Goal: Task Accomplishment & Management: Complete application form

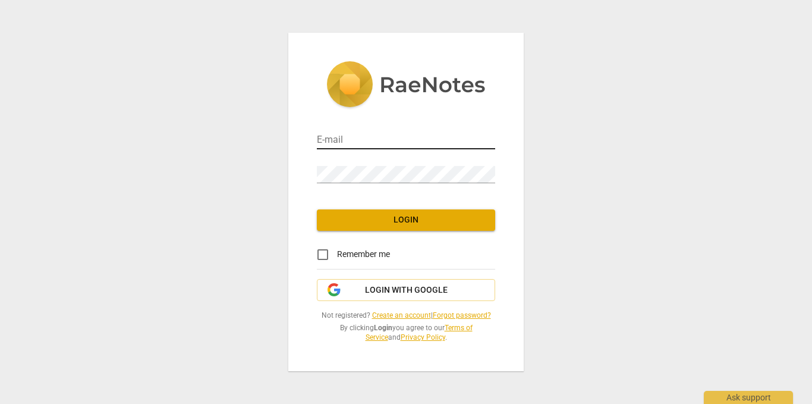
click at [449, 136] on input "email" at bounding box center [406, 140] width 178 height 17
type input "joeypsu98@gmail.com"
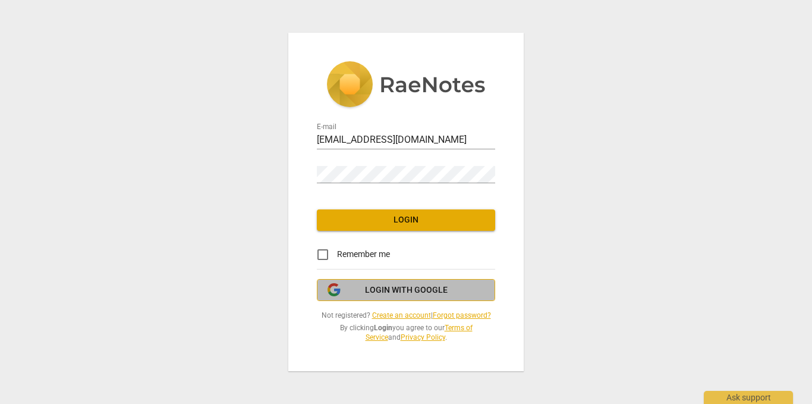
click at [423, 285] on span "Login with Google" at bounding box center [406, 290] width 83 height 12
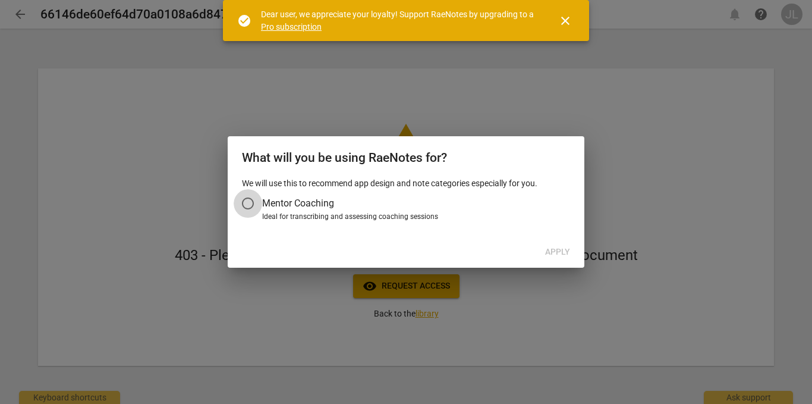
click at [247, 202] on input "Mentor Coaching" at bounding box center [248, 203] width 29 height 29
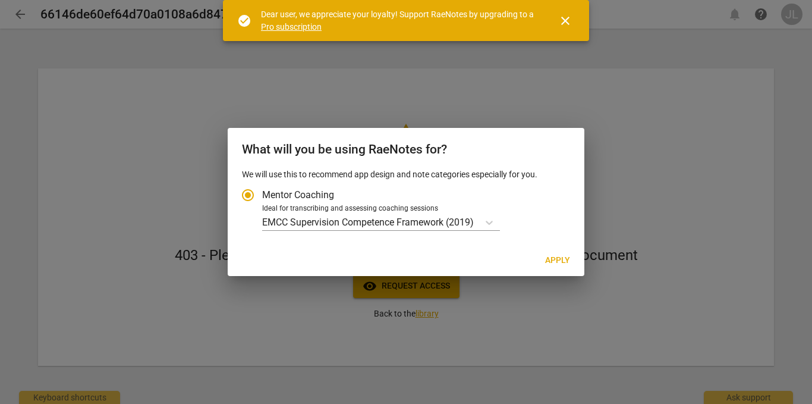
click at [554, 257] on span "Apply" at bounding box center [557, 260] width 25 height 12
radio input "false"
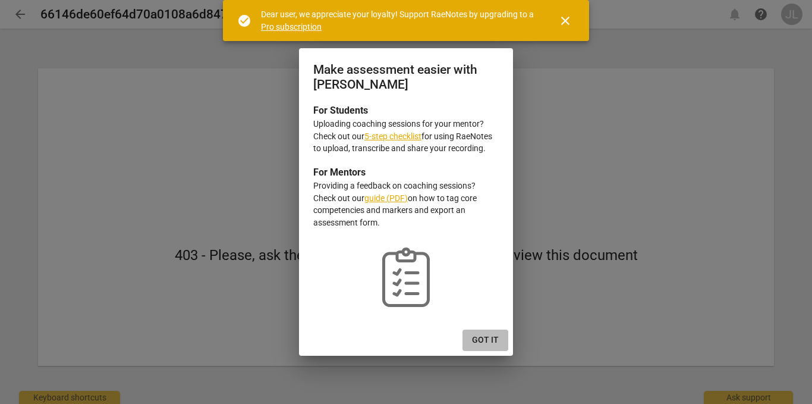
click at [493, 333] on button "Got it" at bounding box center [486, 339] width 46 height 21
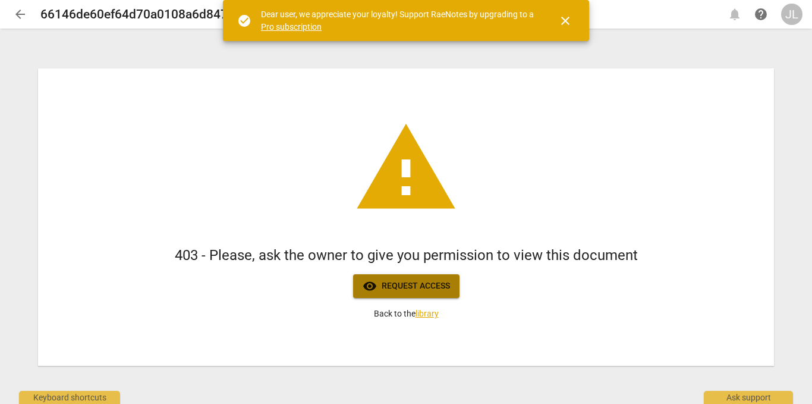
click at [434, 289] on span "visibility Request access" at bounding box center [406, 286] width 87 height 14
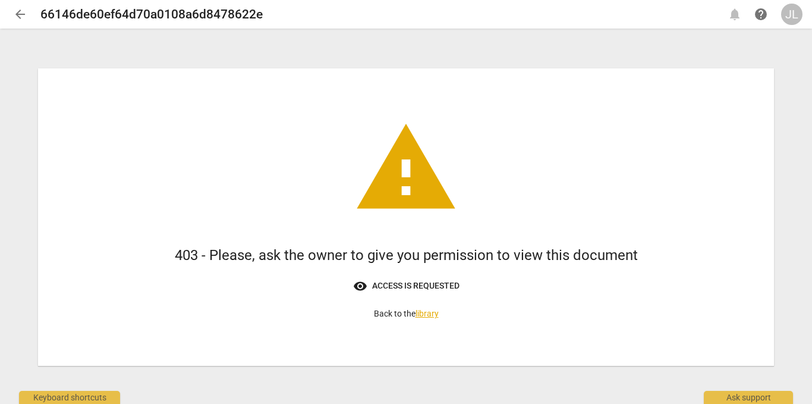
click at [430, 287] on span "visibility Access is requested" at bounding box center [406, 286] width 106 height 14
click at [432, 315] on link "library" at bounding box center [427, 314] width 23 height 10
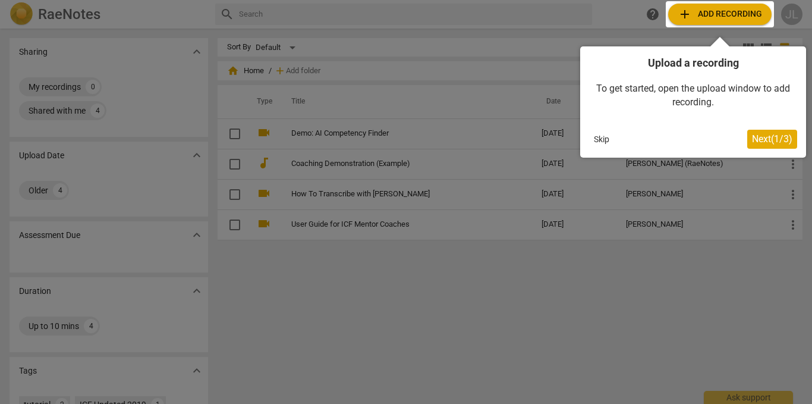
click at [756, 138] on span "Next ( 1 / 3 )" at bounding box center [772, 138] width 40 height 11
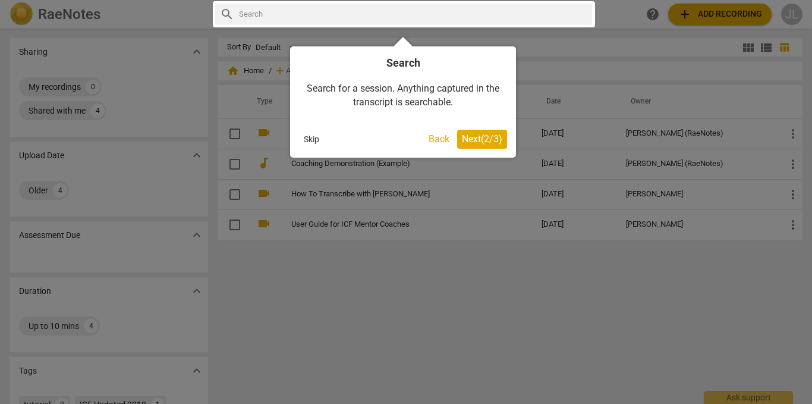
click at [469, 279] on div at bounding box center [406, 202] width 812 height 404
click at [464, 139] on span "Next ( 2 / 3 )" at bounding box center [482, 138] width 40 height 11
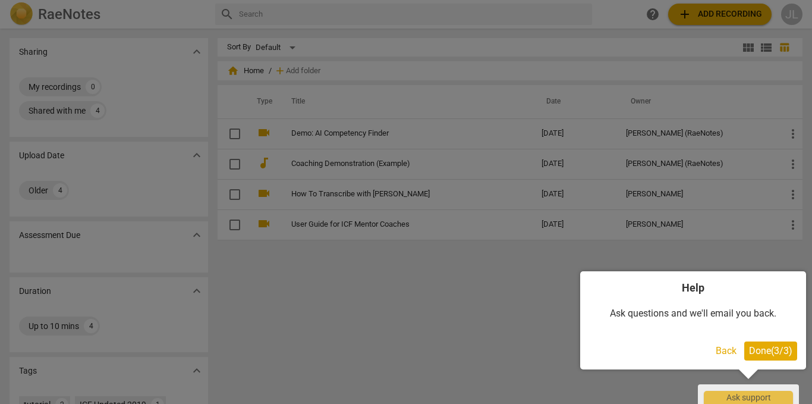
click at [757, 351] on span "Done ( 3 / 3 )" at bounding box center [770, 350] width 43 height 11
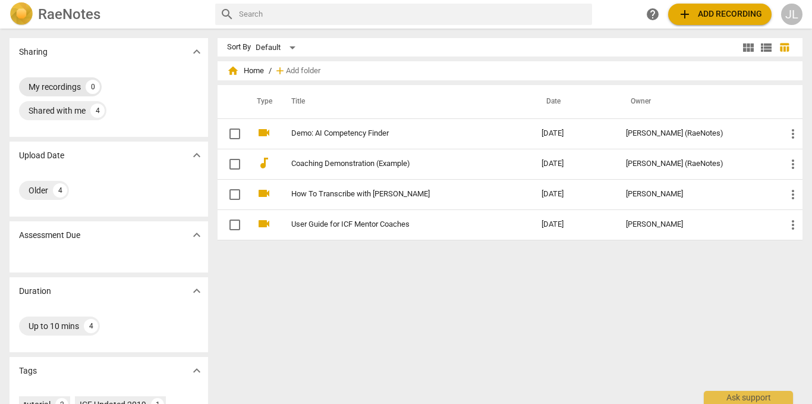
click at [73, 89] on div "My recordings" at bounding box center [55, 87] width 52 height 12
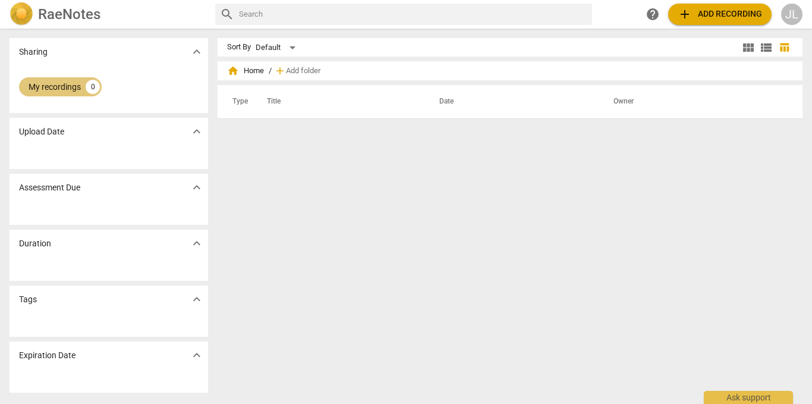
click at [73, 92] on div "My recordings" at bounding box center [55, 87] width 52 height 12
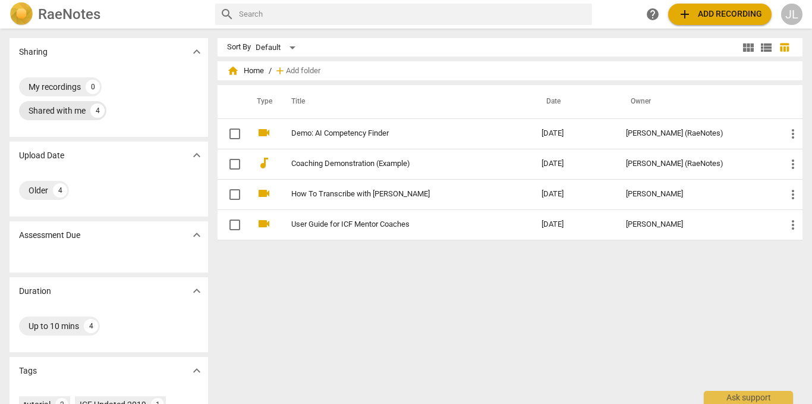
click at [71, 108] on div "Shared with me" at bounding box center [57, 111] width 57 height 12
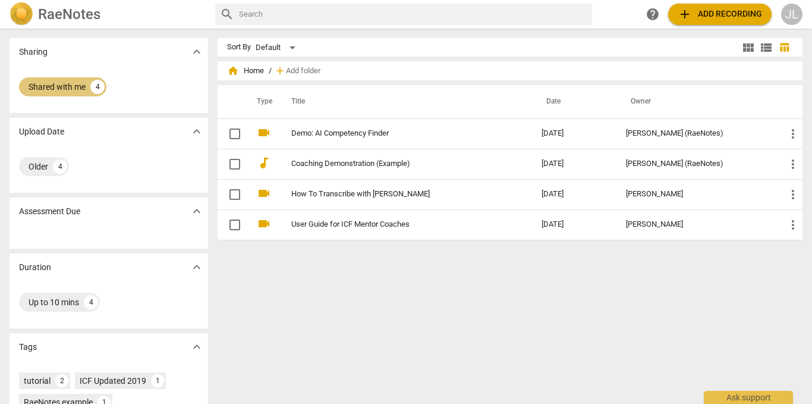
click at [94, 88] on div "4" at bounding box center [97, 87] width 14 height 14
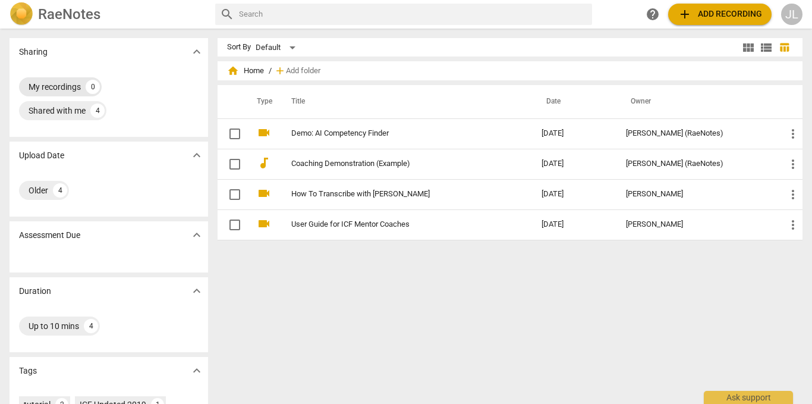
click at [94, 86] on div "0" at bounding box center [93, 87] width 14 height 14
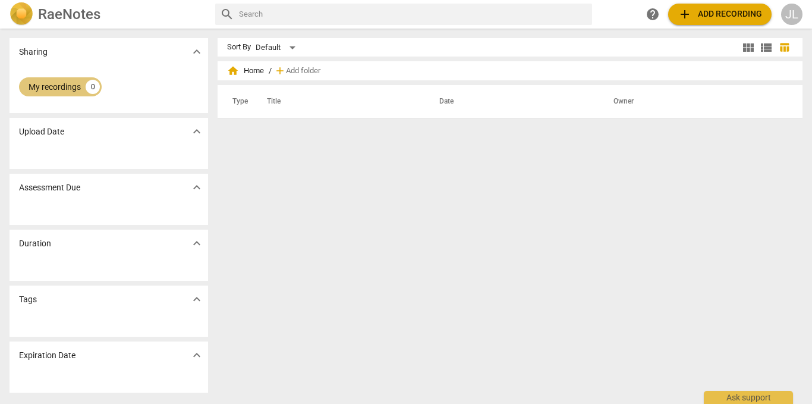
click at [92, 89] on div "0" at bounding box center [93, 87] width 14 height 14
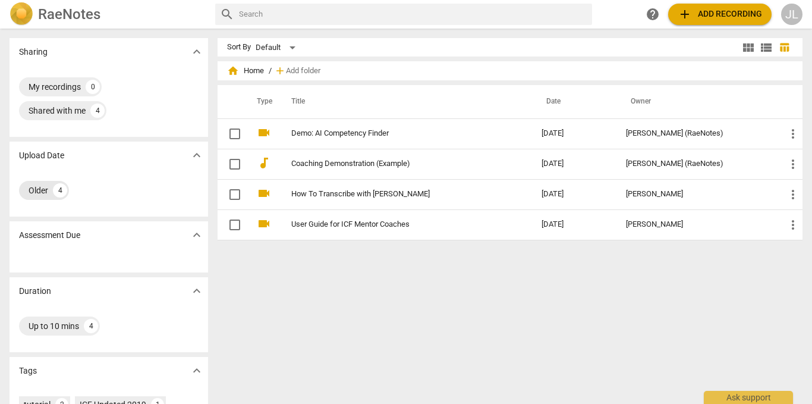
click at [58, 183] on div "4" at bounding box center [60, 190] width 14 height 14
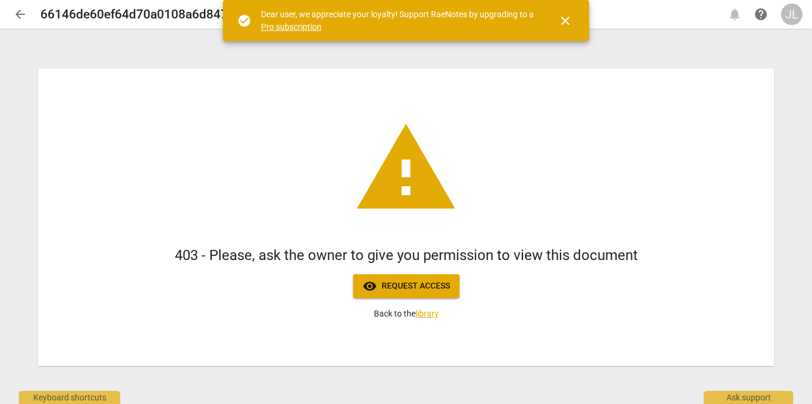
click at [230, 134] on div "warning 403 - Please, ask the owner to give you permission to view this documen…" at bounding box center [406, 216] width 736 height 297
click at [566, 21] on span "close" at bounding box center [565, 21] width 14 height 14
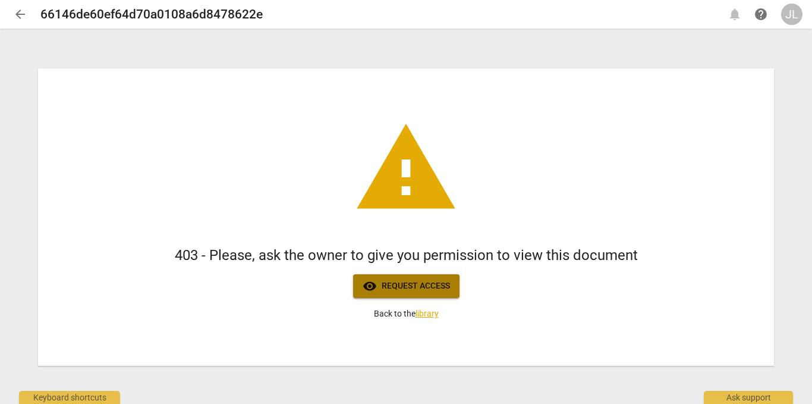
click at [451, 282] on button "visibility Request access" at bounding box center [406, 286] width 106 height 24
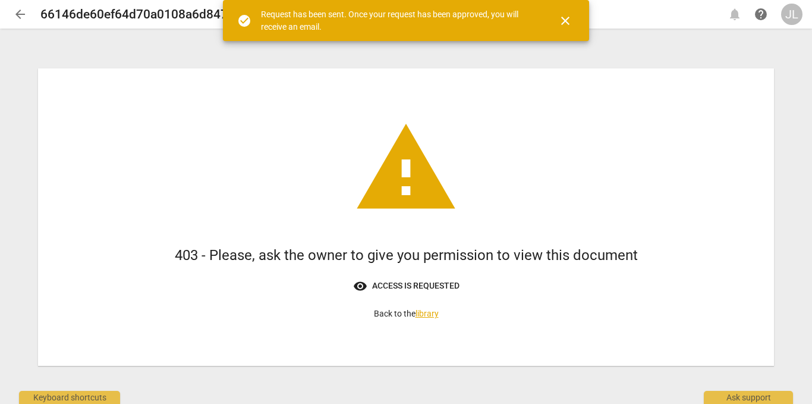
click at [567, 20] on span "close" at bounding box center [565, 21] width 14 height 14
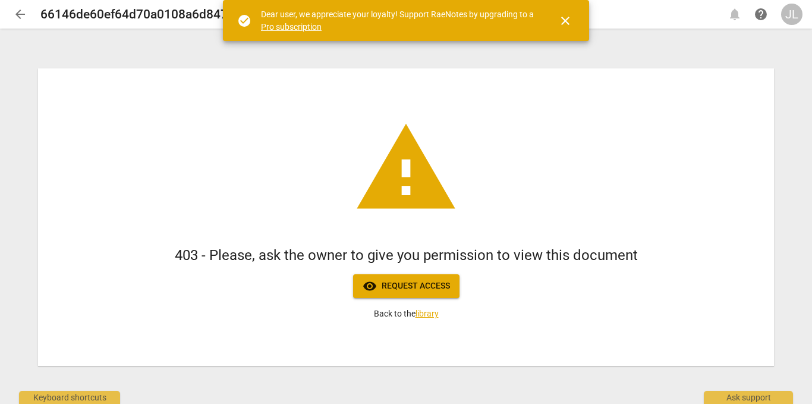
click at [576, 103] on div "warning 403 - Please, ask the owner to give you permission to view this documen…" at bounding box center [406, 216] width 736 height 297
click at [564, 23] on span "close" at bounding box center [565, 21] width 14 height 14
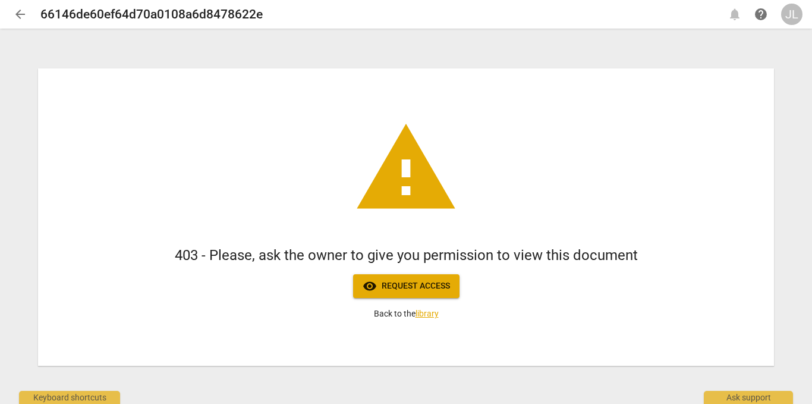
click at [432, 200] on span "warning" at bounding box center [406, 168] width 107 height 107
click at [422, 282] on span "visibility Request access" at bounding box center [406, 286] width 87 height 14
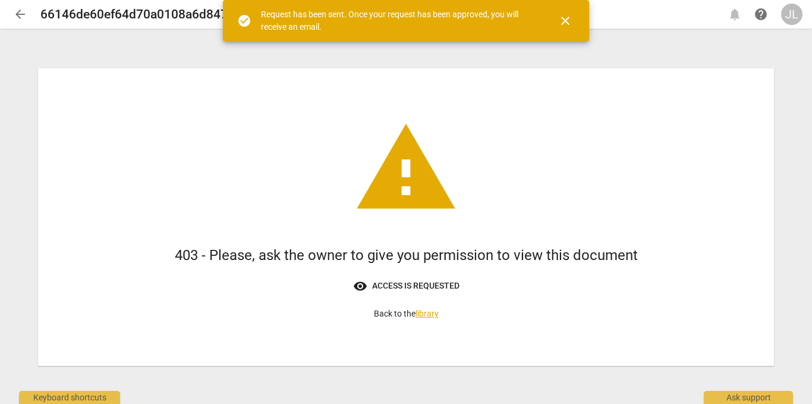
click at [572, 12] on button "close" at bounding box center [565, 21] width 29 height 29
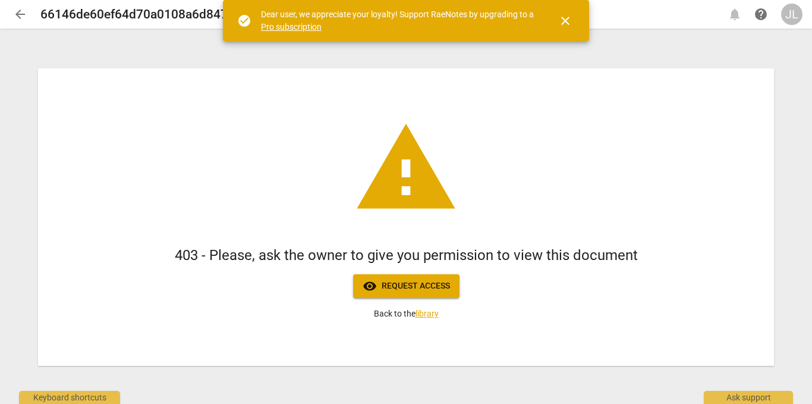
click at [243, 61] on div "warning 403 - Please, ask the owner to give you permission to view this documen…" at bounding box center [406, 216] width 812 height 373
click at [568, 17] on span "close" at bounding box center [565, 21] width 14 height 14
click at [559, 22] on span "close" at bounding box center [565, 21] width 14 height 14
click at [438, 292] on span "visibility Request access" at bounding box center [406, 286] width 87 height 14
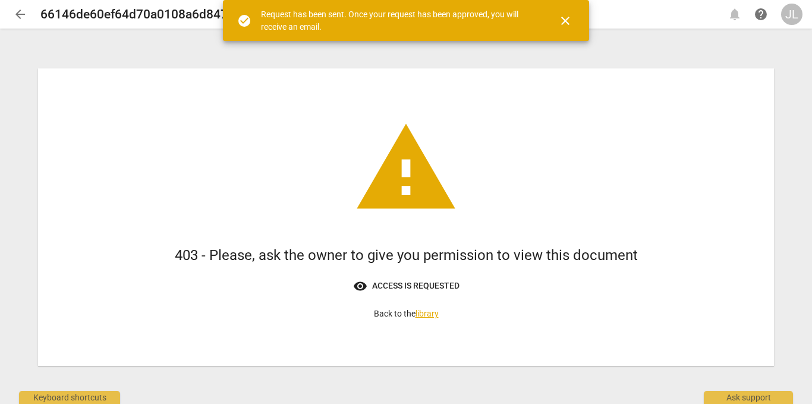
click at [565, 23] on span "close" at bounding box center [565, 21] width 14 height 14
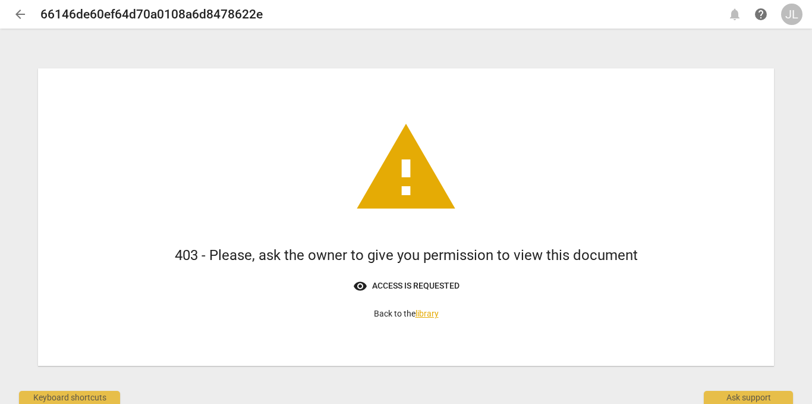
click at [244, 40] on div "warning 403 - Please, ask the owner to give you permission to view this documen…" at bounding box center [406, 216] width 812 height 373
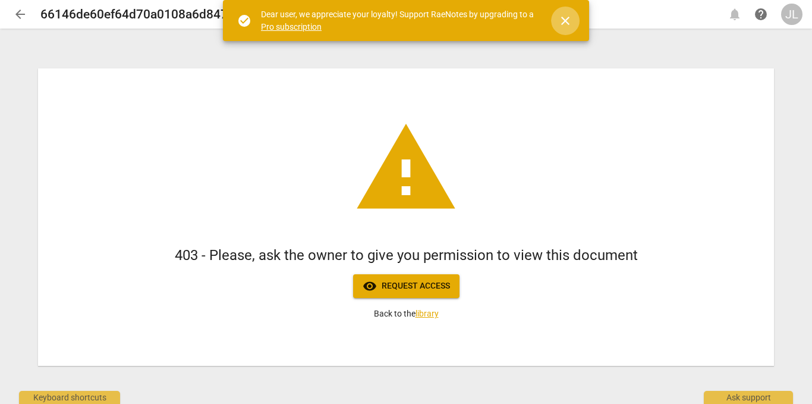
click at [562, 23] on span "close" at bounding box center [565, 21] width 14 height 14
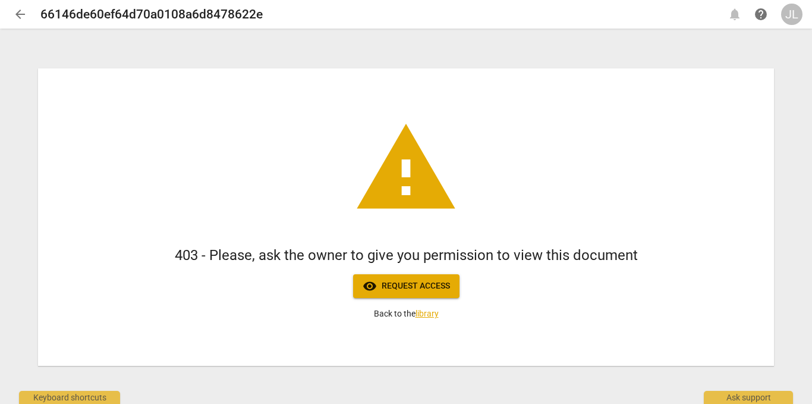
click at [411, 158] on span "warning" at bounding box center [406, 168] width 107 height 107
click at [427, 313] on link "library" at bounding box center [427, 314] width 23 height 10
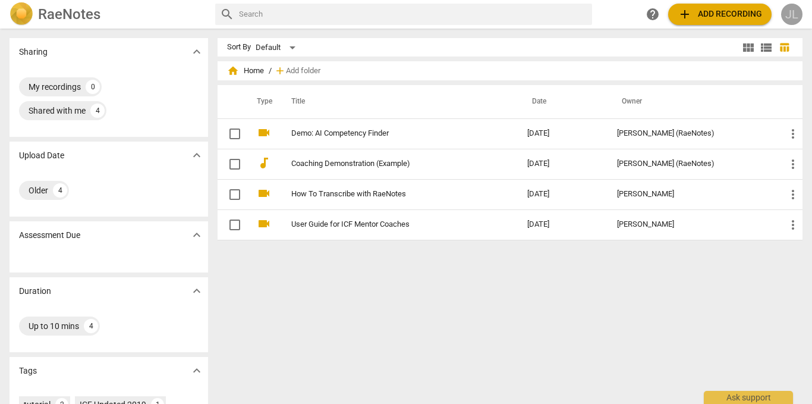
click at [797, 13] on div "JL" at bounding box center [791, 14] width 21 height 21
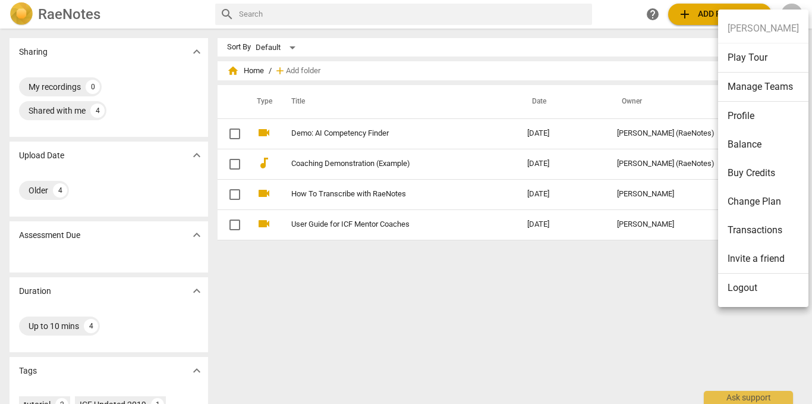
click at [496, 273] on div at bounding box center [406, 202] width 812 height 404
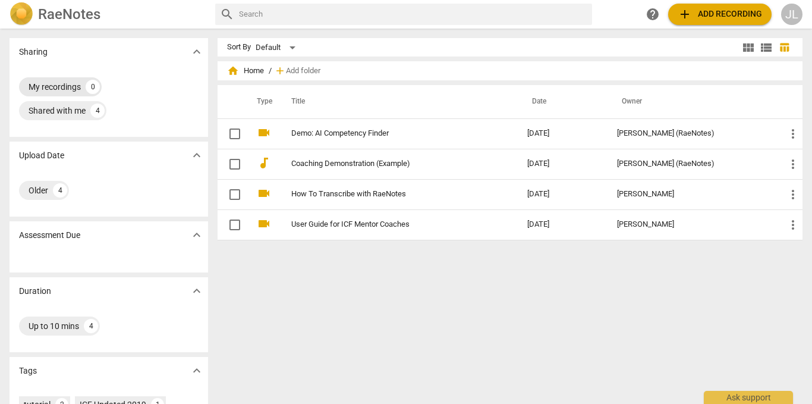
click at [65, 86] on div "My recordings" at bounding box center [55, 87] width 52 height 12
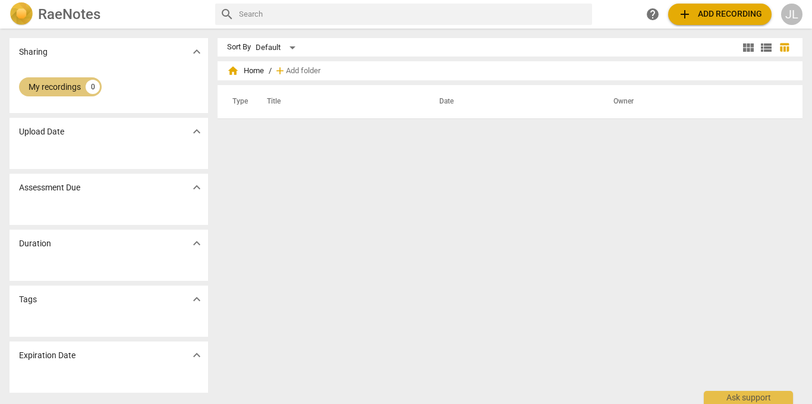
click at [64, 86] on div "My recordings" at bounding box center [55, 87] width 52 height 12
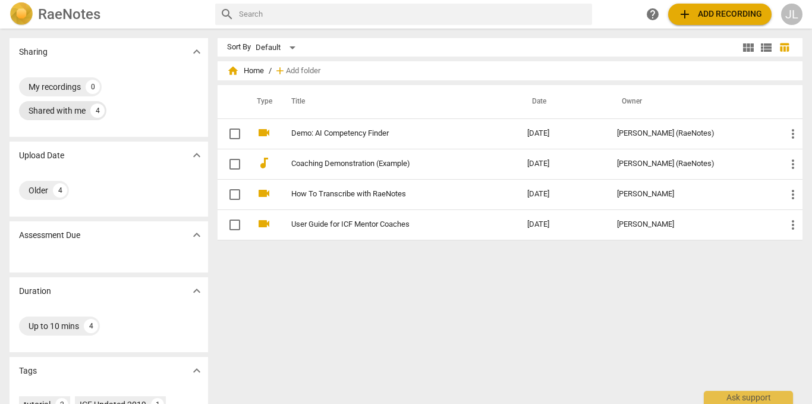
click at [67, 109] on div "Shared with me" at bounding box center [57, 111] width 57 height 12
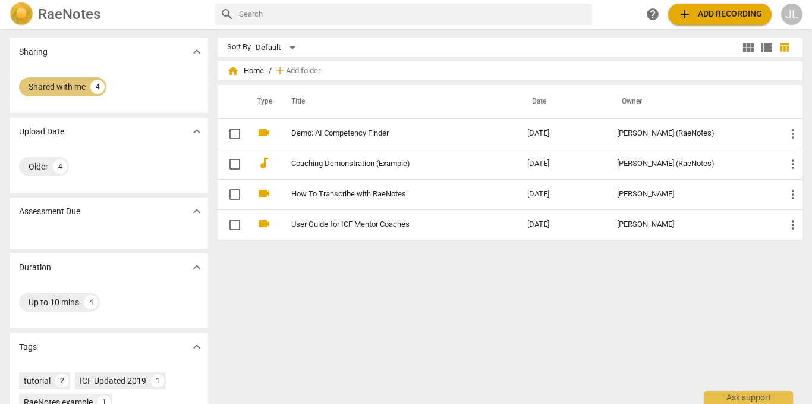
click at [90, 92] on div "Shared with me 4" at bounding box center [62, 86] width 87 height 19
click at [90, 91] on div "Shared with me 4" at bounding box center [109, 87] width 180 height 24
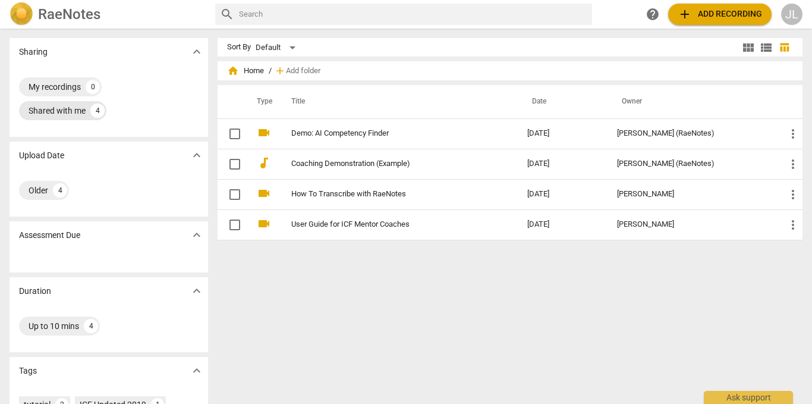
click at [62, 112] on div "Shared with me" at bounding box center [57, 111] width 57 height 12
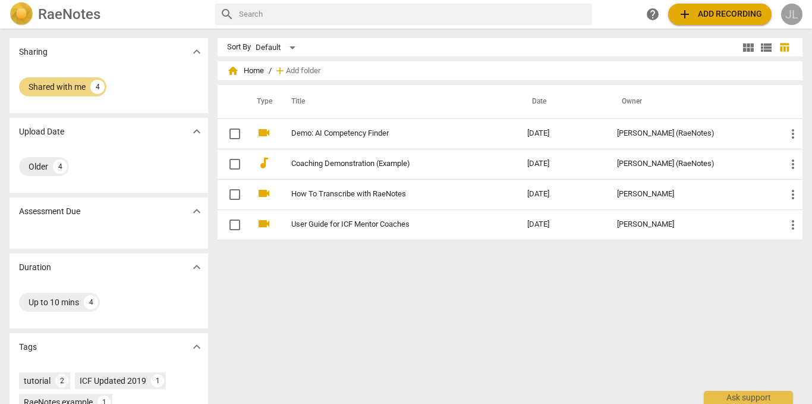
click at [792, 17] on div "JL" at bounding box center [791, 14] width 21 height 21
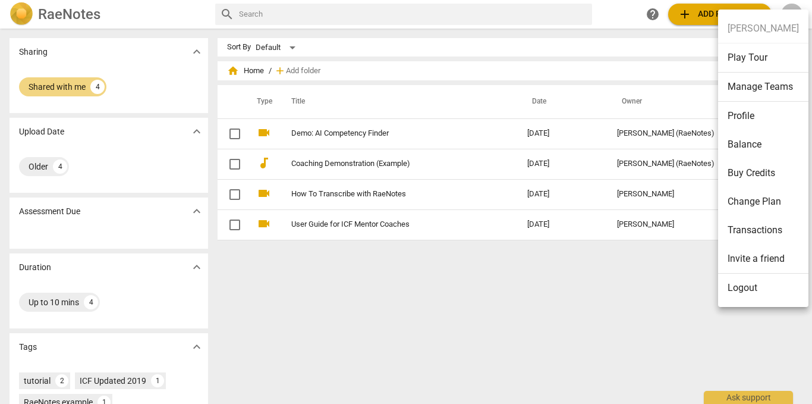
click at [748, 292] on li "Logout" at bounding box center [763, 287] width 90 height 29
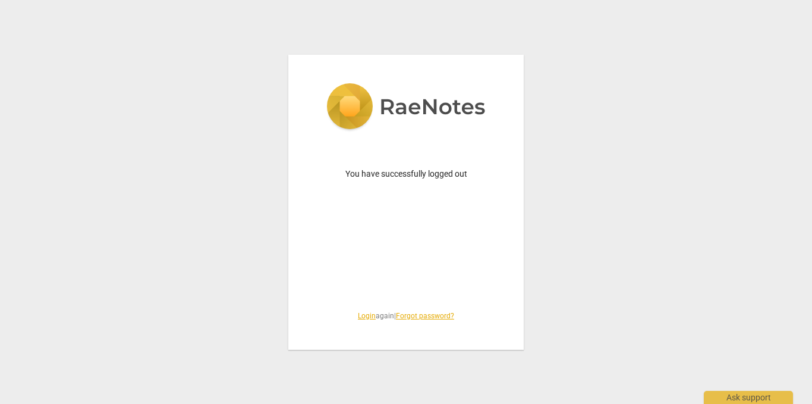
click at [364, 315] on link "Login" at bounding box center [367, 316] width 18 height 8
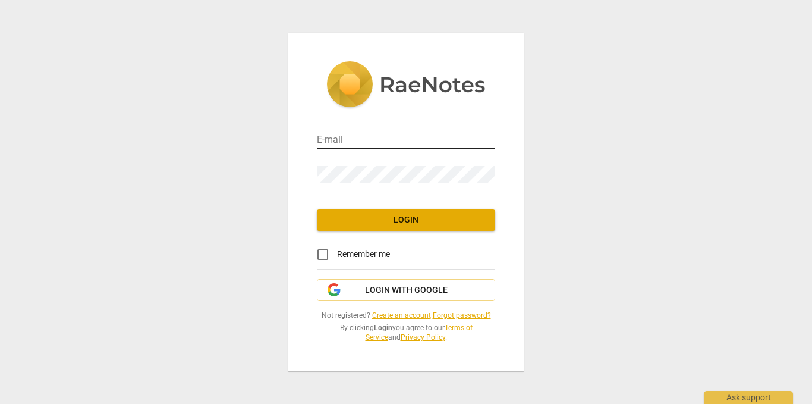
click at [438, 142] on input "email" at bounding box center [406, 140] width 178 height 17
type input "jleo@geisinger.edu"
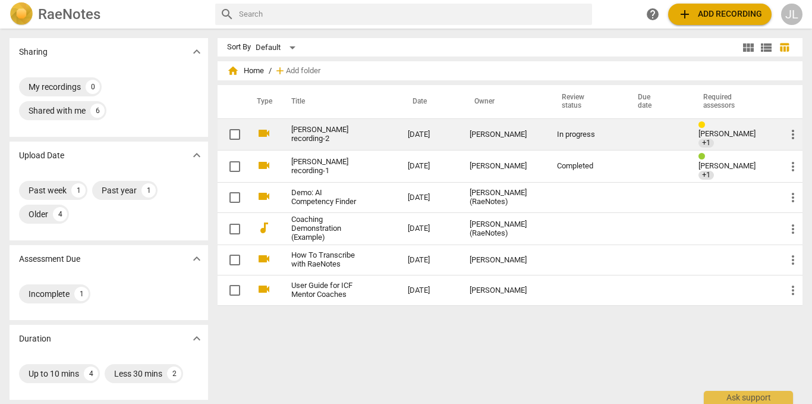
click at [357, 136] on link "[PERSON_NAME] recording-2" at bounding box center [328, 134] width 74 height 18
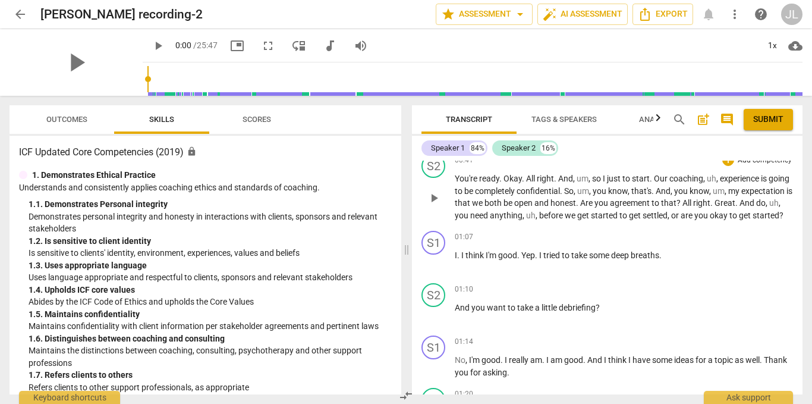
scroll to position [238, 0]
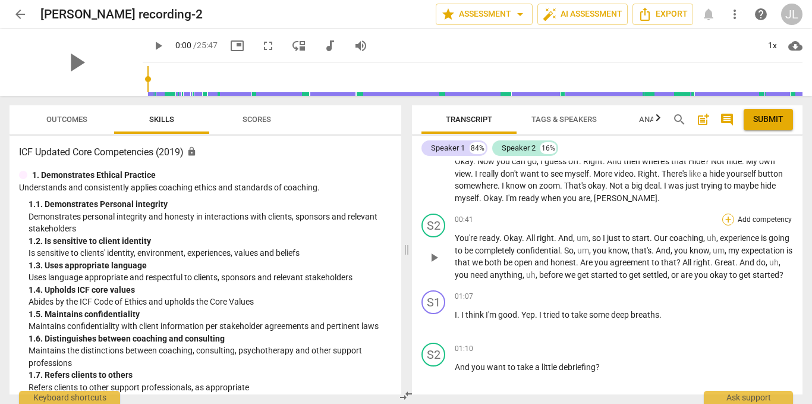
click at [727, 218] on div "+" at bounding box center [728, 219] width 12 height 12
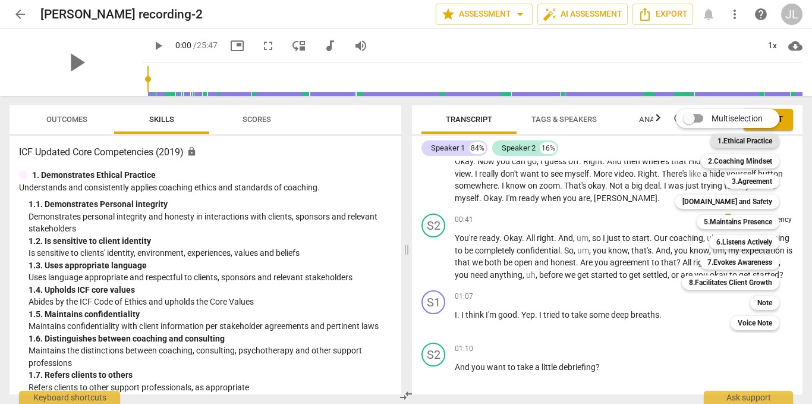
click at [738, 140] on b "1.Ethical Practice" at bounding box center [745, 141] width 55 height 14
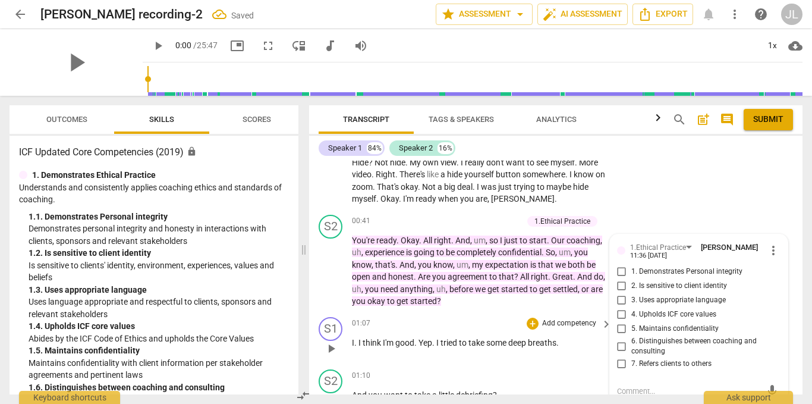
scroll to position [246, 0]
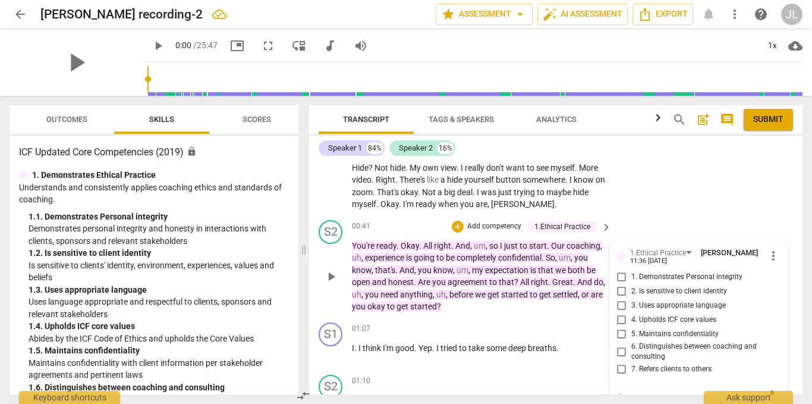
click at [614, 331] on input "5. Maintains confidentiality" at bounding box center [621, 334] width 19 height 14
checkbox input "true"
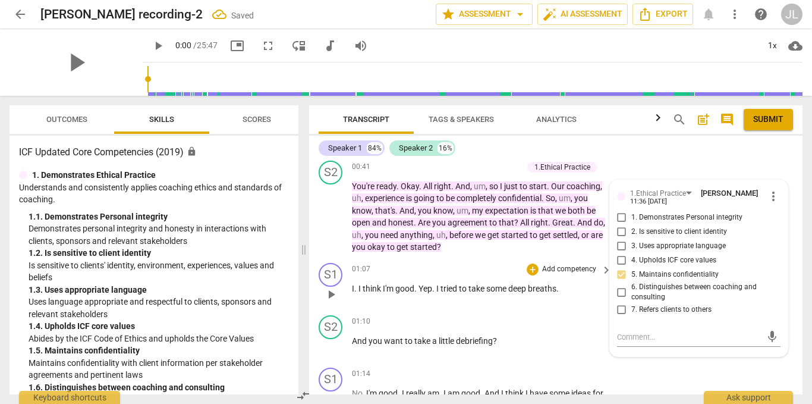
click at [566, 309] on div "S1 play_arrow pause 01:07 + Add competency keyboard_arrow_right I . I think I'm…" at bounding box center [555, 284] width 493 height 52
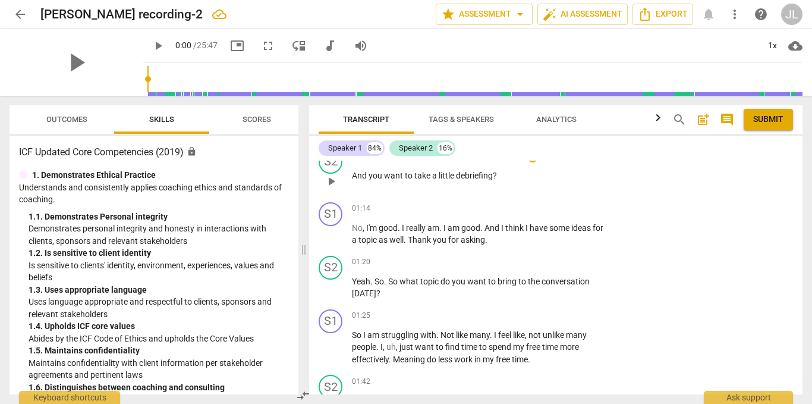
scroll to position [484, 0]
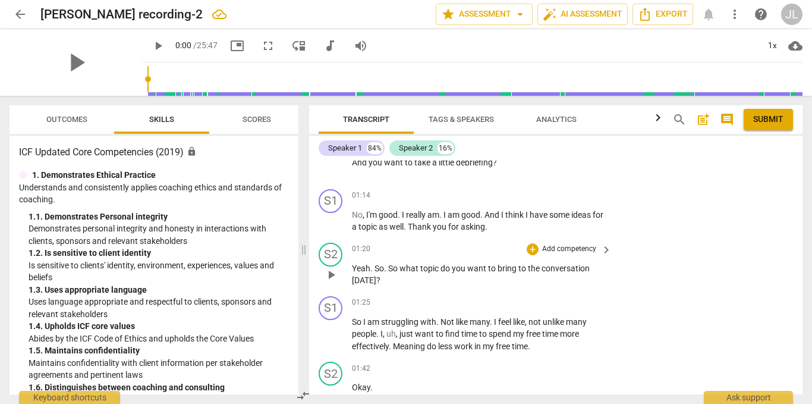
click at [589, 247] on p "Add competency" at bounding box center [569, 249] width 56 height 11
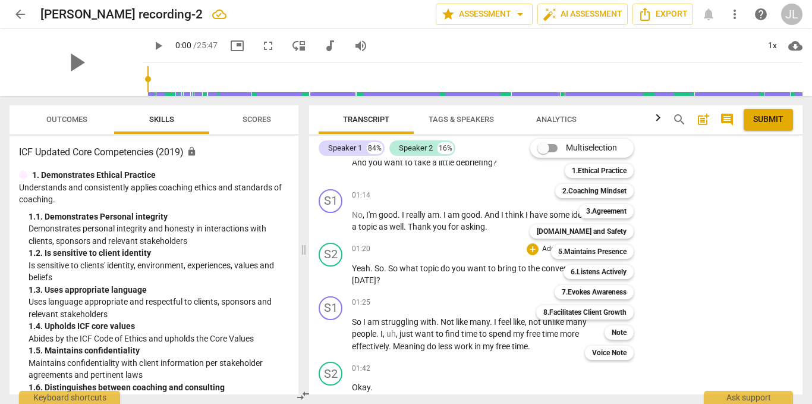
click at [703, 235] on div at bounding box center [406, 202] width 812 height 404
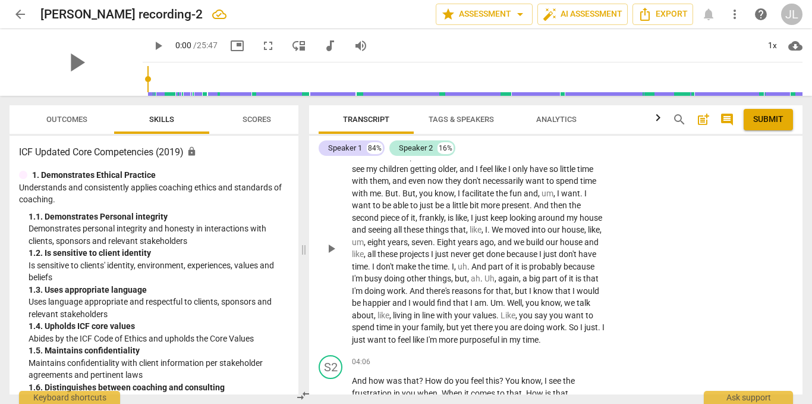
scroll to position [1079, 0]
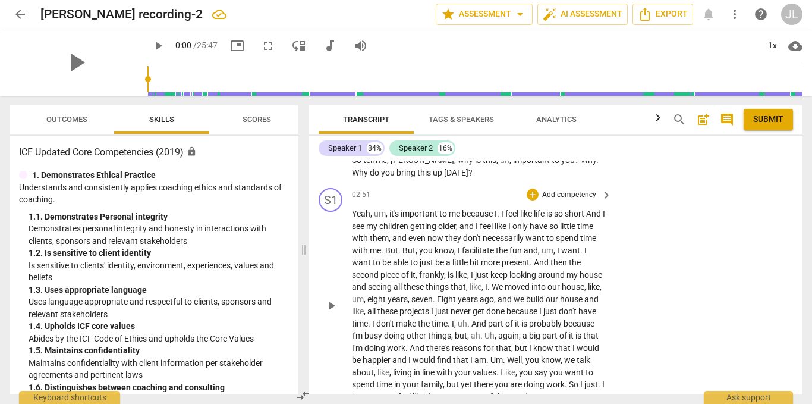
click at [565, 197] on p "Add competency" at bounding box center [569, 195] width 56 height 11
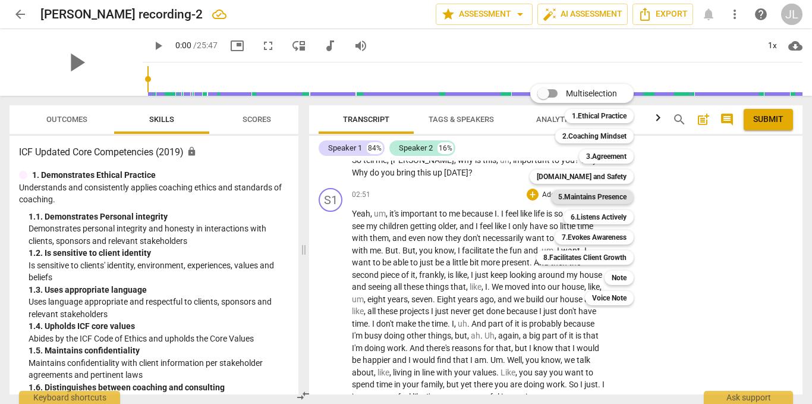
click at [566, 194] on b "5.Maintains Presence" at bounding box center [592, 197] width 68 height 14
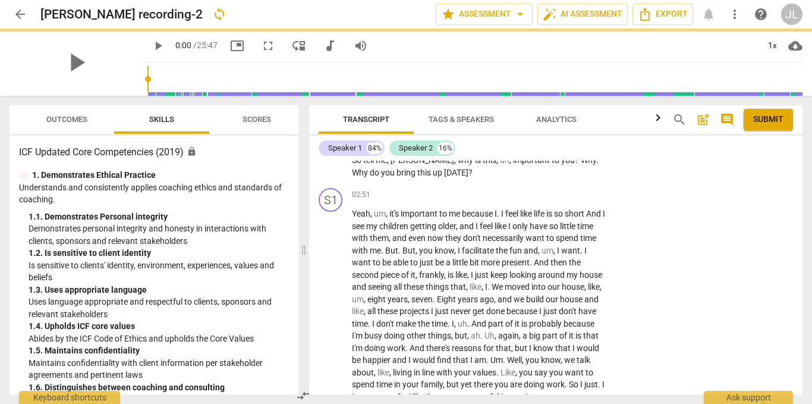
scroll to position [1096, 0]
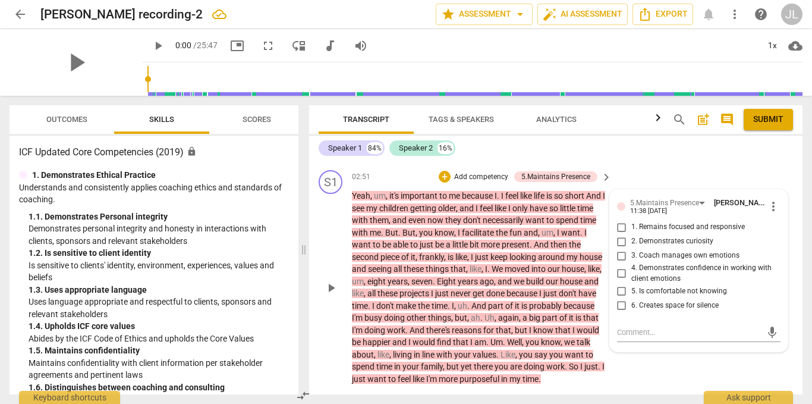
click at [655, 167] on div "S1 play_arrow pause 02:51 + Add competency 5.Maintains Presence keyboard_arrow_…" at bounding box center [555, 277] width 493 height 224
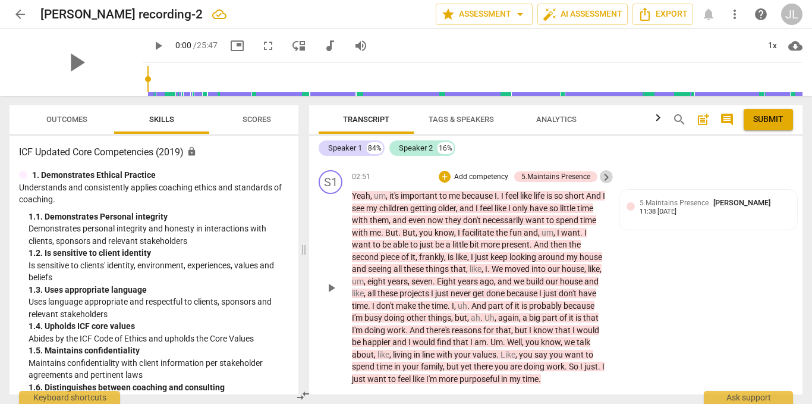
click at [599, 176] on span "keyboard_arrow_right" at bounding box center [606, 177] width 14 height 14
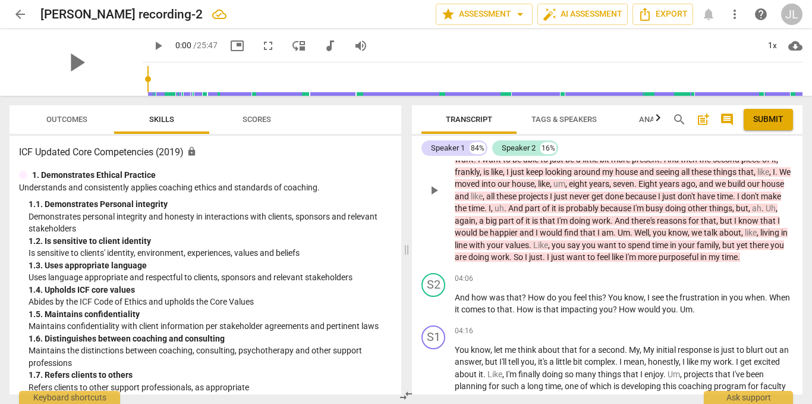
scroll to position [1037, 0]
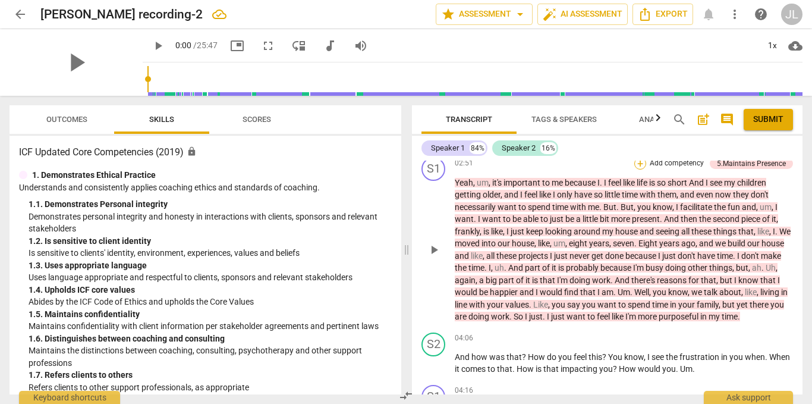
click at [635, 169] on div "+" at bounding box center [640, 164] width 12 height 12
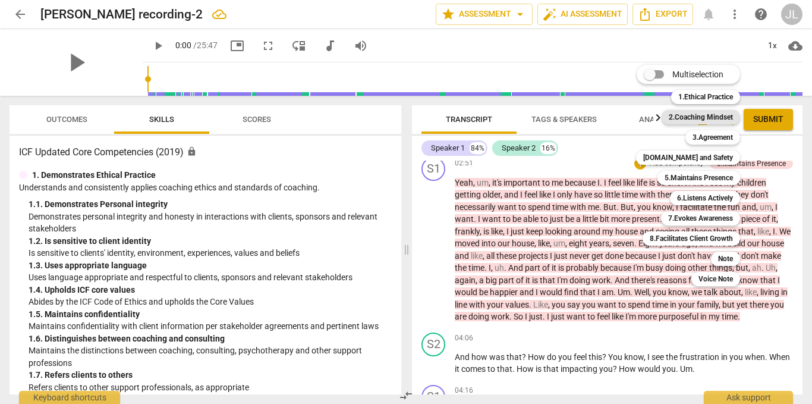
click at [698, 117] on b "2.Coaching Mindset" at bounding box center [701, 117] width 64 height 14
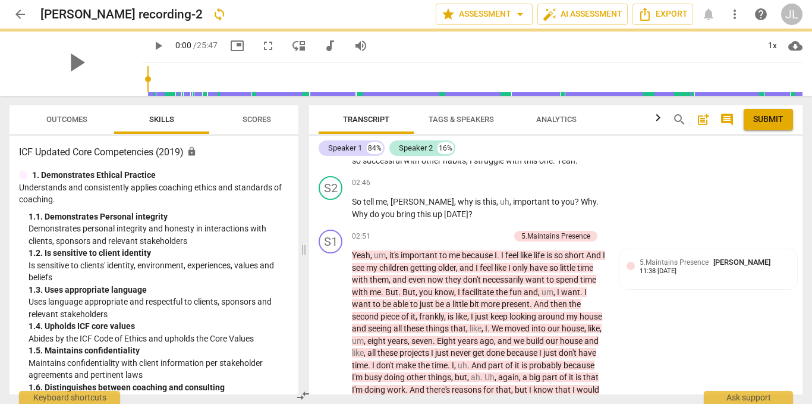
scroll to position [1096, 0]
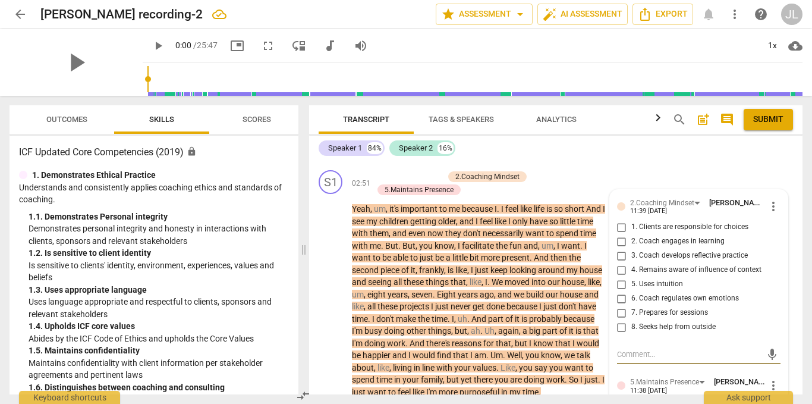
click at [567, 162] on div "S2 play_arrow pause 02:46 + Add competency keyboard_arrow_right So tell me , Jo…" at bounding box center [555, 139] width 493 height 54
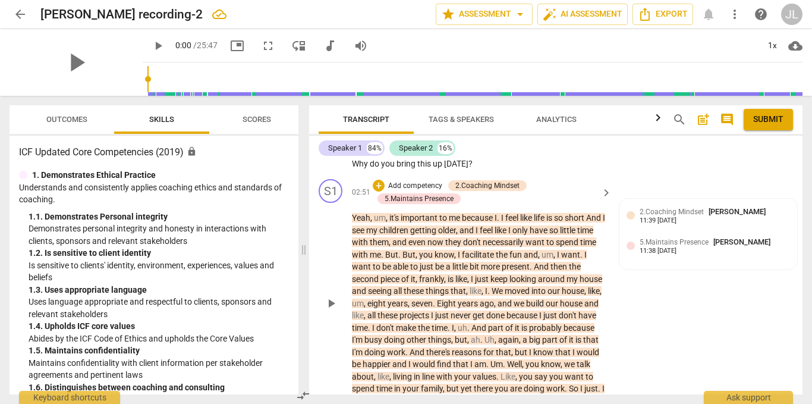
scroll to position [1037, 0]
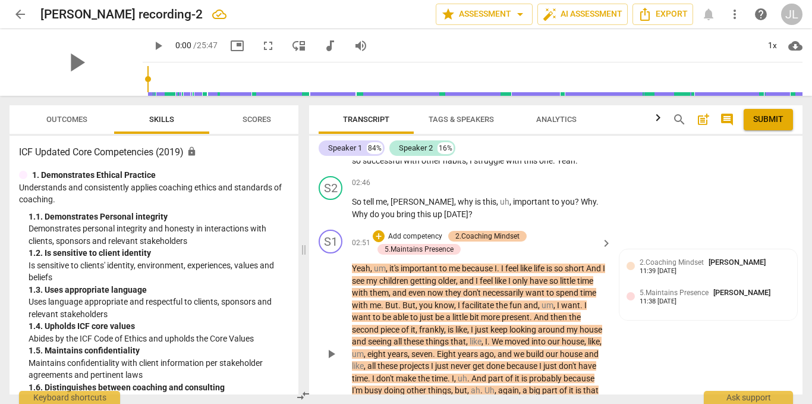
click at [507, 235] on div "2.Coaching Mindset" at bounding box center [487, 236] width 64 height 11
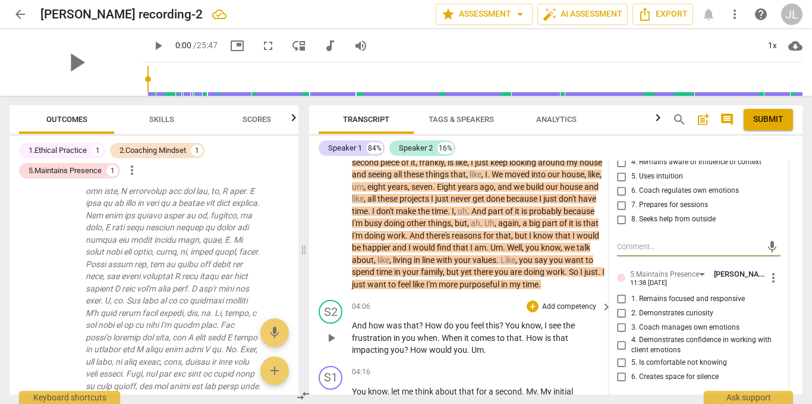
scroll to position [1233, 0]
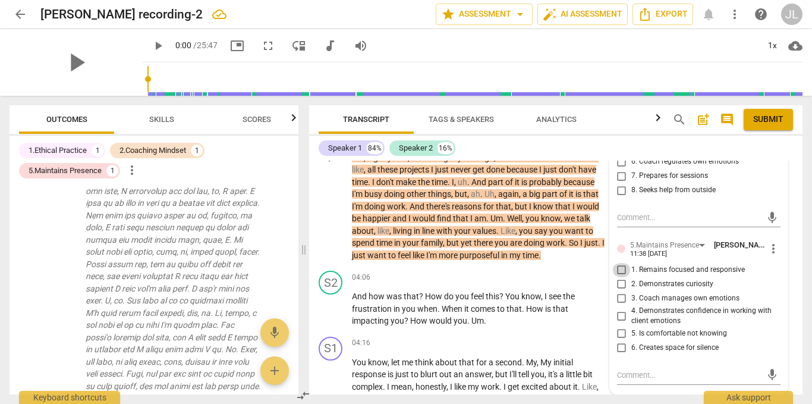
click at [618, 266] on input "1. Remains focused and responsive" at bounding box center [621, 270] width 19 height 14
checkbox input "true"
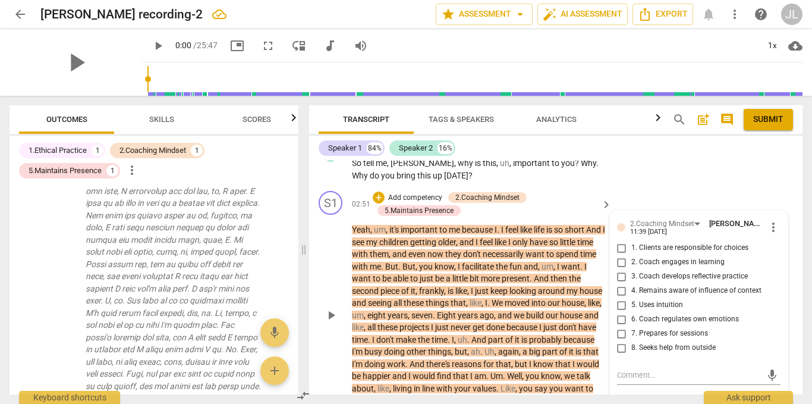
scroll to position [1055, 0]
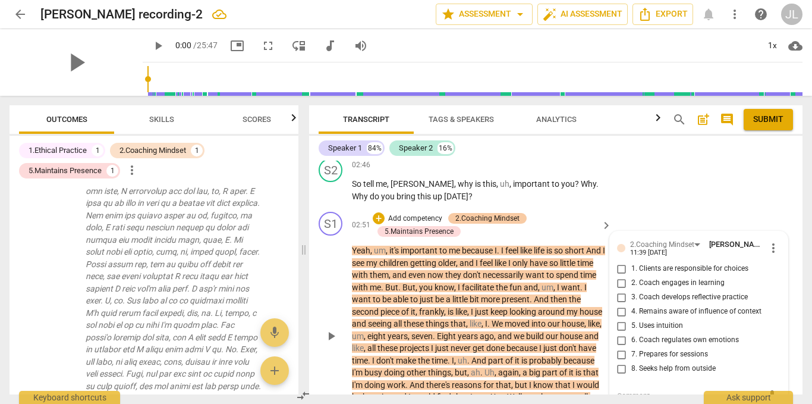
click at [509, 216] on div "2.Coaching Mindset" at bounding box center [487, 218] width 64 height 11
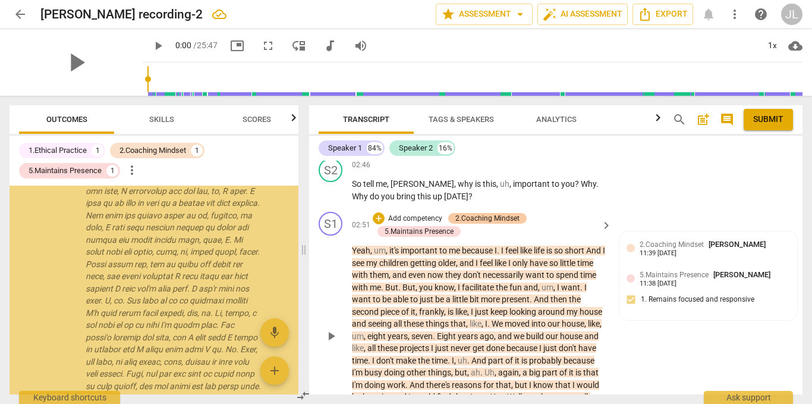
scroll to position [1103, 0]
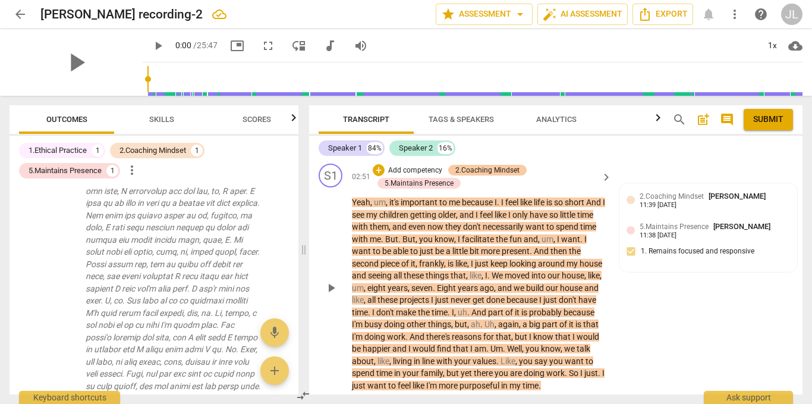
drag, startPoint x: 497, startPoint y: 169, endPoint x: 482, endPoint y: 172, distance: 15.2
click at [483, 172] on div "2.Coaching Mindset" at bounding box center [487, 170] width 64 height 11
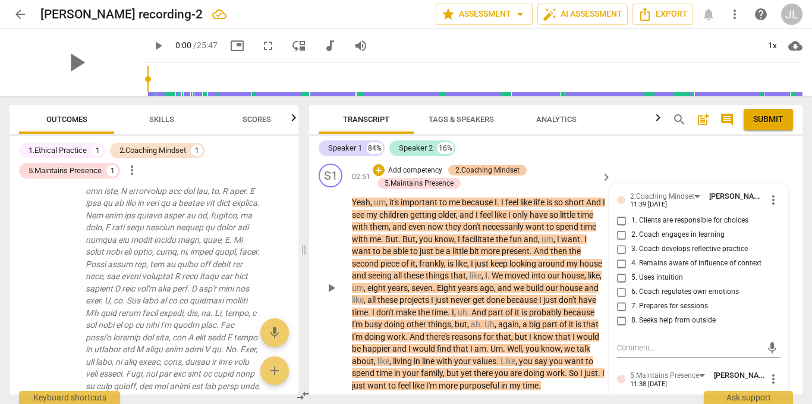
click at [479, 169] on div "2.Coaching Mindset" at bounding box center [487, 170] width 64 height 11
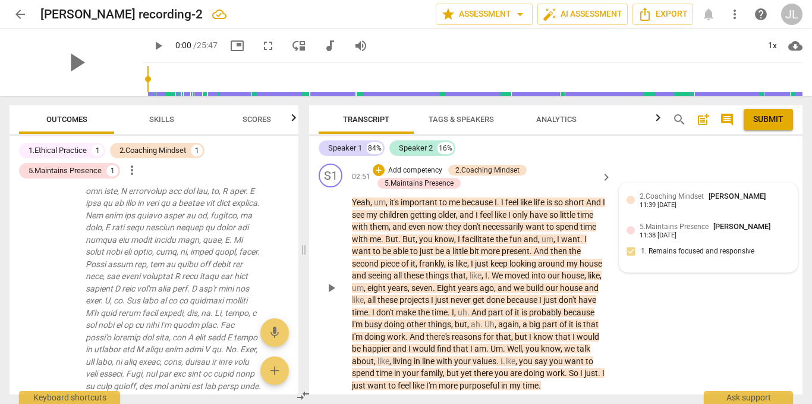
click at [675, 199] on span "2.Coaching Mindset" at bounding box center [672, 196] width 64 height 8
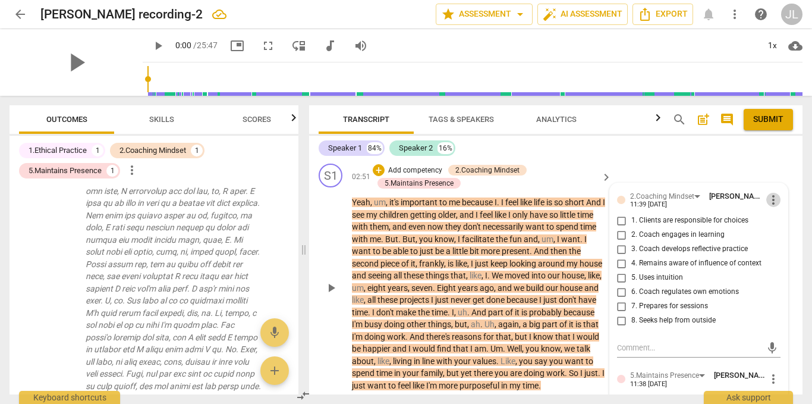
click at [774, 199] on span "more_vert" at bounding box center [773, 200] width 14 height 14
drag, startPoint x: 775, startPoint y: 222, endPoint x: 461, endPoint y: 60, distance: 352.6
click at [775, 221] on li "Delete" at bounding box center [781, 221] width 41 height 23
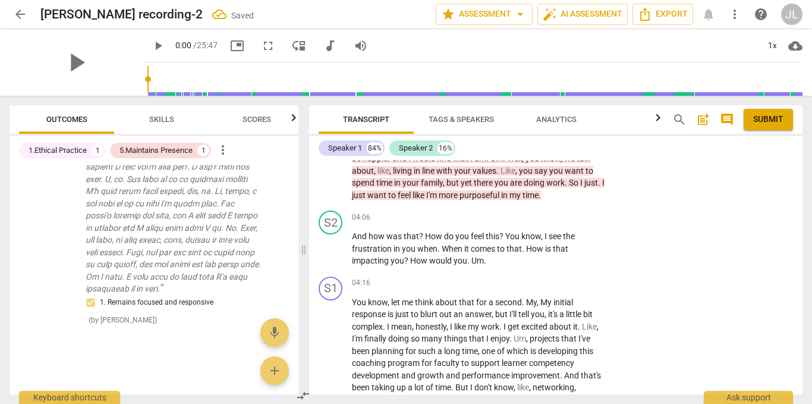
scroll to position [1281, 0]
click at [573, 263] on p "And how was that ? How do you feel this ? You know , I see the frustration in y…" at bounding box center [479, 247] width 254 height 37
click at [487, 243] on span "comes" at bounding box center [484, 248] width 26 height 10
click at [527, 213] on div "+" at bounding box center [533, 216] width 12 height 12
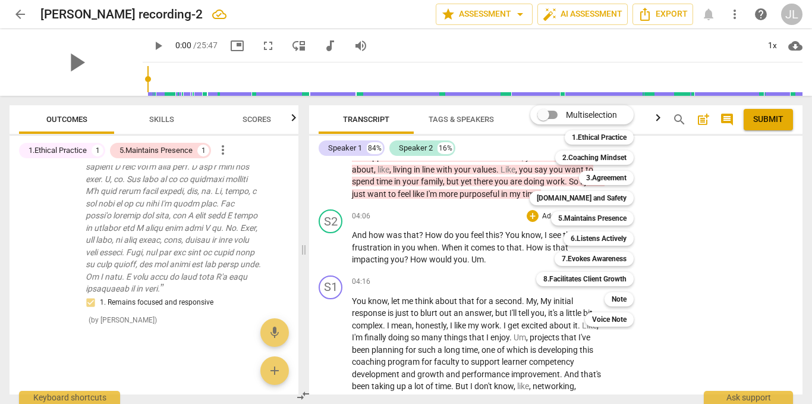
click at [480, 215] on div at bounding box center [406, 202] width 812 height 404
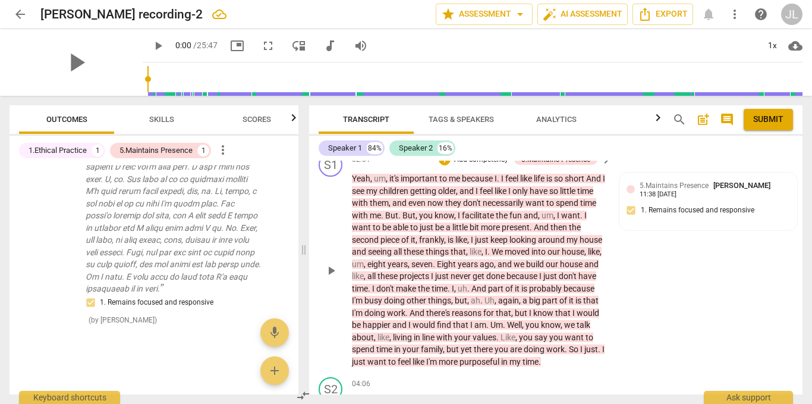
scroll to position [1043, 0]
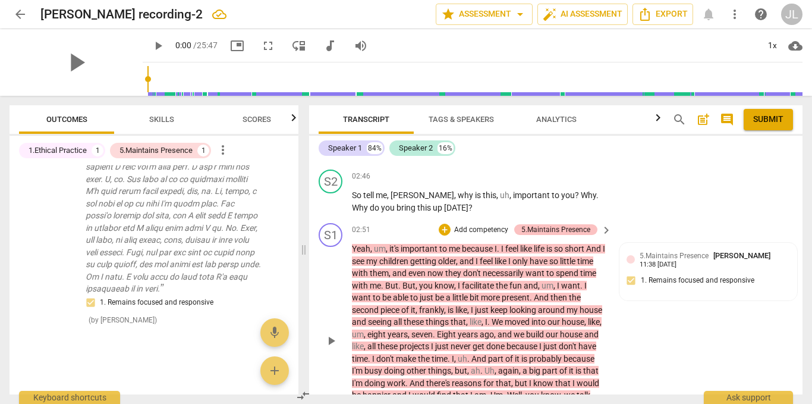
click at [579, 230] on div "5.Maintains Presence" at bounding box center [555, 229] width 69 height 11
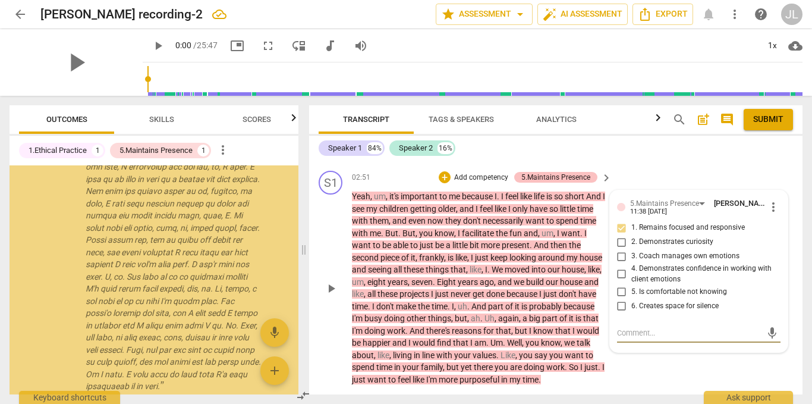
scroll to position [216, 0]
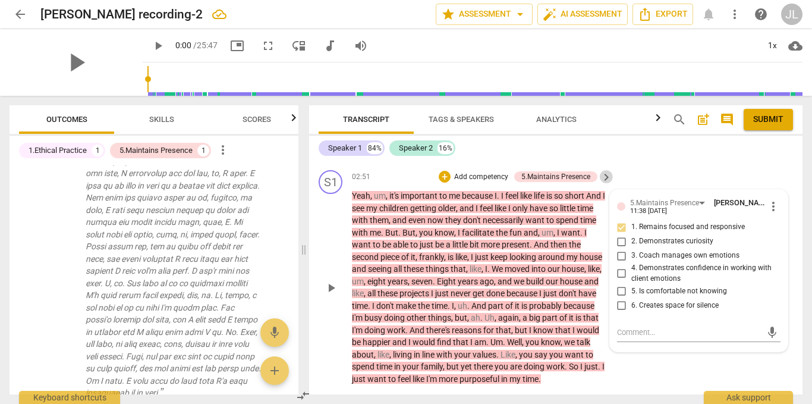
click at [601, 175] on span "keyboard_arrow_right" at bounding box center [606, 177] width 14 height 14
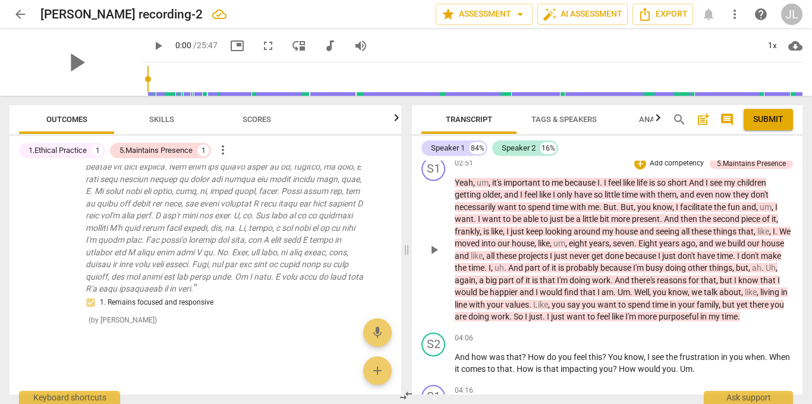
scroll to position [167, 0]
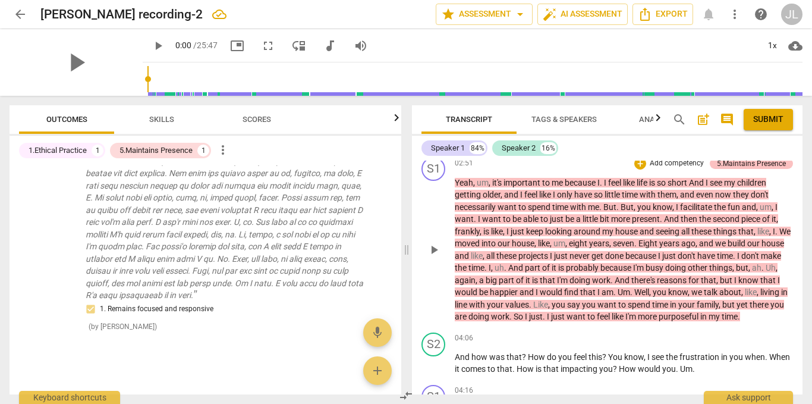
click at [734, 169] on div "5.Maintains Presence" at bounding box center [751, 163] width 69 height 11
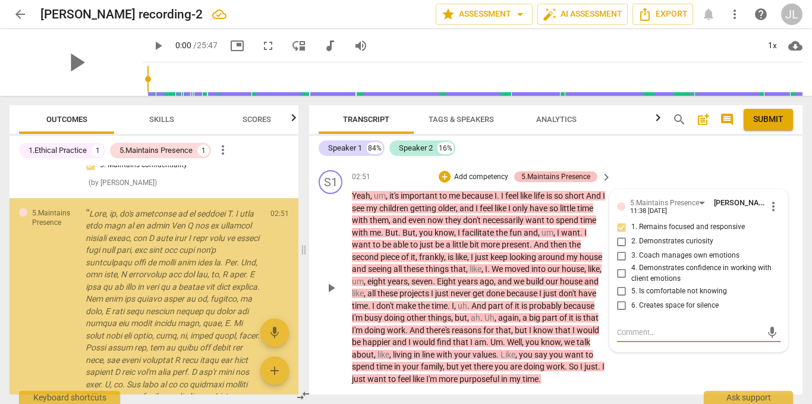
scroll to position [112, 0]
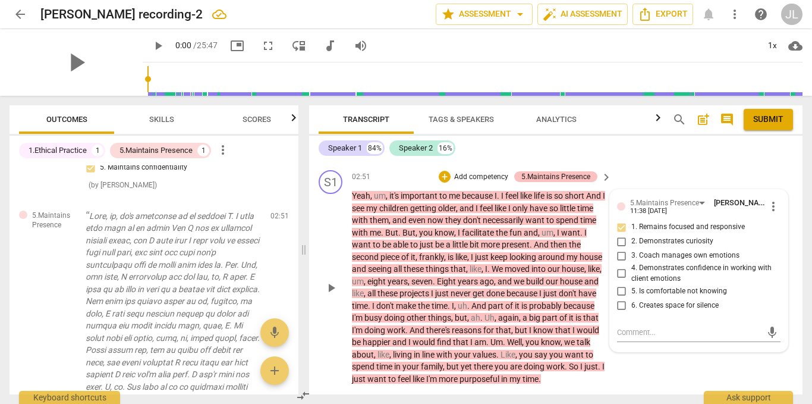
click at [546, 176] on div "5.Maintains Presence" at bounding box center [555, 176] width 69 height 11
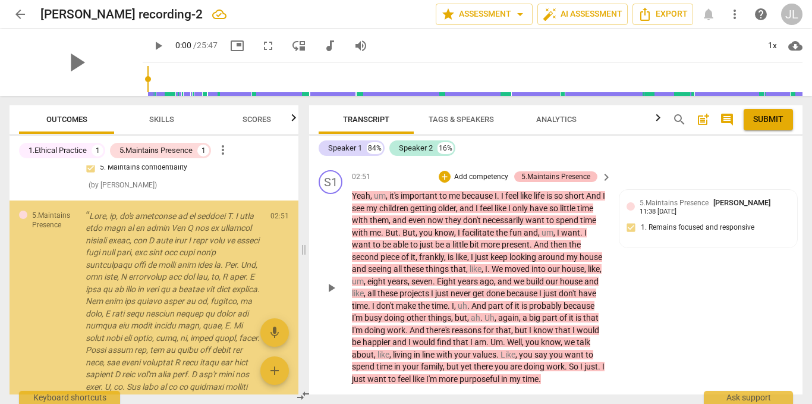
scroll to position [216, 0]
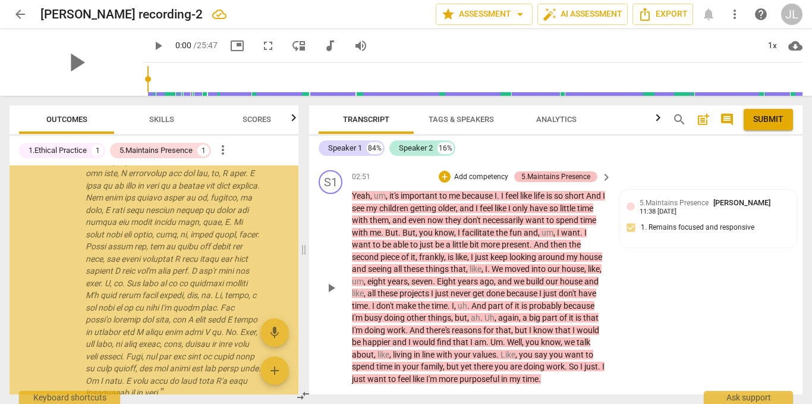
click at [546, 176] on div "5.Maintains Presence" at bounding box center [555, 176] width 69 height 11
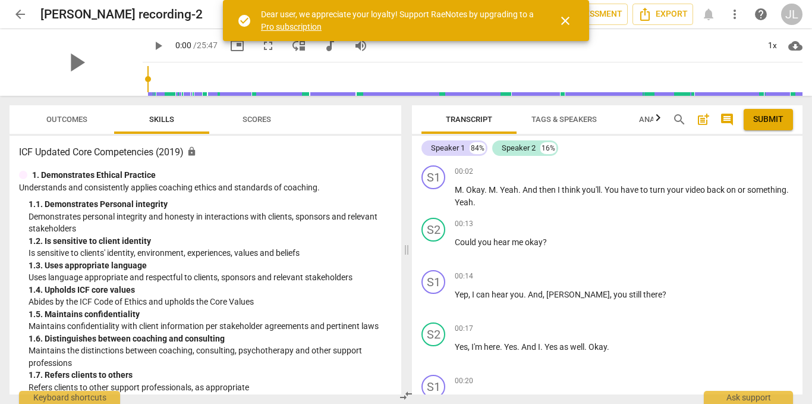
click at [565, 18] on span "close" at bounding box center [565, 21] width 14 height 14
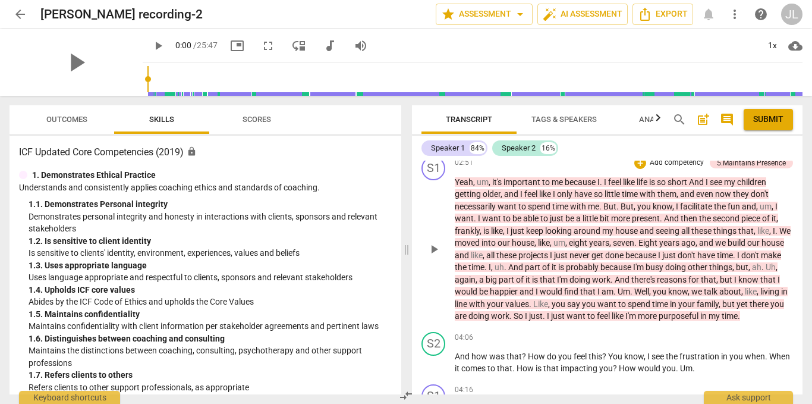
scroll to position [1011, 0]
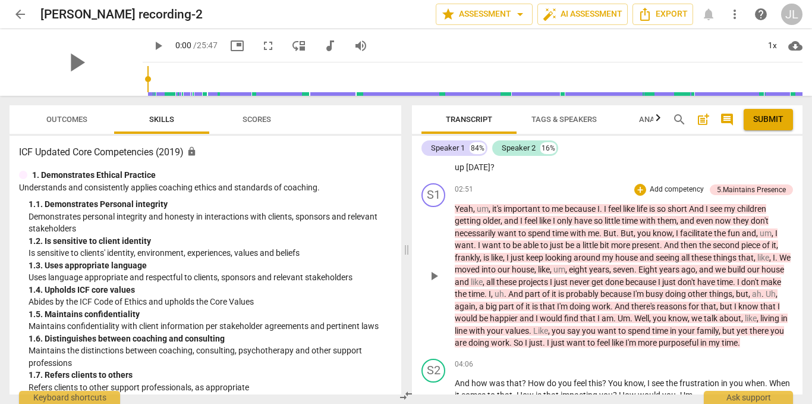
click at [680, 195] on p "Add competency" at bounding box center [677, 189] width 56 height 11
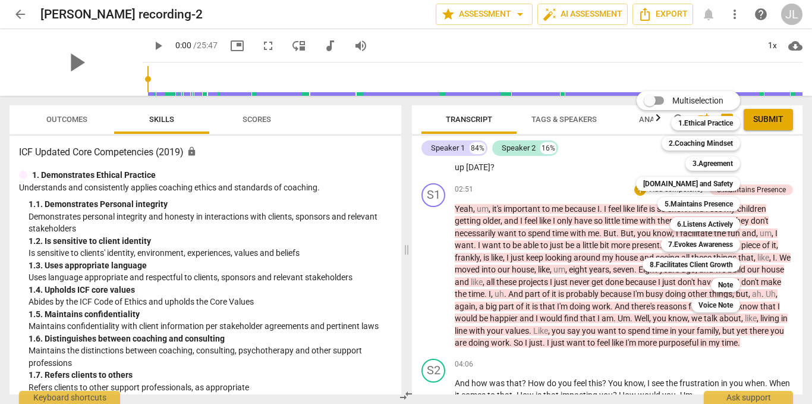
click at [581, 184] on div at bounding box center [406, 202] width 812 height 404
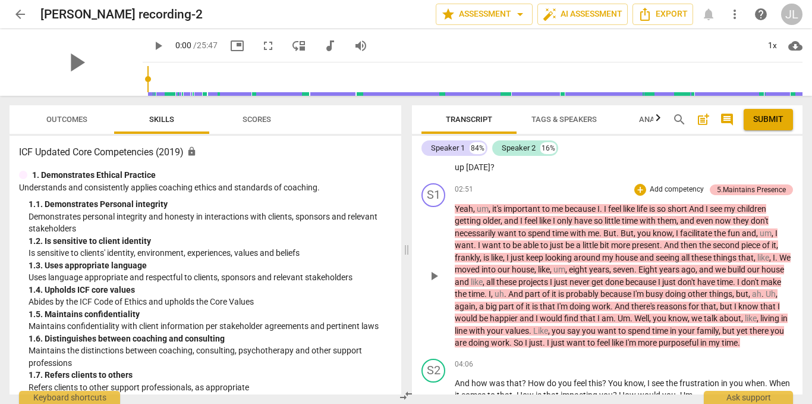
click at [755, 195] on div "5.Maintains Presence" at bounding box center [751, 189] width 69 height 11
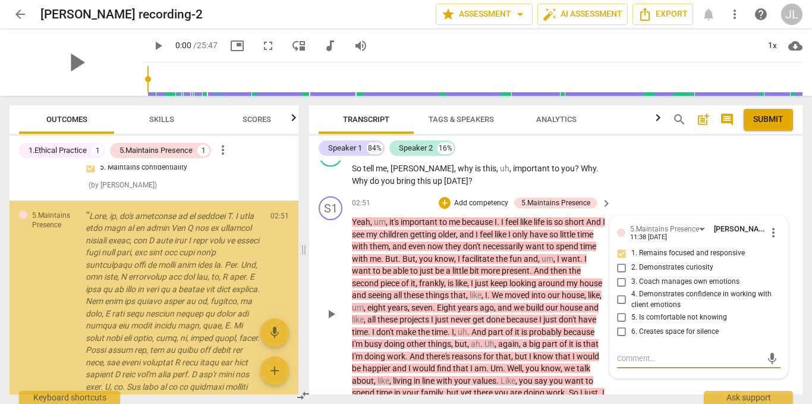
scroll to position [1096, 0]
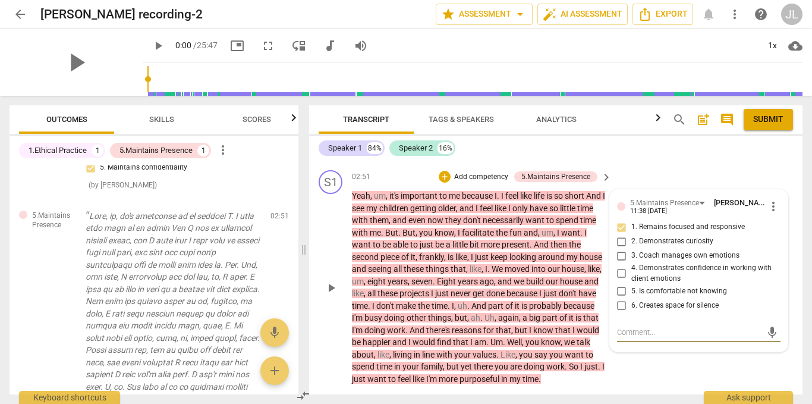
click at [606, 174] on span "keyboard_arrow_right" at bounding box center [606, 177] width 14 height 14
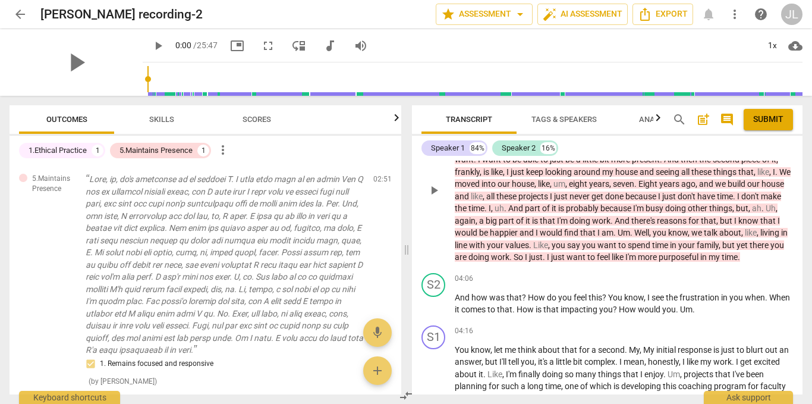
scroll to position [1037, 0]
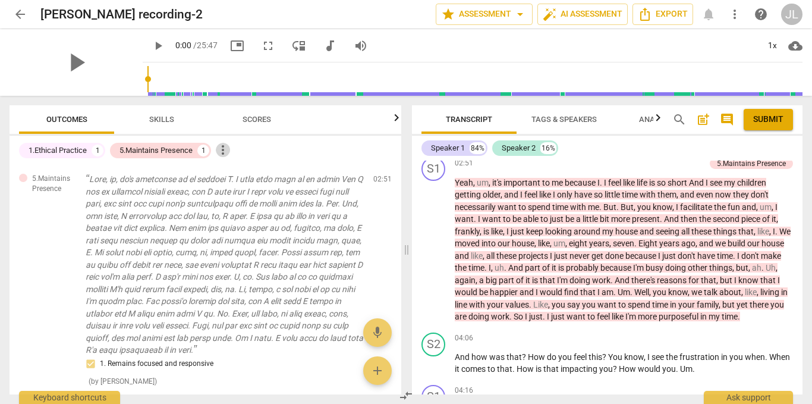
click at [227, 147] on span "more_vert" at bounding box center [223, 150] width 14 height 14
click at [202, 144] on div at bounding box center [406, 202] width 812 height 404
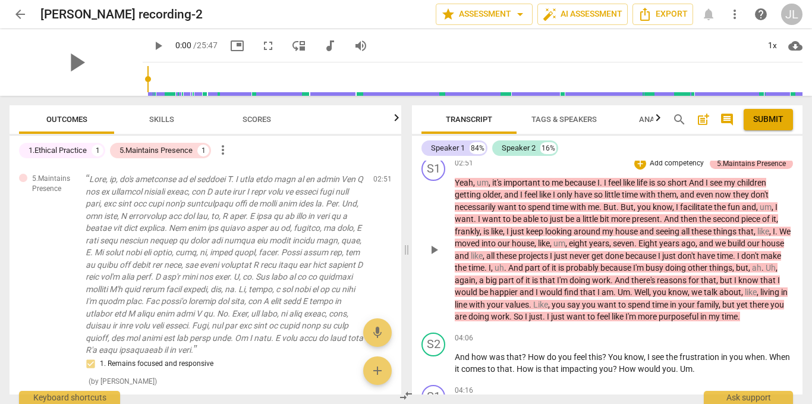
click at [774, 169] on div "5.Maintains Presence" at bounding box center [751, 163] width 69 height 11
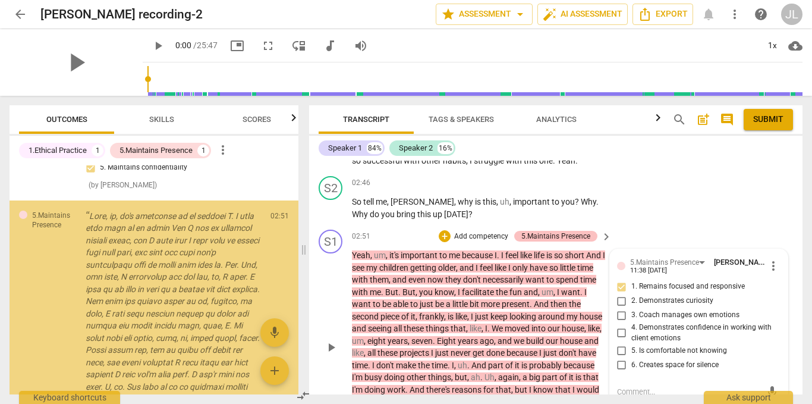
scroll to position [1096, 0]
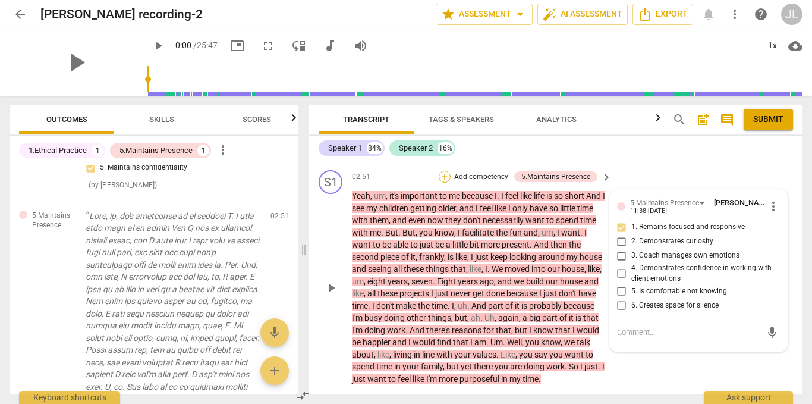
click at [445, 174] on div "+" at bounding box center [445, 177] width 12 height 12
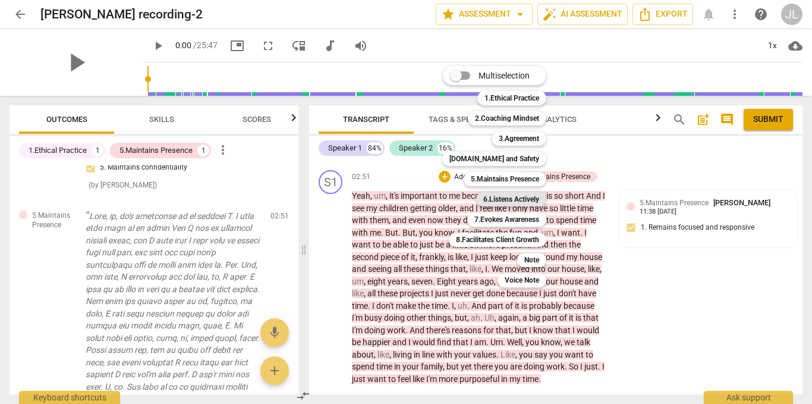
click at [502, 205] on b "6.Listens Actively" at bounding box center [511, 199] width 56 height 14
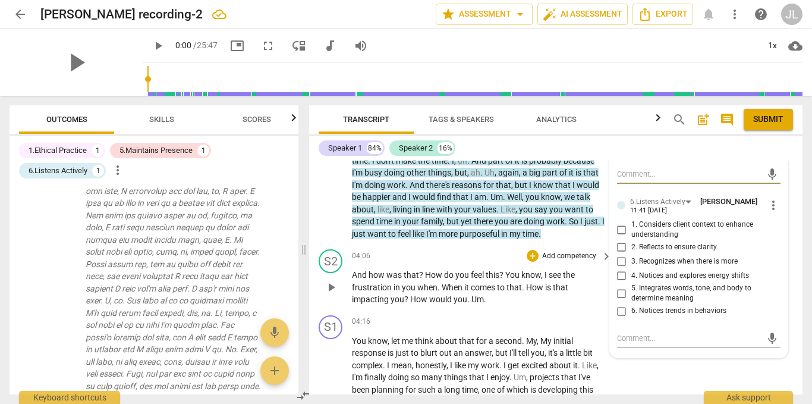
scroll to position [1275, 0]
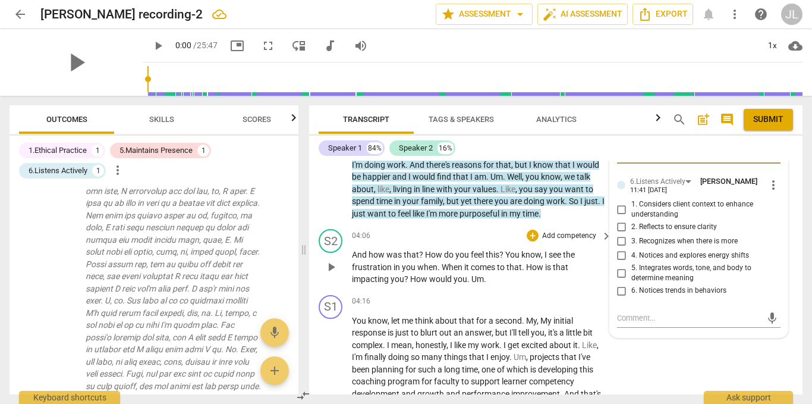
click at [480, 263] on span "comes" at bounding box center [484, 267] width 26 height 10
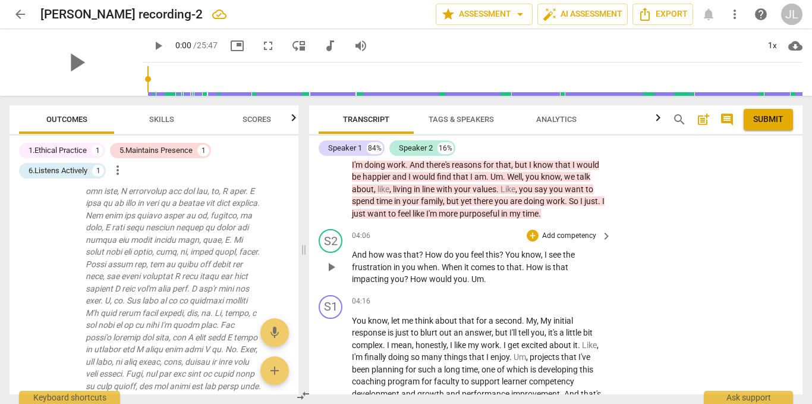
click at [603, 234] on span "keyboard_arrow_right" at bounding box center [606, 236] width 14 height 14
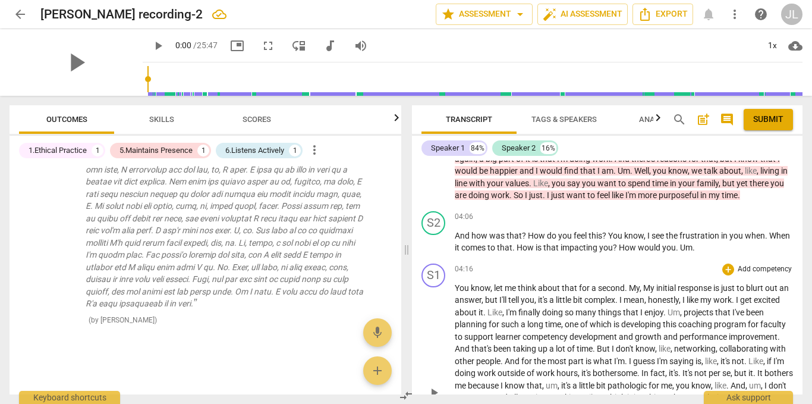
scroll to position [1131, 0]
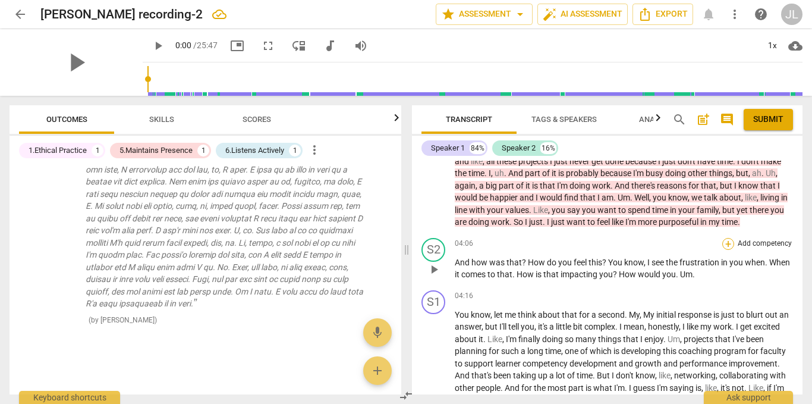
click at [722, 250] on div "+" at bounding box center [728, 244] width 12 height 12
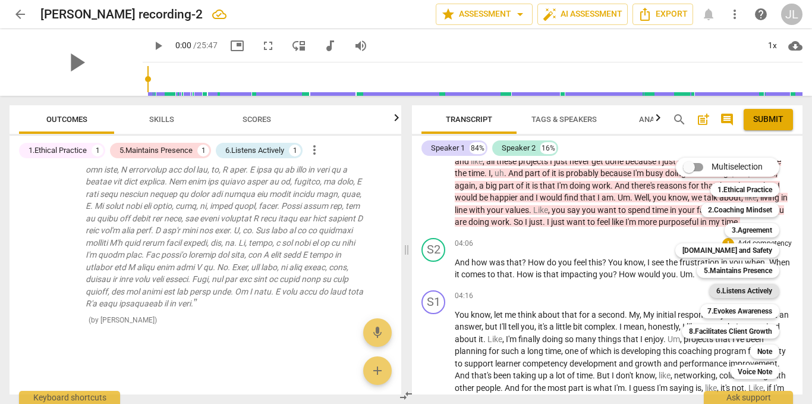
click at [756, 288] on b "6.Listens Actively" at bounding box center [744, 291] width 56 height 14
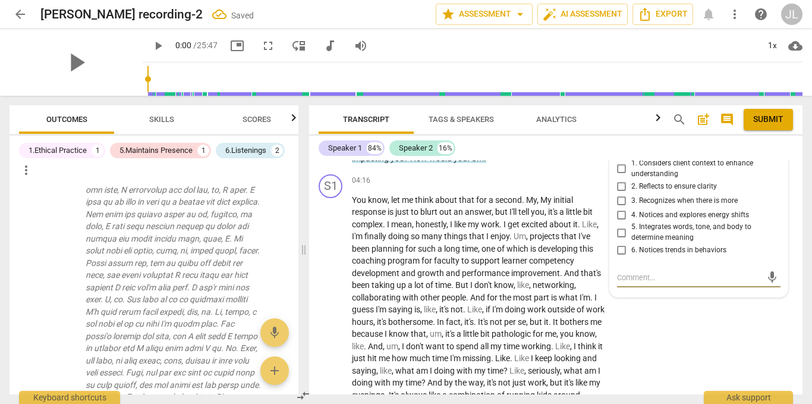
scroll to position [762, 0]
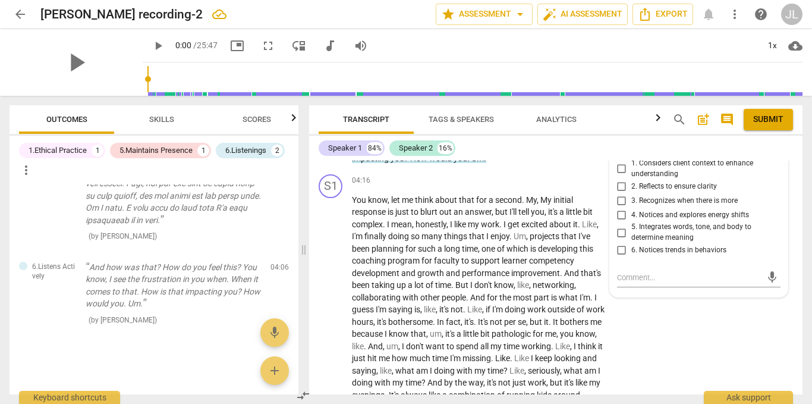
click at [664, 199] on span "3. Recognizes when there is more" at bounding box center [684, 201] width 106 height 11
click at [631, 199] on input "3. Recognizes when there is more" at bounding box center [621, 200] width 19 height 14
checkbox input "true"
click at [694, 347] on div "S1 play_arrow pause 04:16 + Add competency keyboard_arrow_right You know , let …" at bounding box center [555, 336] width 493 height 334
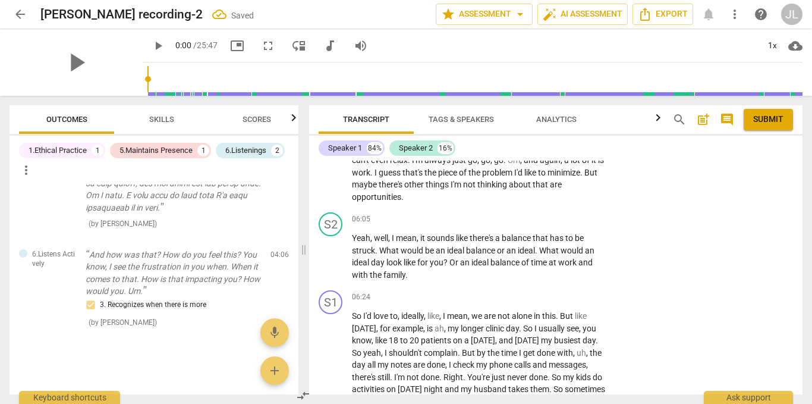
scroll to position [1693, 0]
click at [532, 215] on div "+" at bounding box center [533, 217] width 12 height 12
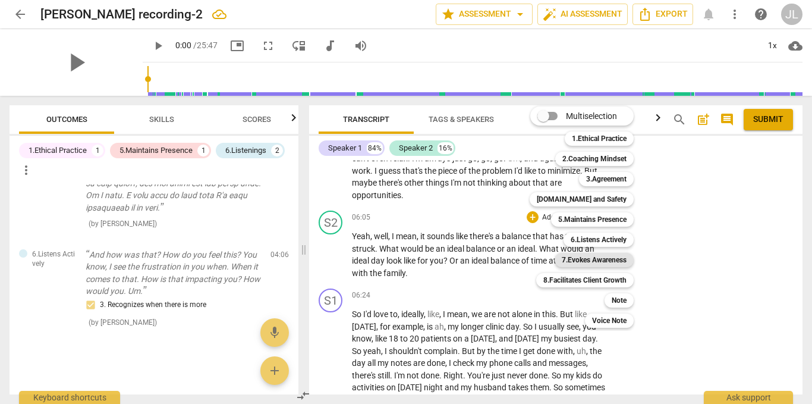
click at [617, 259] on b "7.Evokes Awareness" at bounding box center [594, 260] width 65 height 14
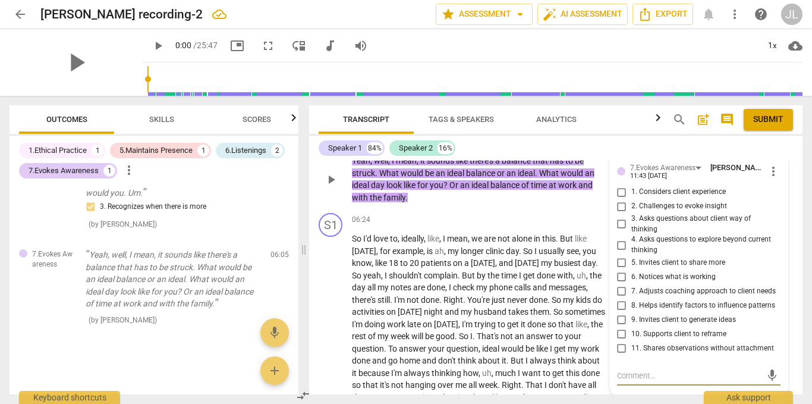
scroll to position [1747, 0]
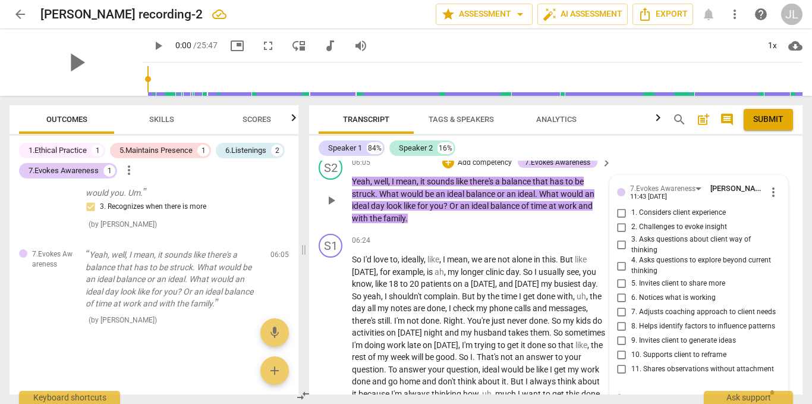
click at [769, 187] on span "more_vert" at bounding box center [773, 192] width 14 height 14
click at [776, 214] on li "Delete" at bounding box center [781, 214] width 41 height 23
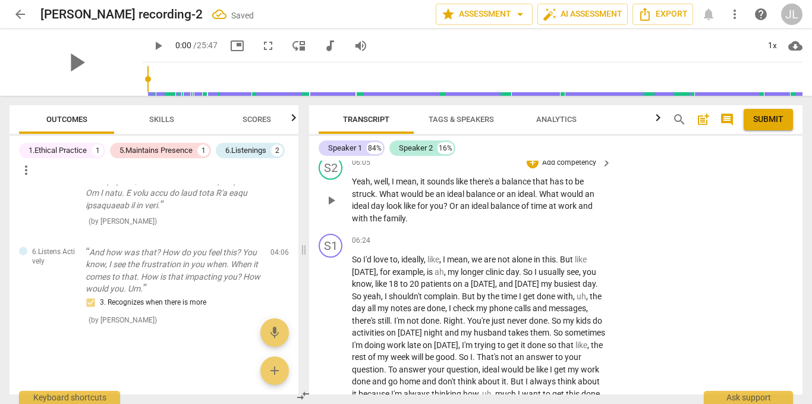
scroll to position [1688, 0]
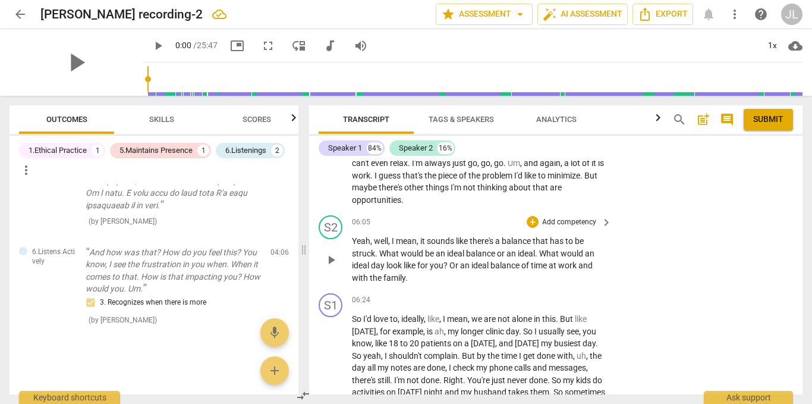
click at [580, 222] on p "Add competency" at bounding box center [569, 222] width 56 height 11
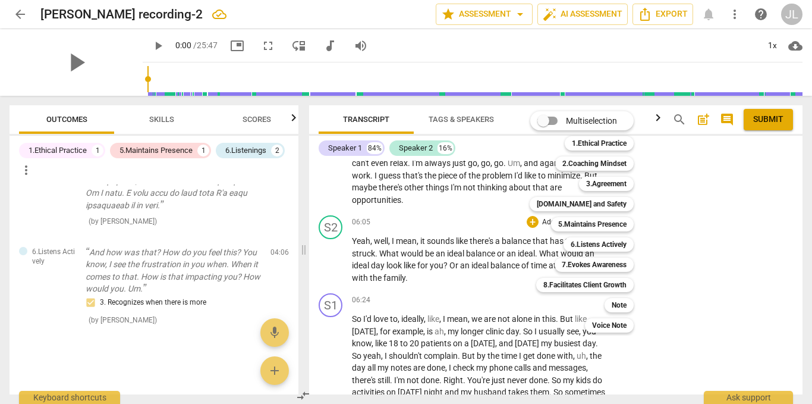
click at [743, 237] on div at bounding box center [406, 202] width 812 height 404
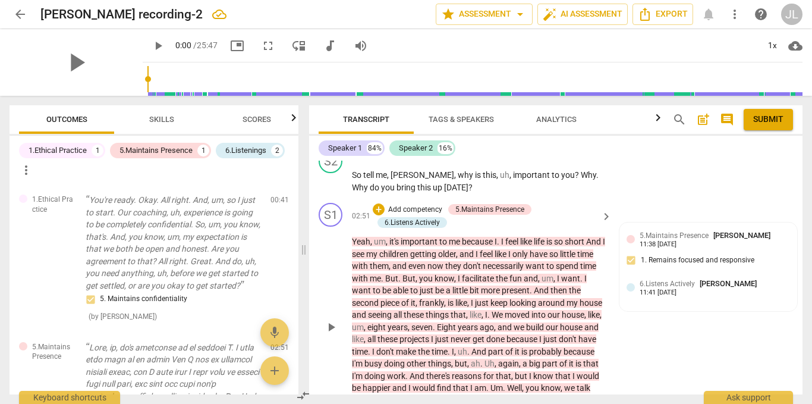
scroll to position [1034, 0]
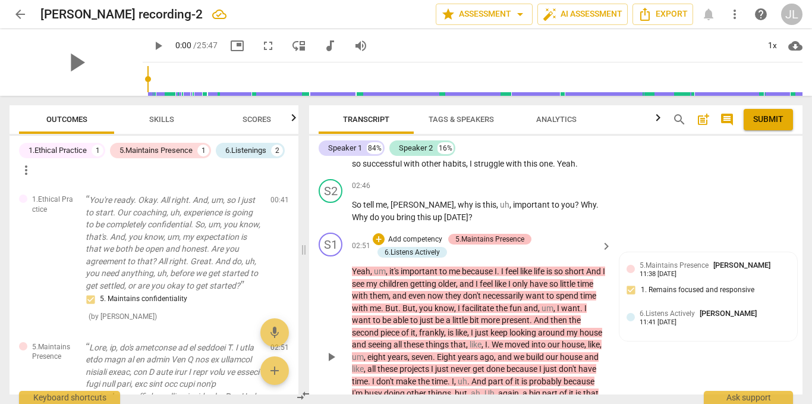
click at [495, 236] on div "5.Maintains Presence" at bounding box center [489, 239] width 69 height 11
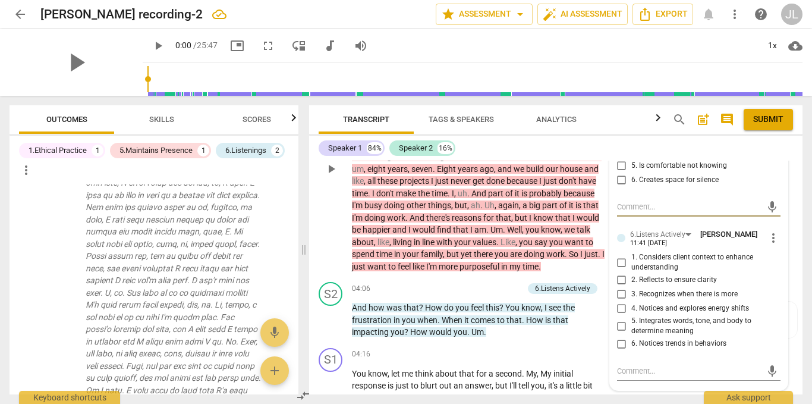
scroll to position [1281, 0]
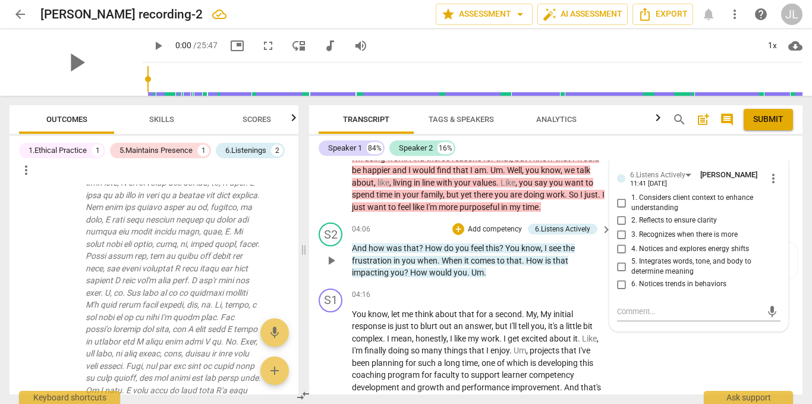
click at [522, 253] on p "And how was that ? How do you feel this ? You know , I see the frustration in y…" at bounding box center [479, 260] width 254 height 37
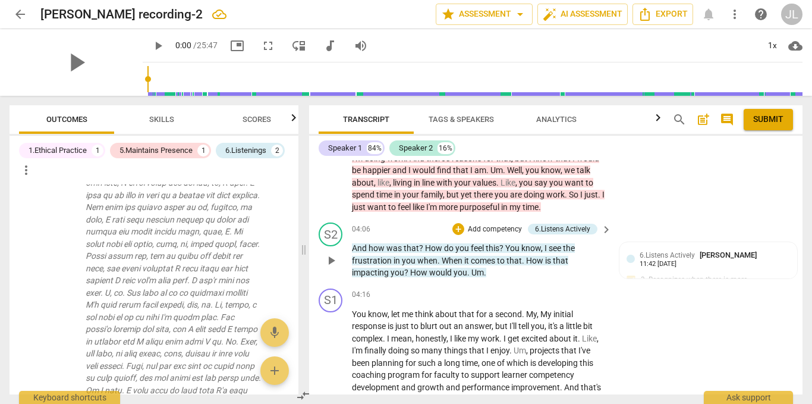
click at [605, 228] on span "keyboard_arrow_right" at bounding box center [606, 229] width 14 height 14
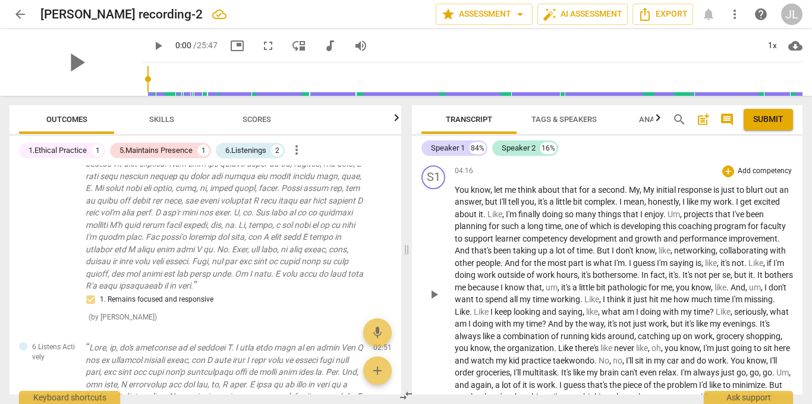
scroll to position [1198, 0]
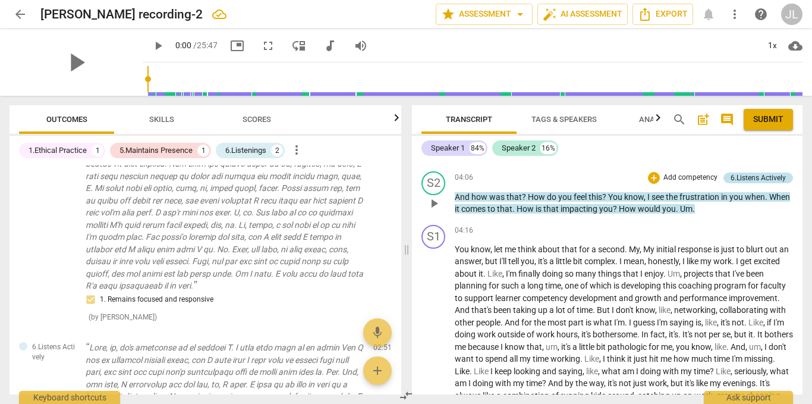
click at [770, 183] on div "6.Listens Actively" at bounding box center [758, 177] width 55 height 11
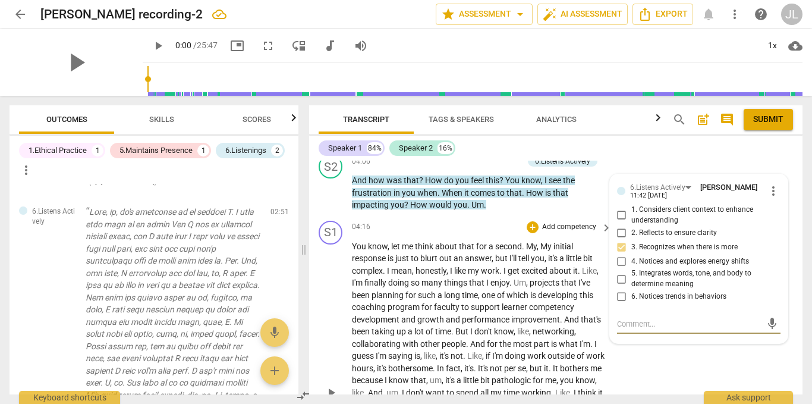
scroll to position [1290, 0]
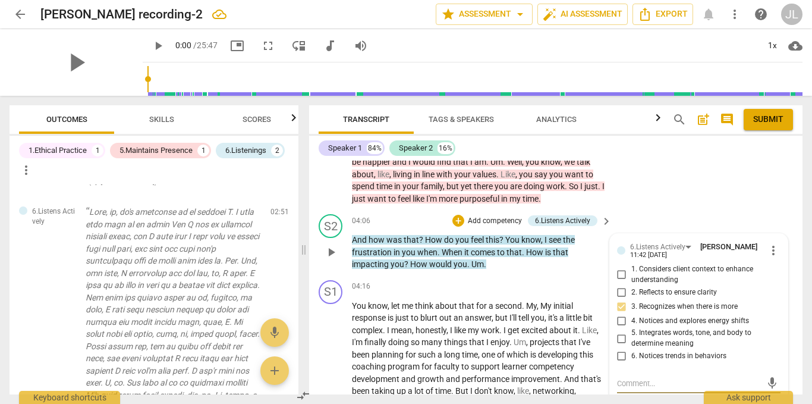
click at [621, 291] on input "2. Reflects to ensure clarity" at bounding box center [621, 292] width 19 height 14
checkbox input "true"
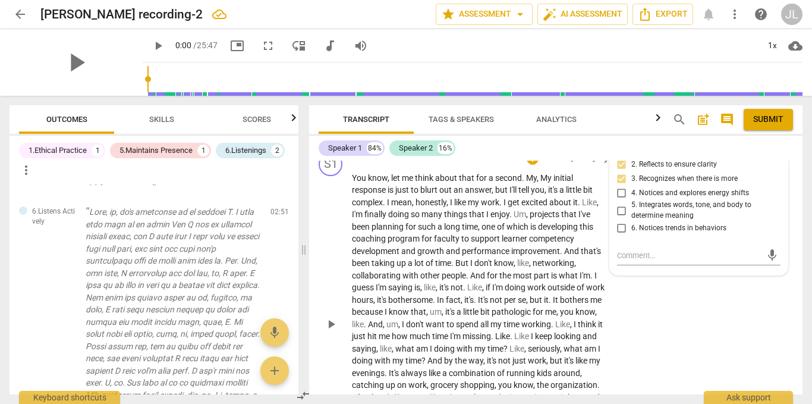
scroll to position [1349, 0]
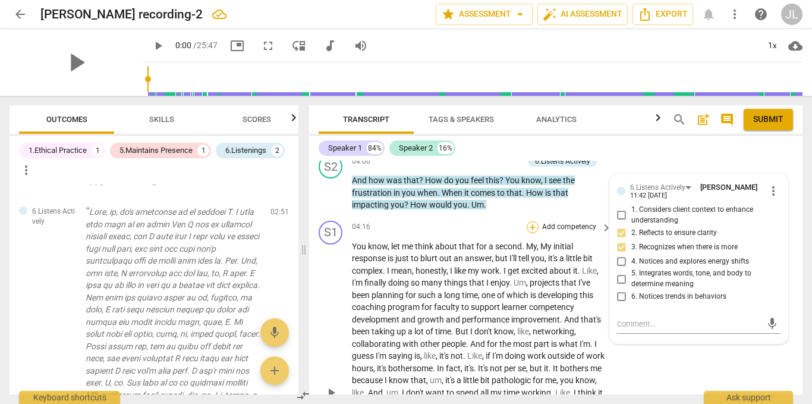
click at [534, 224] on div "+" at bounding box center [533, 227] width 12 height 12
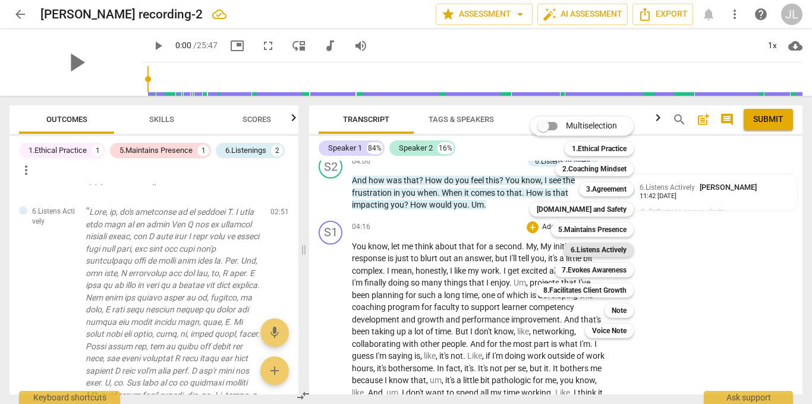
click at [602, 249] on b "6.Listens Actively" at bounding box center [599, 250] width 56 height 14
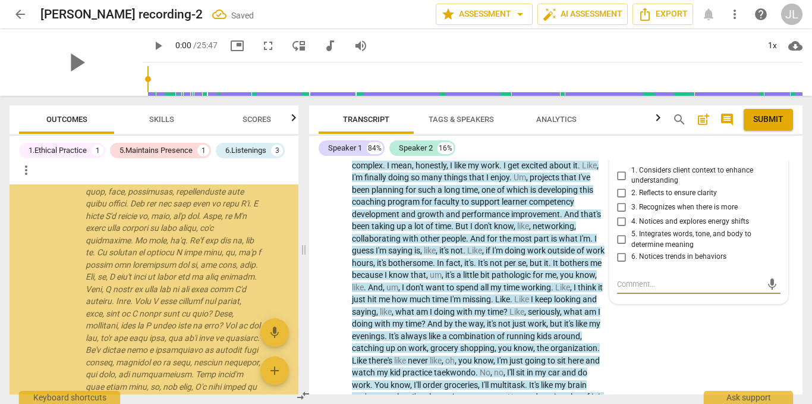
scroll to position [1080, 0]
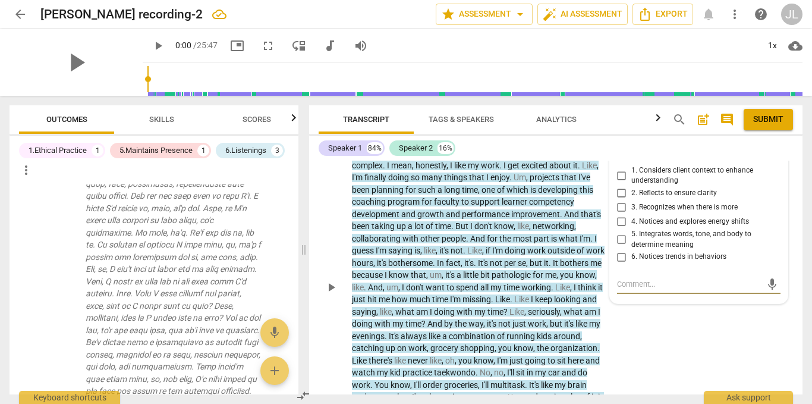
click at [620, 174] on input "1. Considers client context to enhance understanding" at bounding box center [621, 175] width 19 height 14
checkbox input "true"
click at [652, 310] on div "S1 play_arrow pause 04:16 + Add competency 6.Listens Actively keyboard_arrow_ri…" at bounding box center [555, 278] width 493 height 334
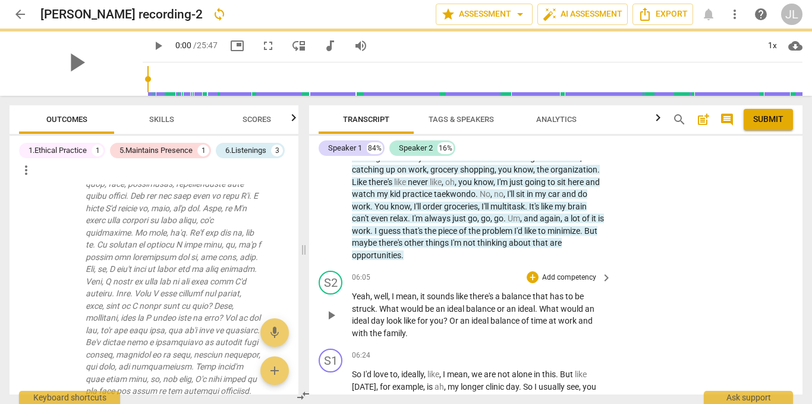
scroll to position [1692, 0]
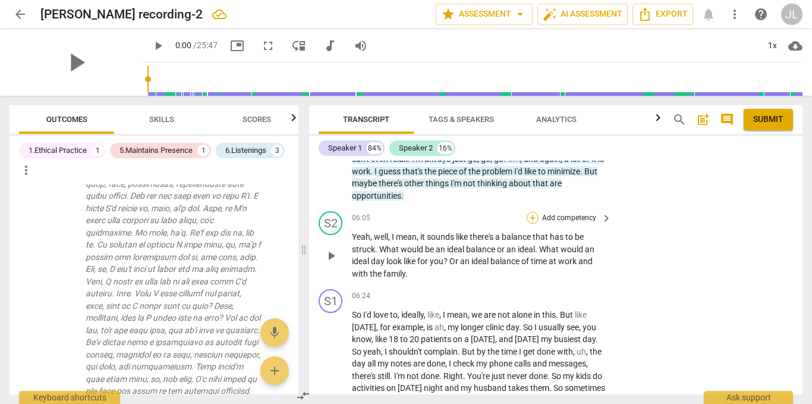
click at [535, 215] on div "+" at bounding box center [533, 218] width 12 height 12
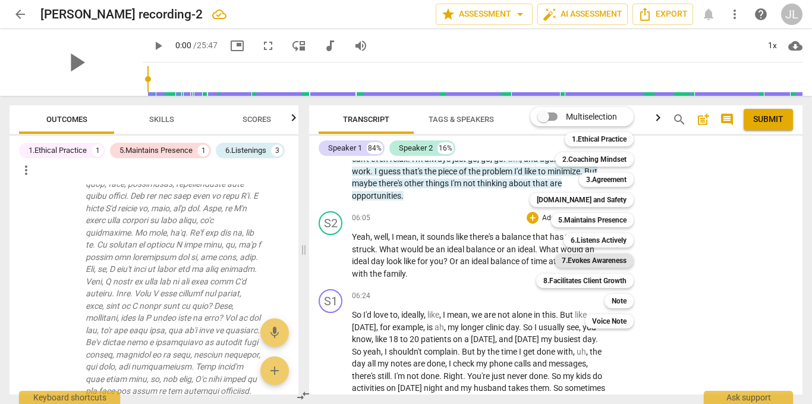
click at [576, 257] on b "7.Evokes Awareness" at bounding box center [594, 260] width 65 height 14
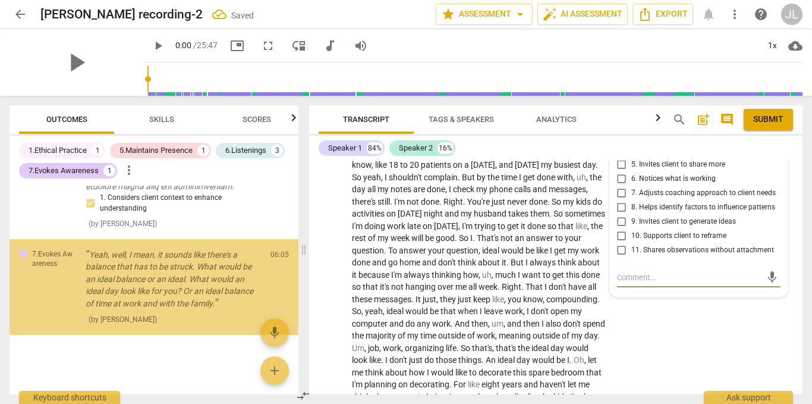
scroll to position [1392, 0]
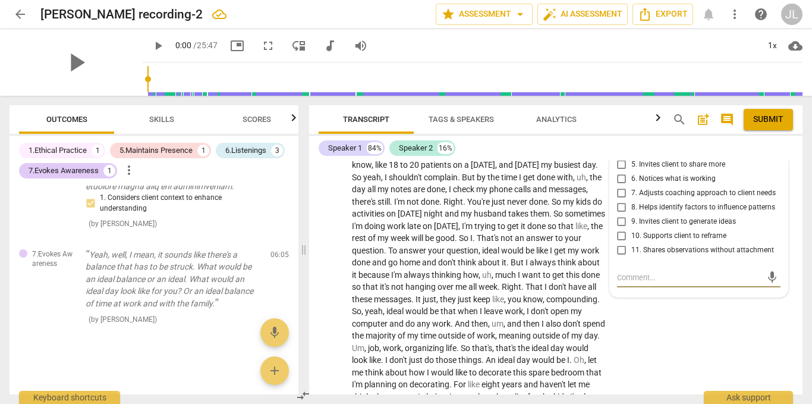
click at [668, 162] on span "5. Invites client to share more" at bounding box center [678, 164] width 94 height 11
click at [631, 162] on input "5. Invites client to share more" at bounding box center [621, 165] width 19 height 14
checkbox input "true"
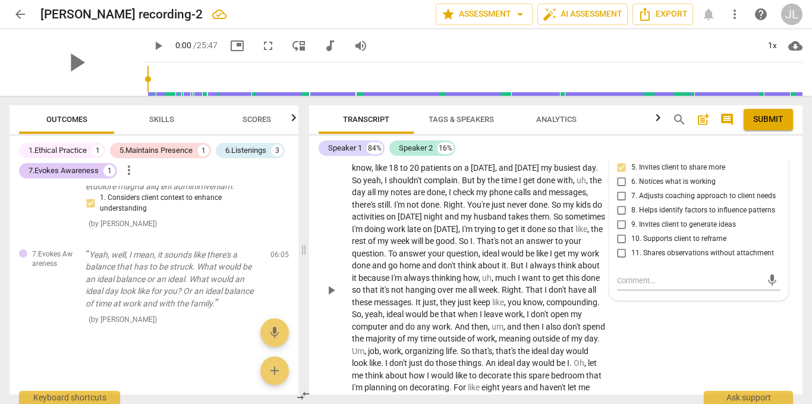
click at [664, 330] on div "S1 play_arrow pause 06:24 + Add competency keyboard_arrow_right So I'd love to …" at bounding box center [555, 280] width 493 height 334
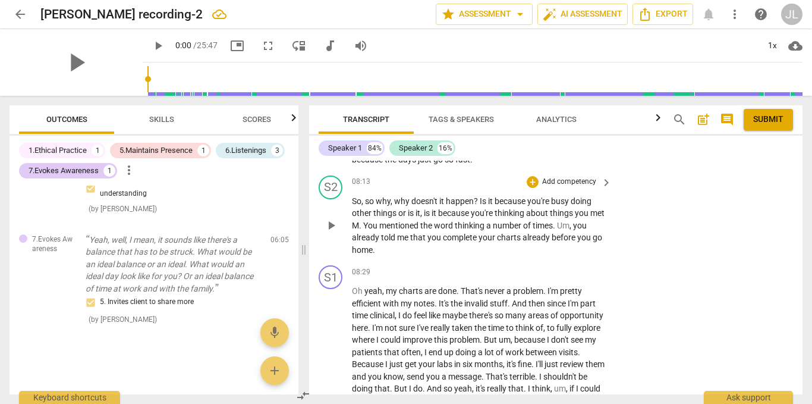
scroll to position [2161, 0]
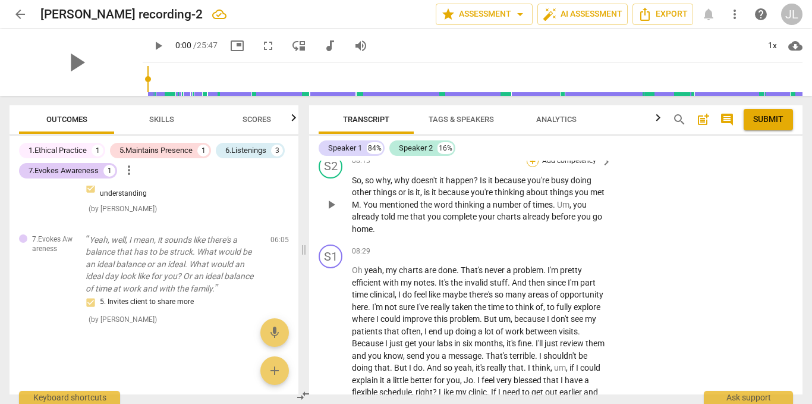
click at [530, 167] on div "+" at bounding box center [533, 161] width 12 height 12
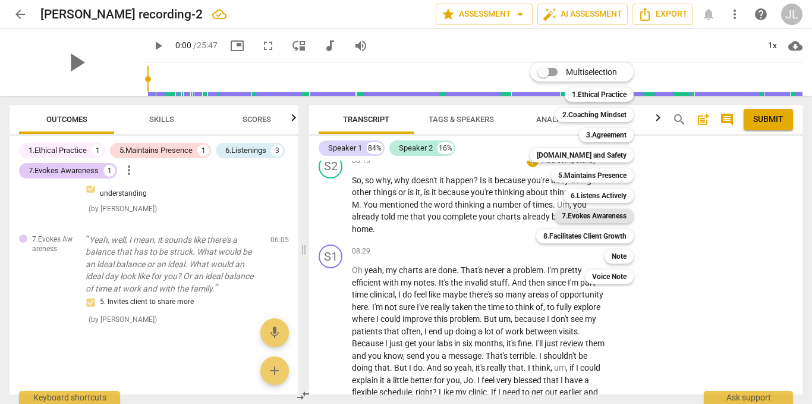
click at [609, 218] on b "7.Evokes Awareness" at bounding box center [594, 216] width 65 height 14
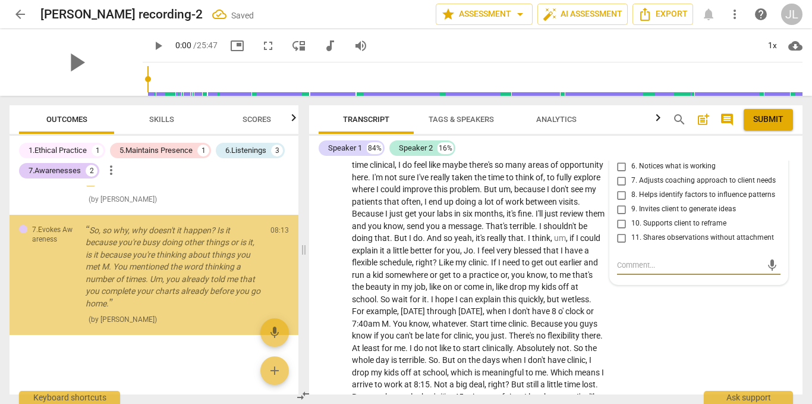
scroll to position [1515, 0]
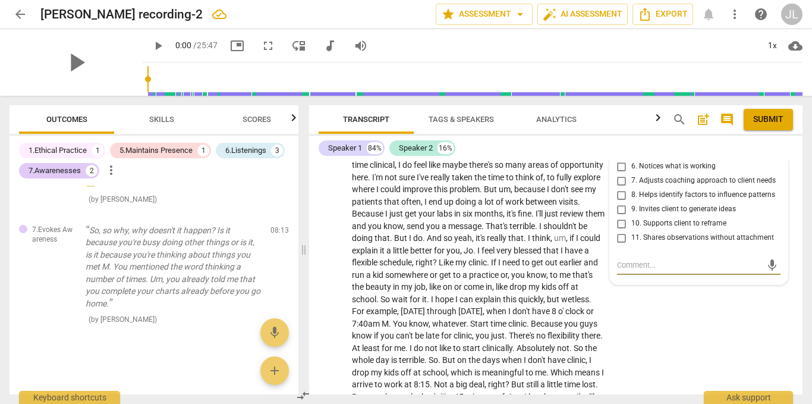
click at [709, 159] on div "Speaker 1 84% Speaker 2 16% S1 play_arrow pause 00:02 + Add competency keyboard…" at bounding box center [555, 265] width 493 height 259
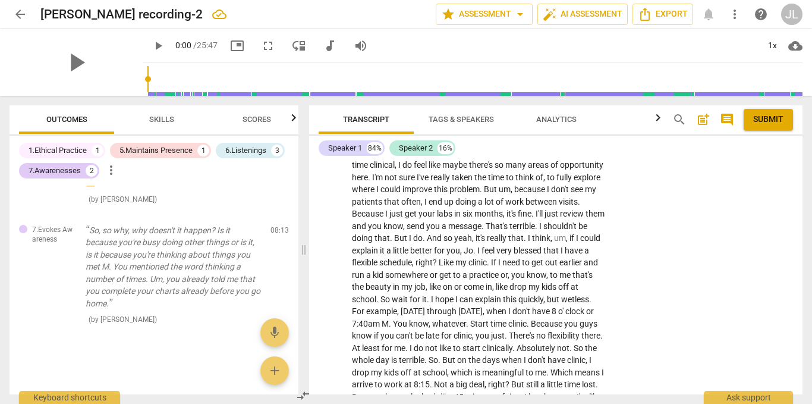
scroll to position [2231, 0]
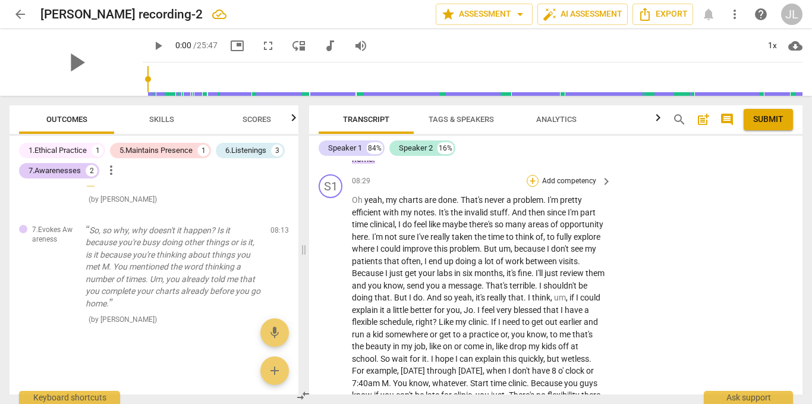
click at [531, 187] on div "+" at bounding box center [533, 181] width 12 height 12
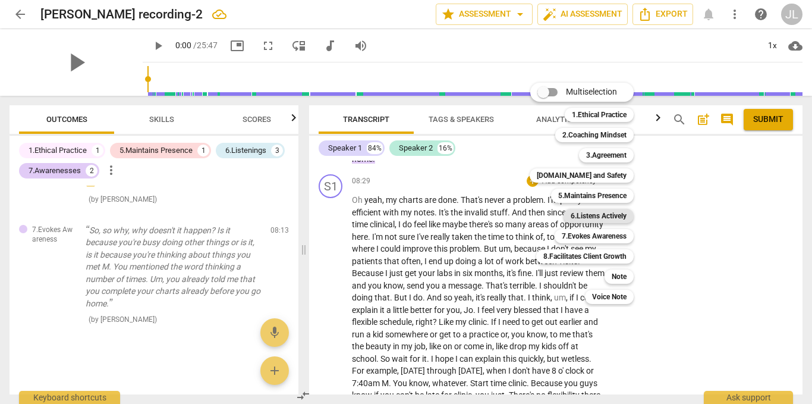
drag, startPoint x: 615, startPoint y: 215, endPoint x: 608, endPoint y: 218, distance: 7.2
click at [615, 214] on b "6.Listens Actively" at bounding box center [599, 216] width 56 height 14
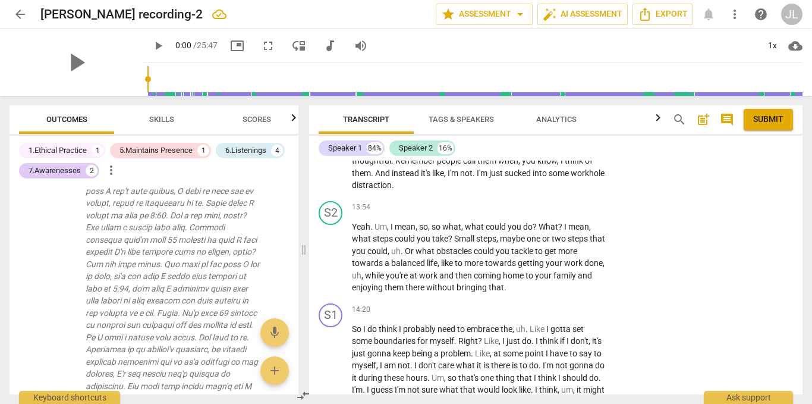
scroll to position [3313, 0]
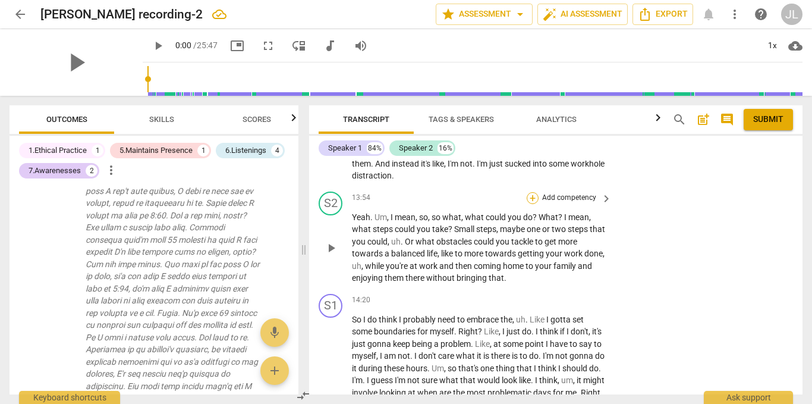
click at [532, 204] on div "+" at bounding box center [533, 198] width 12 height 12
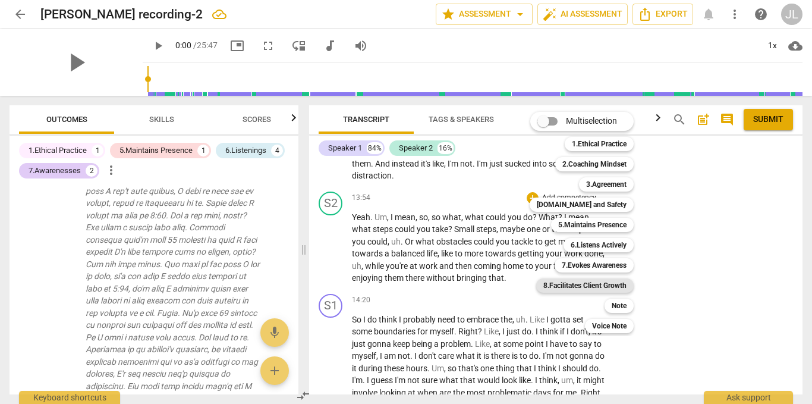
click at [618, 287] on b "8.Facilitates Client Growth" at bounding box center [584, 285] width 83 height 14
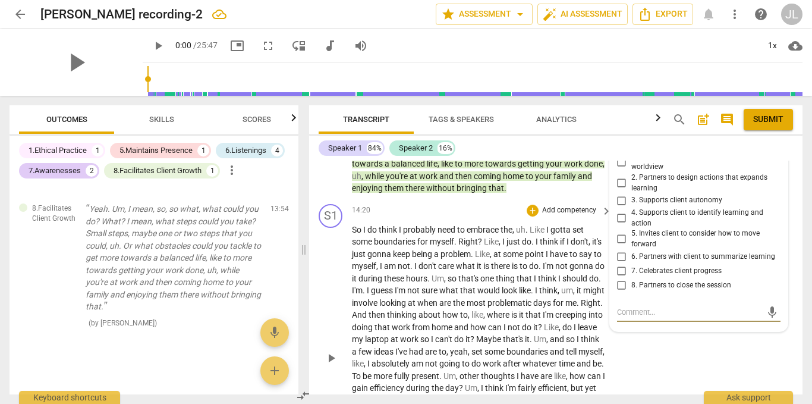
scroll to position [3343, 0]
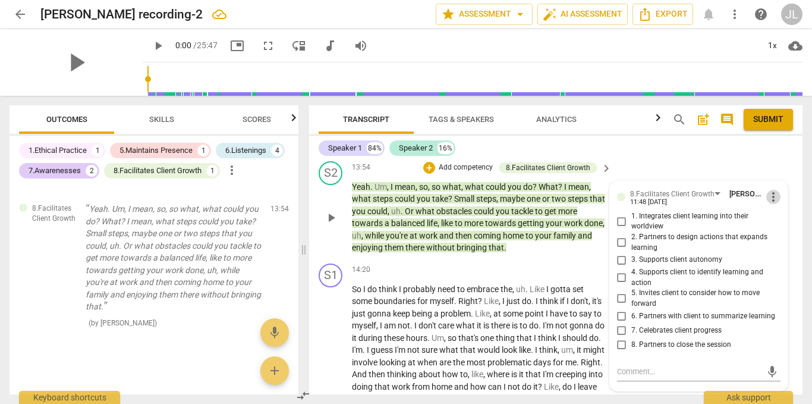
click at [772, 204] on span "more_vert" at bounding box center [773, 197] width 14 height 14
click at [776, 241] on li "Delete" at bounding box center [781, 243] width 41 height 23
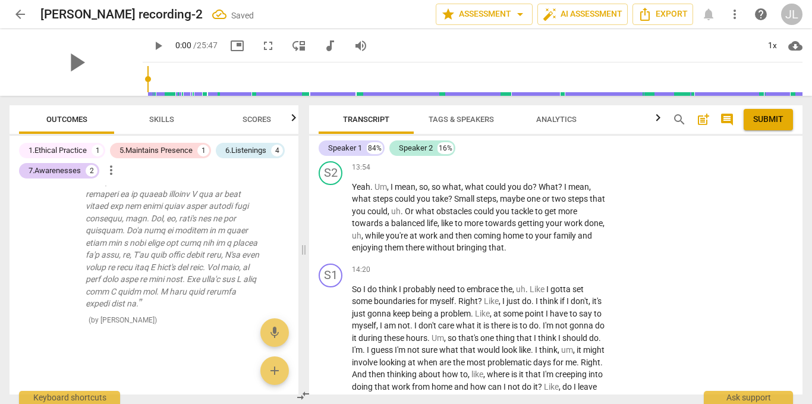
scroll to position [2394, 0]
click at [531, 174] on div "+" at bounding box center [533, 168] width 12 height 12
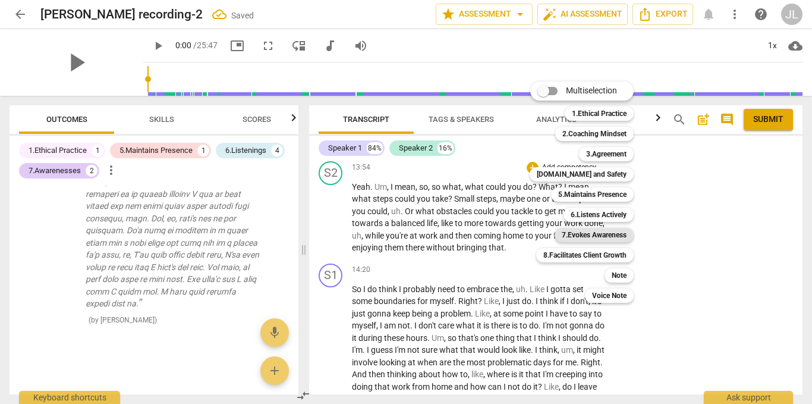
click at [577, 236] on b "7.Evokes Awareness" at bounding box center [594, 235] width 65 height 14
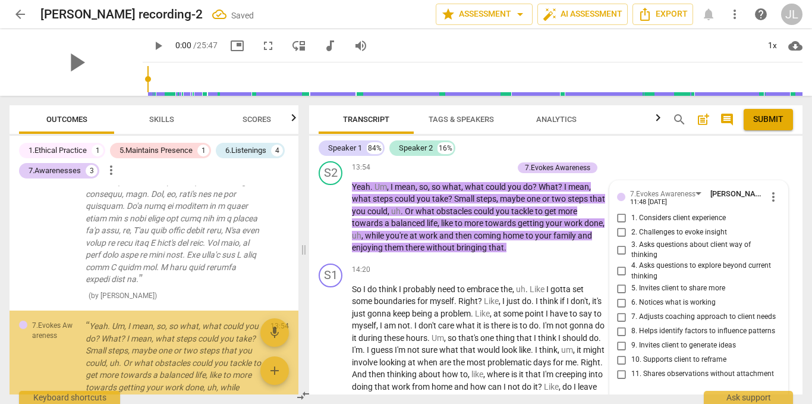
scroll to position [2511, 0]
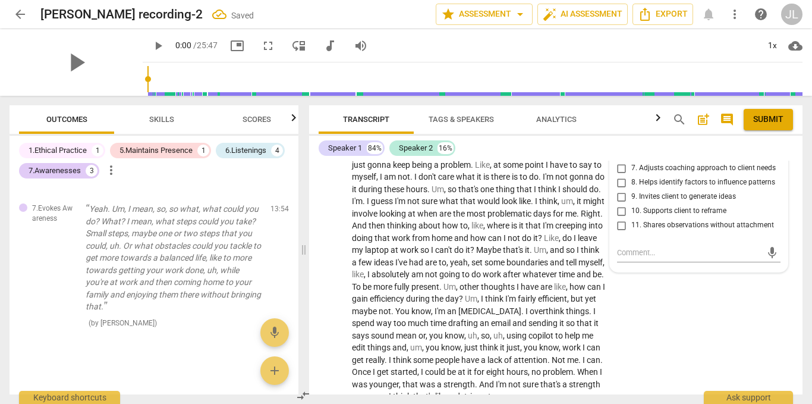
click at [694, 202] on span "9. Invites client to generate ideas" at bounding box center [683, 196] width 105 height 11
click at [631, 204] on input "9. Invites client to generate ideas" at bounding box center [621, 197] width 19 height 14
checkbox input "true"
click at [661, 334] on div "S1 play_arrow pause 14:20 + Add competency keyboard_arrow_right So I do think I…" at bounding box center [555, 258] width 493 height 297
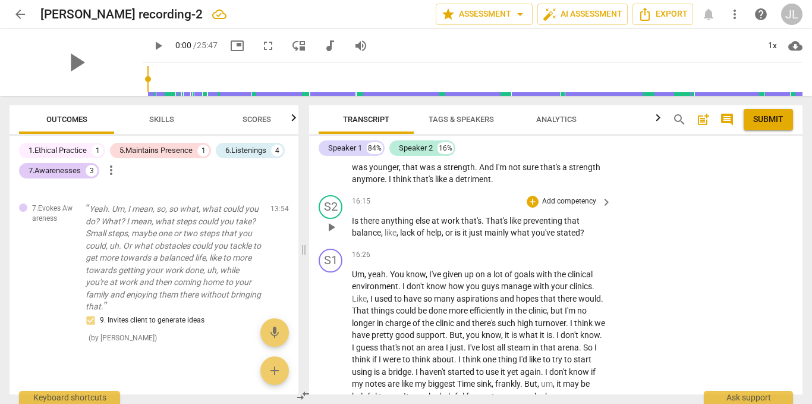
scroll to position [3730, 0]
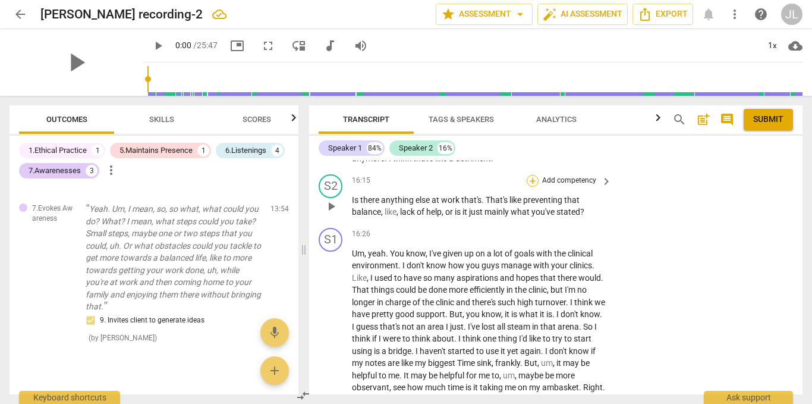
click at [530, 187] on div "+" at bounding box center [533, 181] width 12 height 12
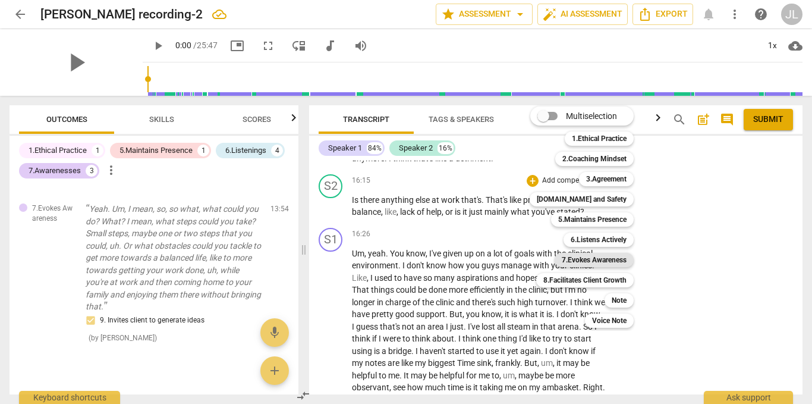
click at [625, 263] on b "7.Evokes Awareness" at bounding box center [594, 260] width 65 height 14
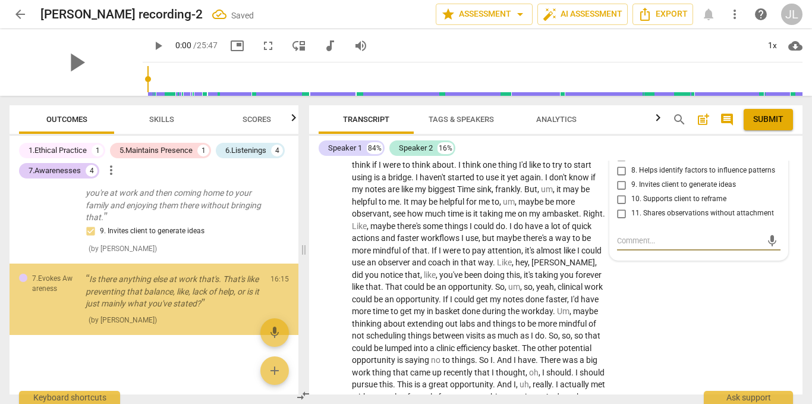
scroll to position [2624, 0]
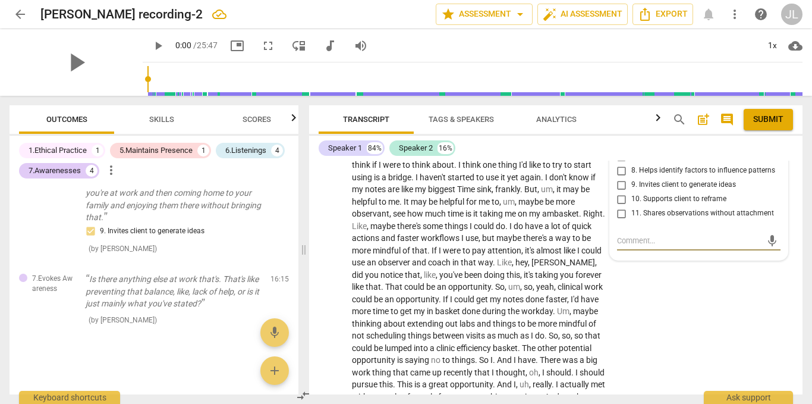
click at [645, 133] on span "5. Invites client to share more" at bounding box center [678, 127] width 94 height 11
click at [631, 135] on input "5. Invites client to share more" at bounding box center [621, 128] width 19 height 14
checkbox input "true"
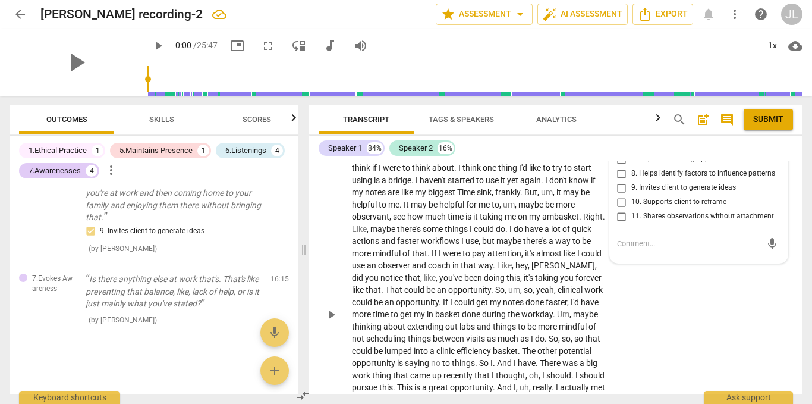
click at [659, 306] on div "S1 play_arrow pause 16:26 + Add competency keyboard_arrow_right Um , yeah . You…" at bounding box center [555, 304] width 493 height 505
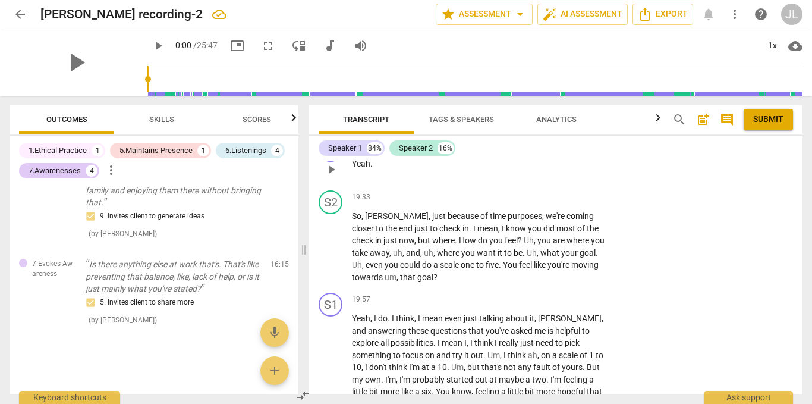
scroll to position [4435, 0]
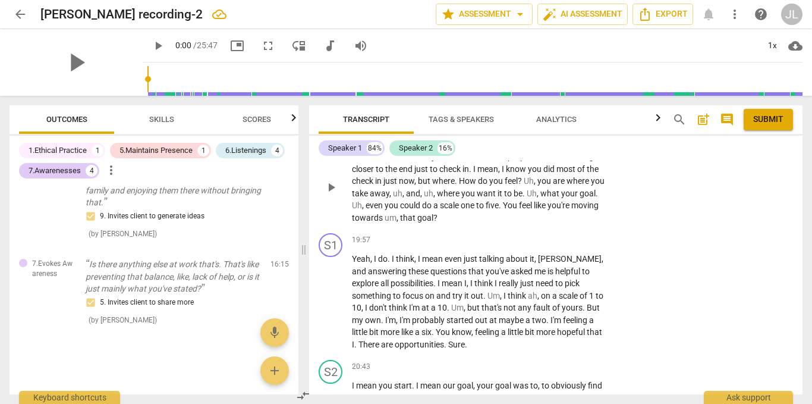
click at [536, 143] on div "+" at bounding box center [533, 137] width 12 height 12
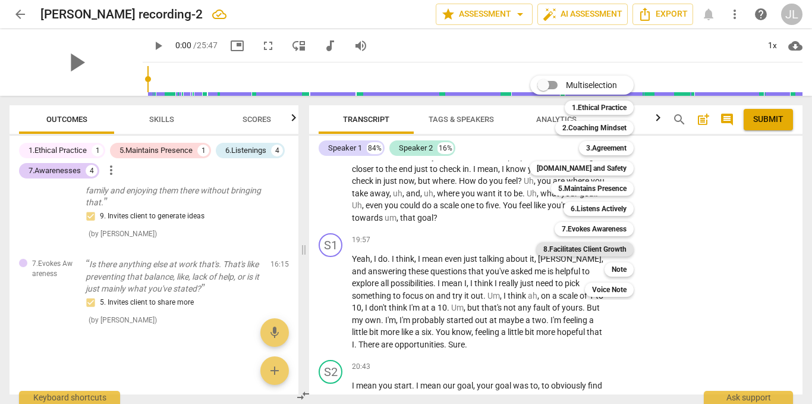
click at [621, 244] on b "8.Facilitates Client Growth" at bounding box center [584, 249] width 83 height 14
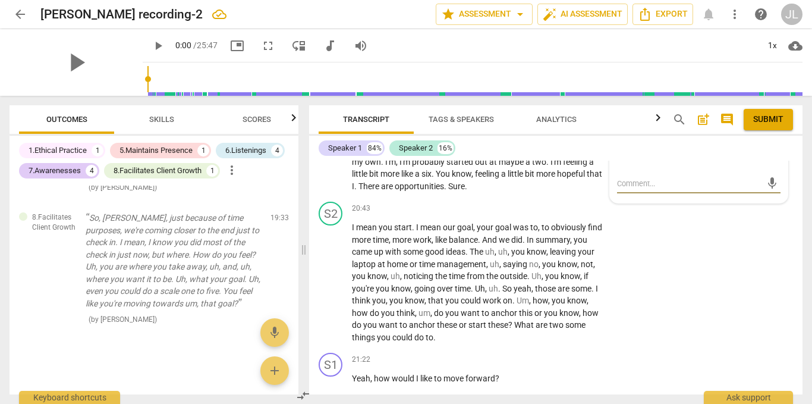
scroll to position [4614, 0]
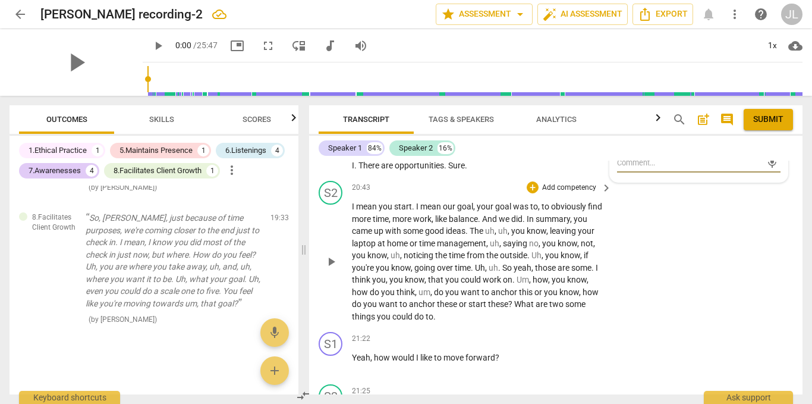
click at [495, 260] on span "the" at bounding box center [493, 255] width 14 height 10
click at [531, 193] on div "+" at bounding box center [533, 187] width 12 height 12
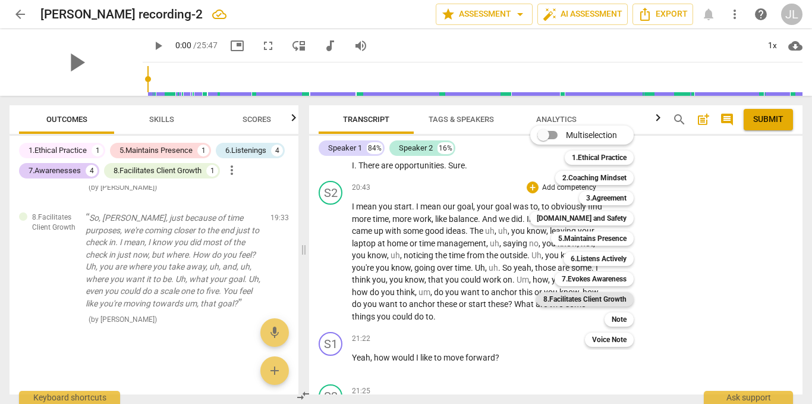
click at [581, 295] on b "8.Facilitates Client Growth" at bounding box center [584, 299] width 83 height 14
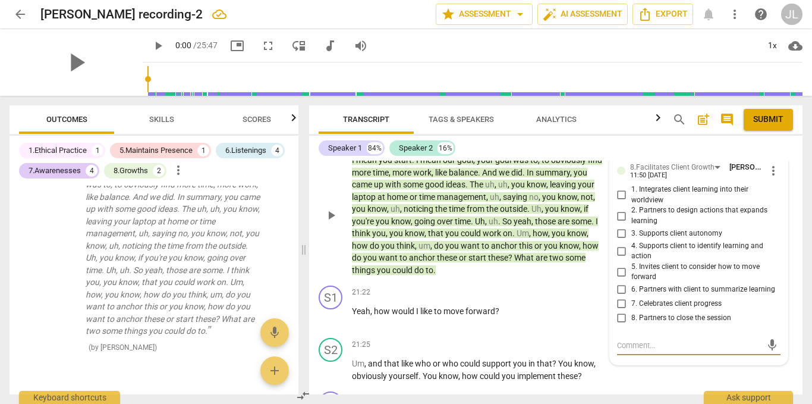
scroll to position [4658, 0]
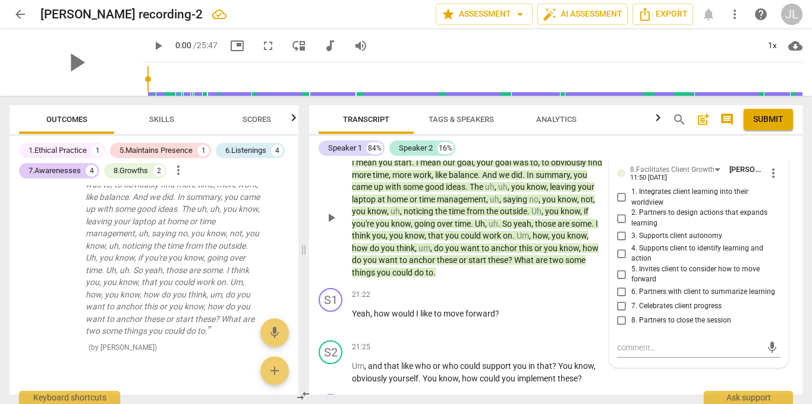
click at [602, 151] on span "keyboard_arrow_right" at bounding box center [606, 144] width 14 height 14
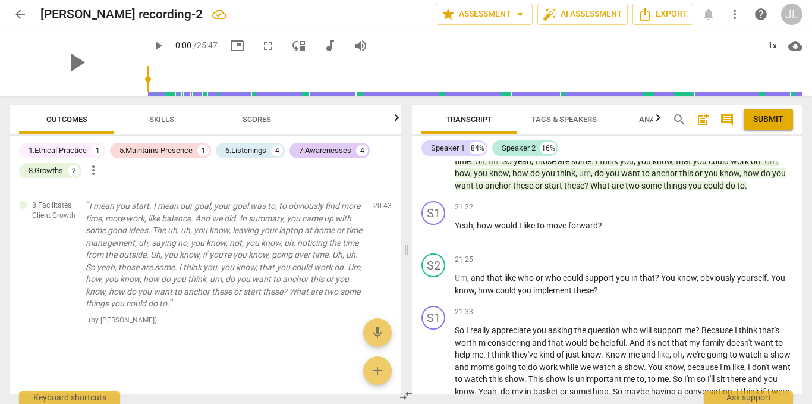
scroll to position [1995, 0]
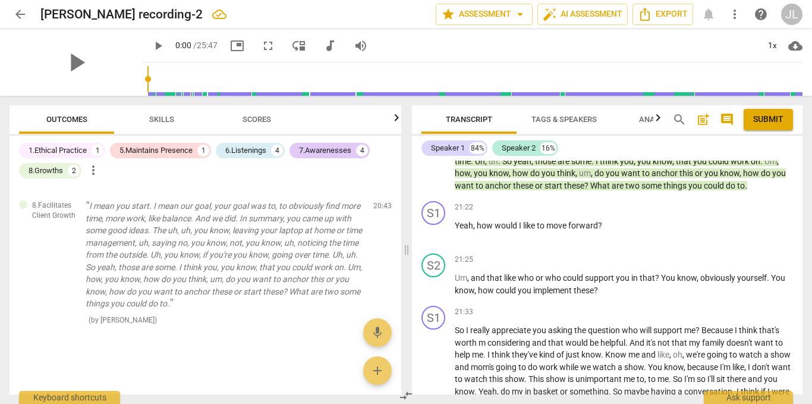
click at [759, 99] on div "8.Facilitates Client Growth" at bounding box center [744, 93] width 84 height 11
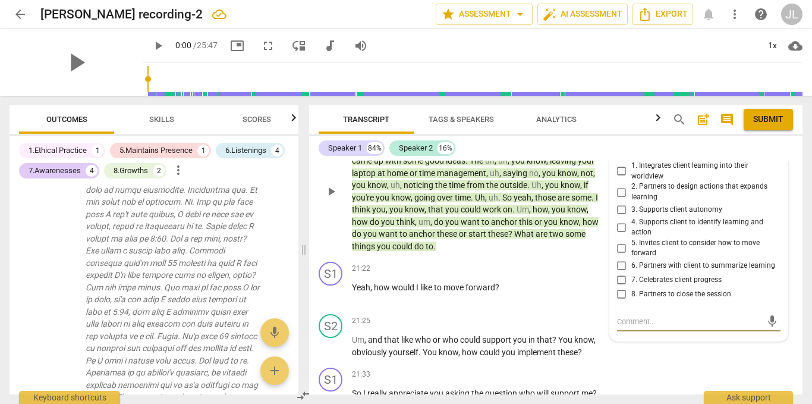
scroll to position [1968, 0]
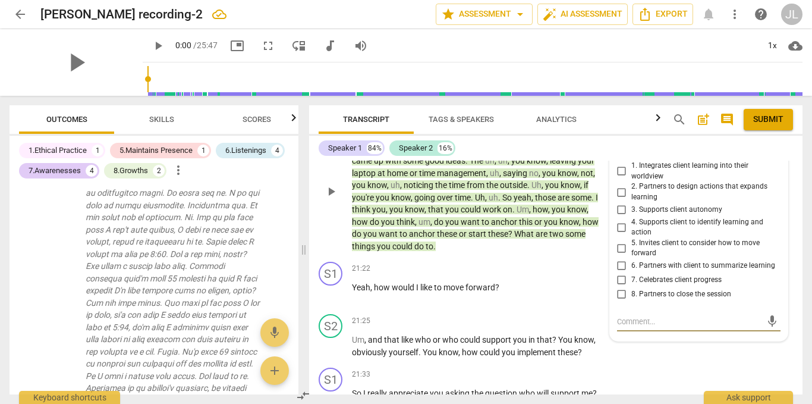
click at [769, 154] on span "more_vert" at bounding box center [773, 147] width 14 height 14
click at [780, 215] on li "Delete" at bounding box center [781, 217] width 41 height 23
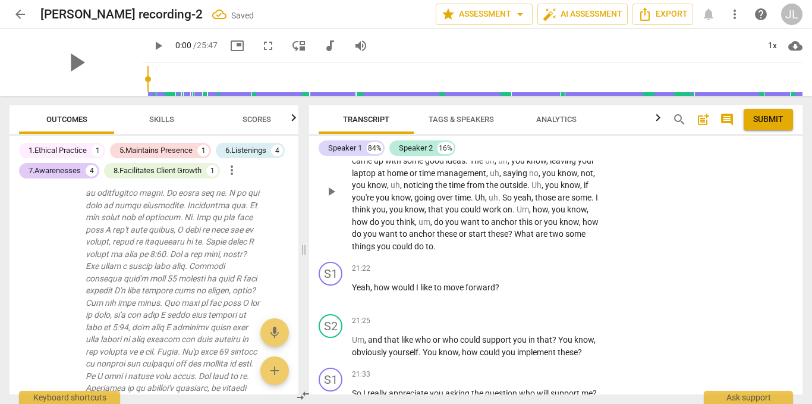
click at [604, 125] on span "keyboard_arrow_right" at bounding box center [606, 118] width 14 height 14
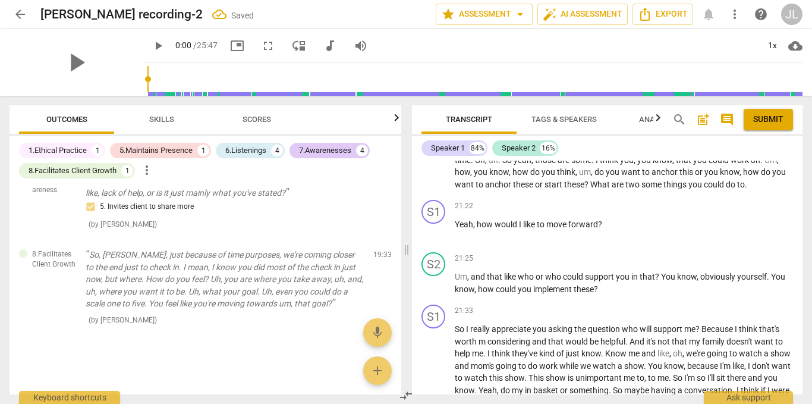
scroll to position [1450, 0]
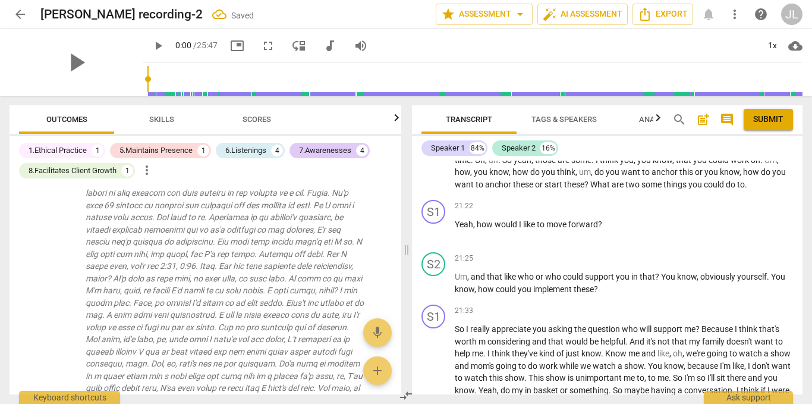
click at [725, 99] on div "+" at bounding box center [728, 93] width 12 height 12
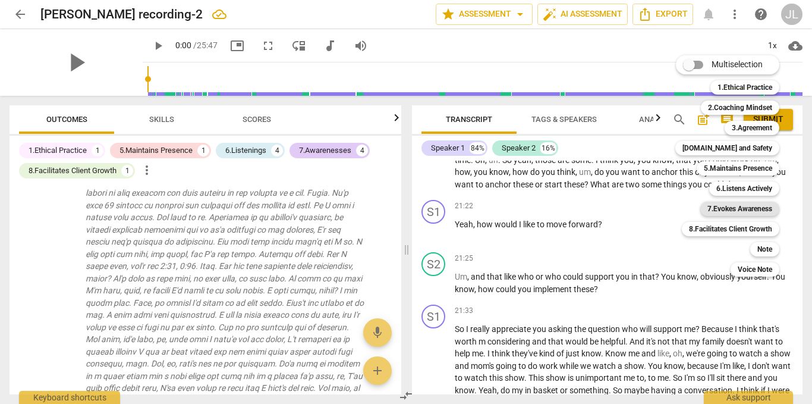
click at [758, 208] on b "7.Evokes Awareness" at bounding box center [740, 209] width 65 height 14
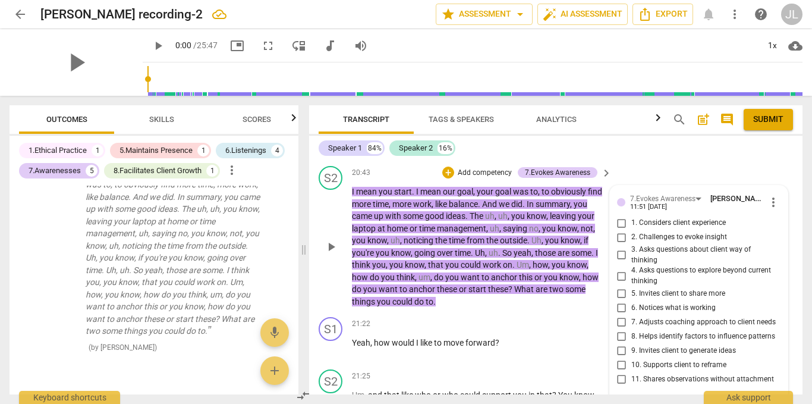
scroll to position [4629, 0]
click at [769, 210] on span "more_vert" at bounding box center [773, 203] width 14 height 14
click at [774, 272] on li "Delete" at bounding box center [781, 273] width 41 height 23
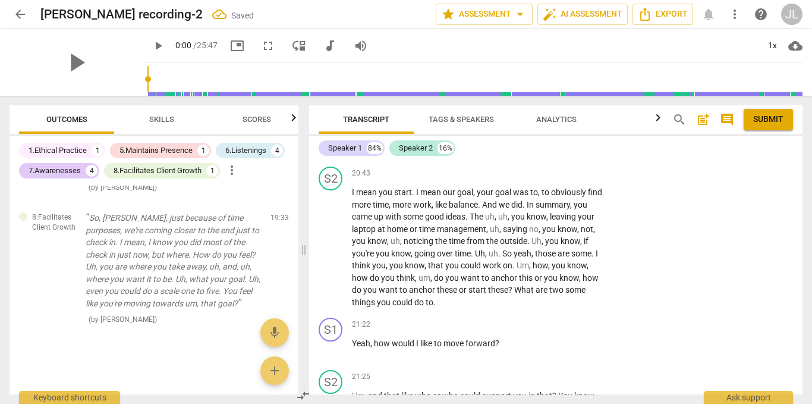
scroll to position [2772, 0]
click at [531, 179] on div "+" at bounding box center [533, 173] width 12 height 12
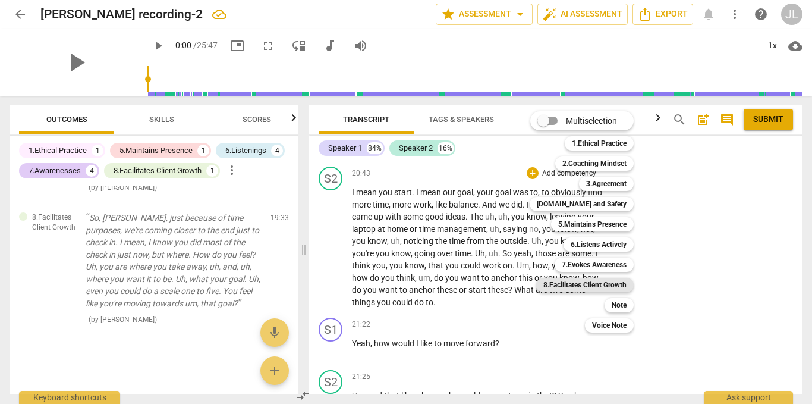
click at [606, 283] on b "8.Facilitates Client Growth" at bounding box center [584, 285] width 83 height 14
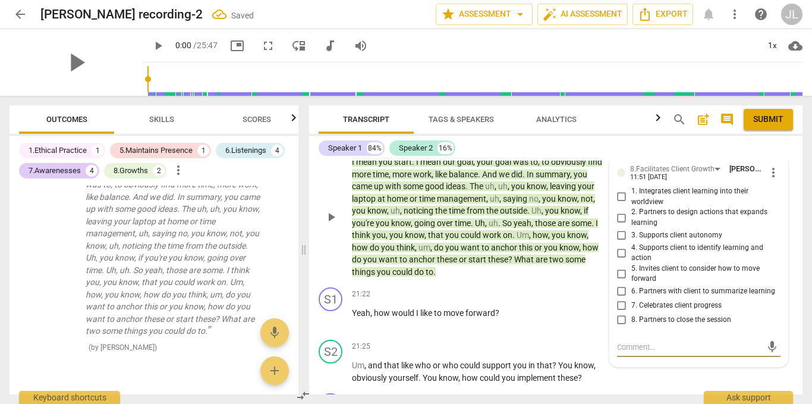
scroll to position [4658, 0]
click at [618, 299] on input "6. Partners with client to summarize learning" at bounding box center [621, 292] width 19 height 14
checkbox input "true"
click at [557, 278] on p "I mean you start . I mean our goal , your goal was to , to obviously find more …" at bounding box center [479, 217] width 254 height 122
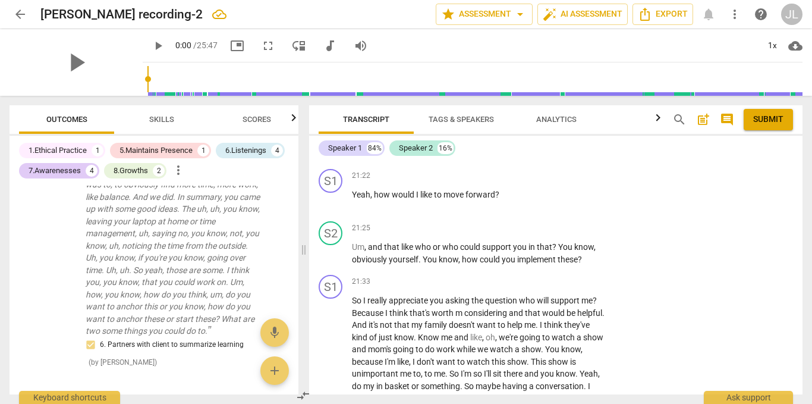
scroll to position [4837, 0]
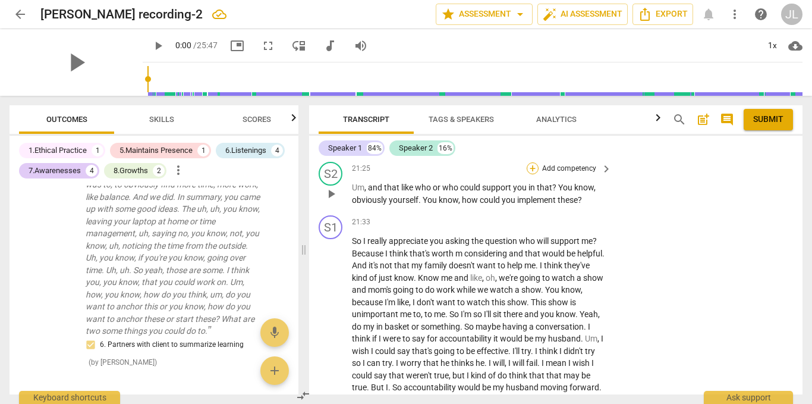
click at [532, 174] on div "+" at bounding box center [533, 168] width 12 height 12
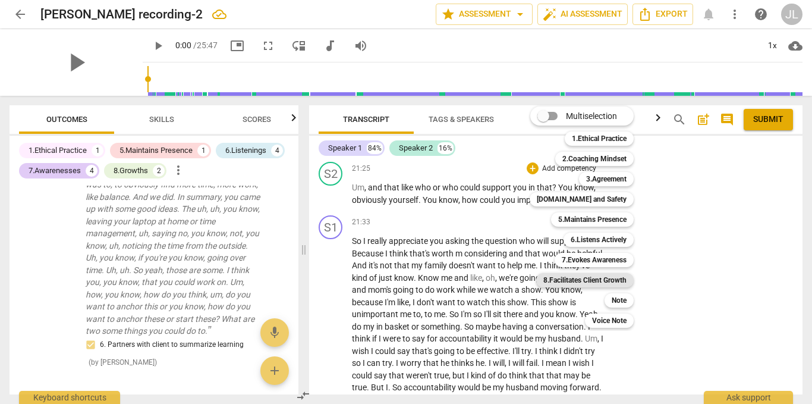
click at [621, 279] on b "8.Facilitates Client Growth" at bounding box center [584, 280] width 83 height 14
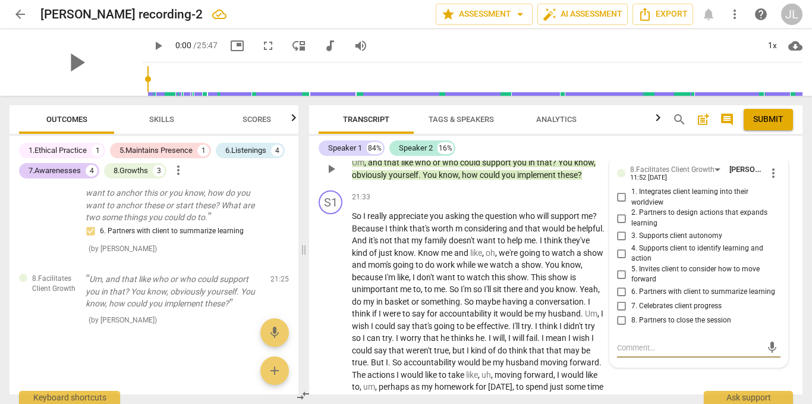
scroll to position [4921, 0]
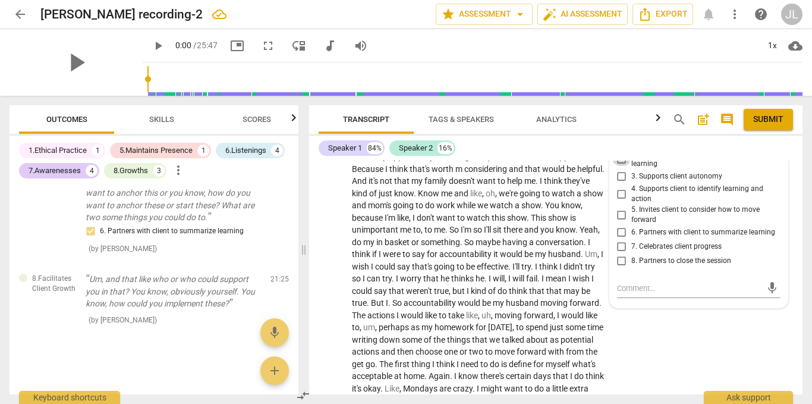
click at [620, 166] on input "2. Partners to design actions that expands learning" at bounding box center [621, 159] width 19 height 14
checkbox input "true"
click at [486, 144] on div "21:33 + Add competency keyboard_arrow_right" at bounding box center [482, 137] width 261 height 13
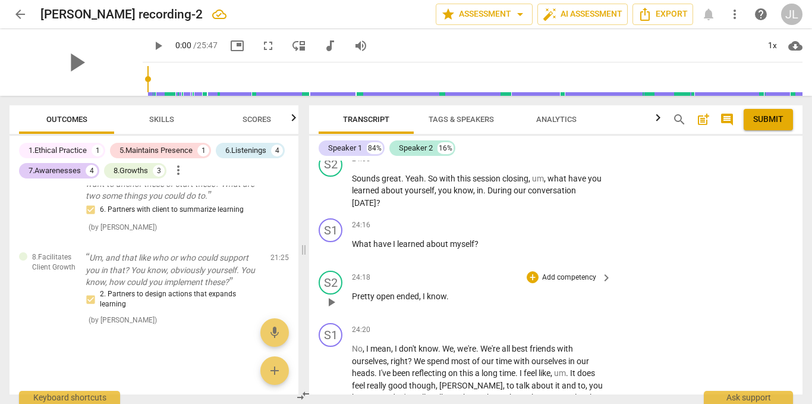
scroll to position [5310, 0]
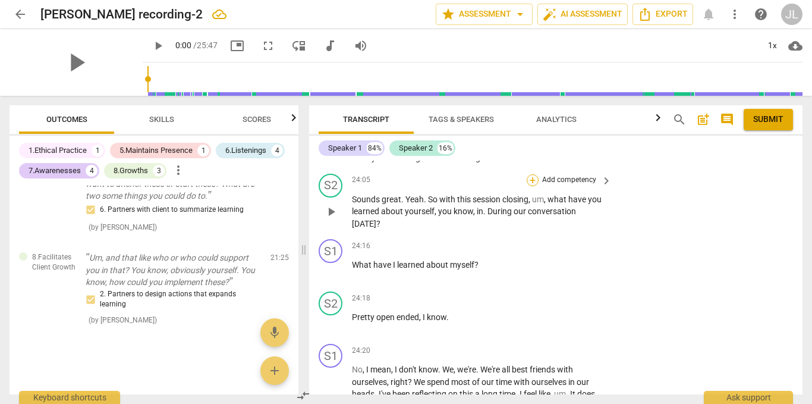
click at [533, 186] on div "+" at bounding box center [533, 180] width 12 height 12
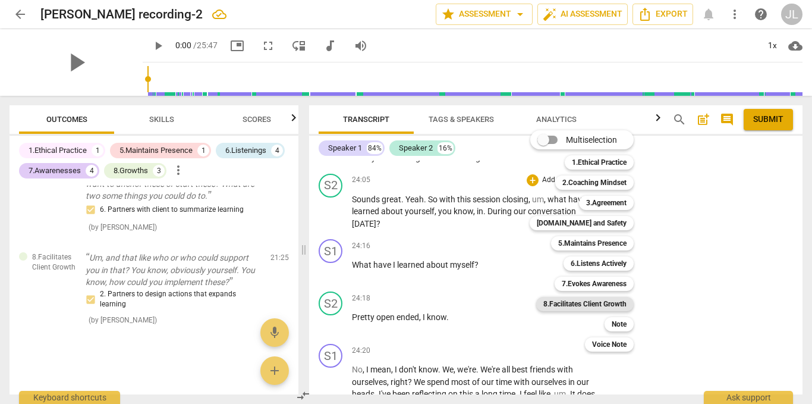
click at [619, 303] on b "8.Facilitates Client Growth" at bounding box center [584, 304] width 83 height 14
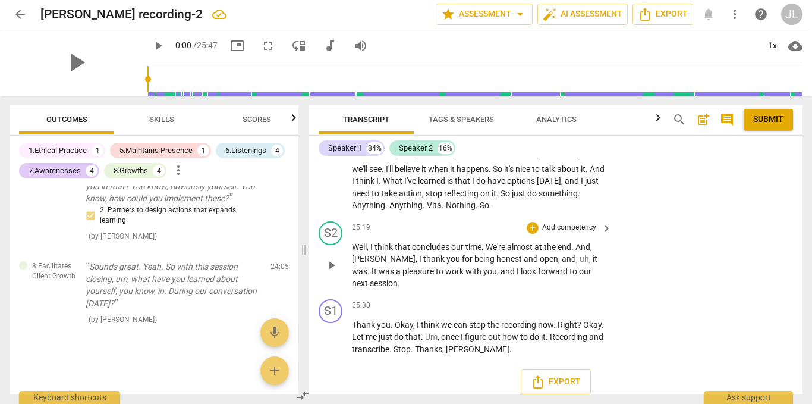
scroll to position [5667, 0]
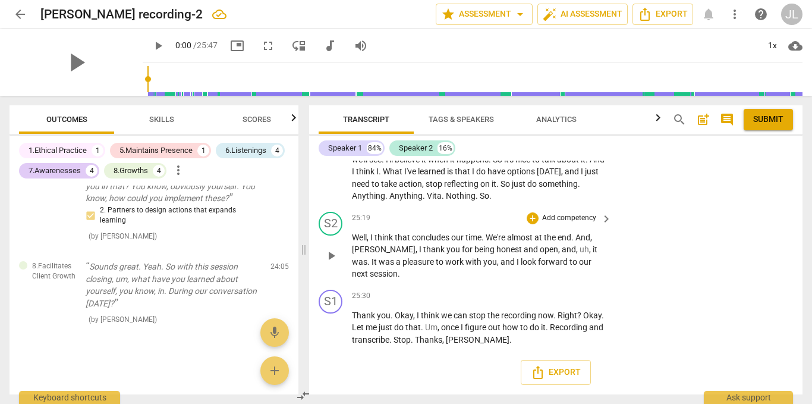
click at [574, 224] on p "Add competency" at bounding box center [569, 218] width 56 height 11
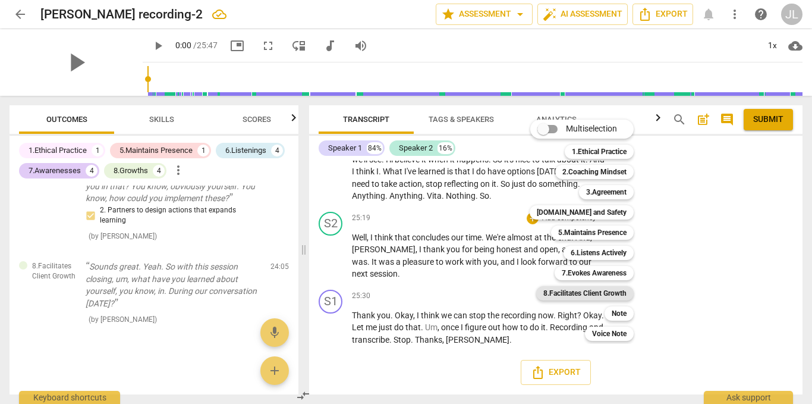
click at [611, 291] on b "8.Facilitates Client Growth" at bounding box center [584, 293] width 83 height 14
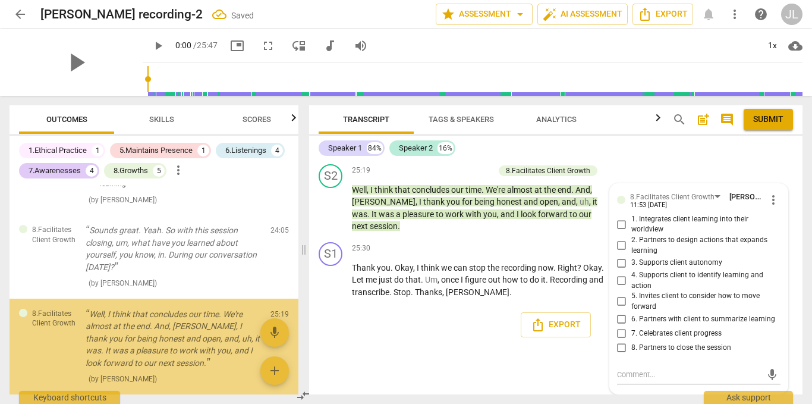
scroll to position [3273, 0]
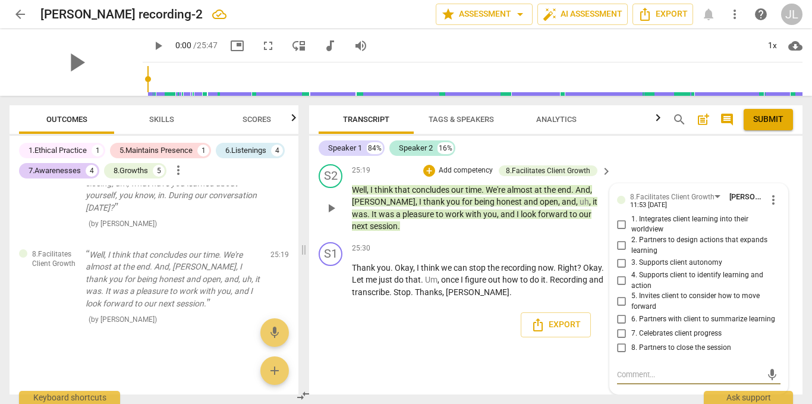
click at [617, 348] on input "8. Partners to close the session" at bounding box center [621, 347] width 19 height 14
checkbox input "true"
click at [540, 357] on div "S1 play_arrow pause 00:02 + Add competency keyboard_arrow_right M . Okay . M . …" at bounding box center [555, 278] width 493 height 234
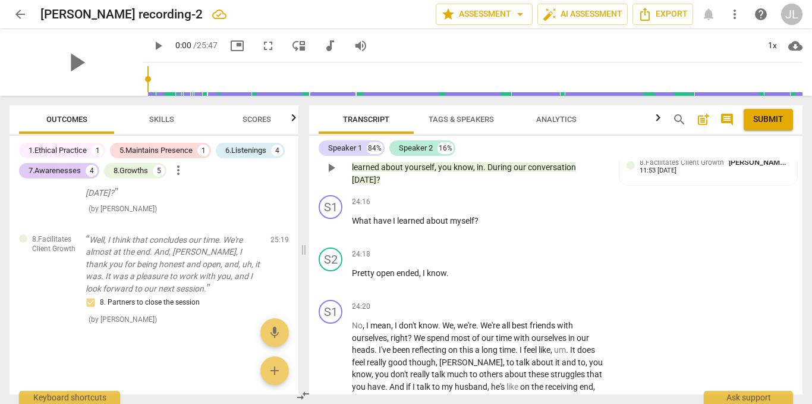
scroll to position [5310, 0]
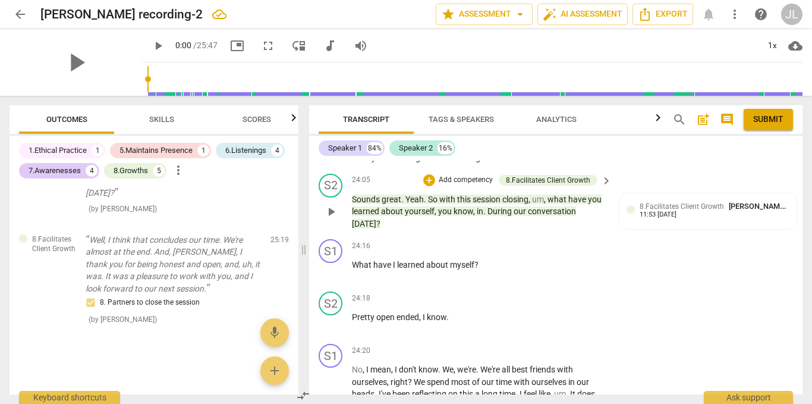
click at [376, 228] on span "[DATE]" at bounding box center [364, 224] width 24 height 10
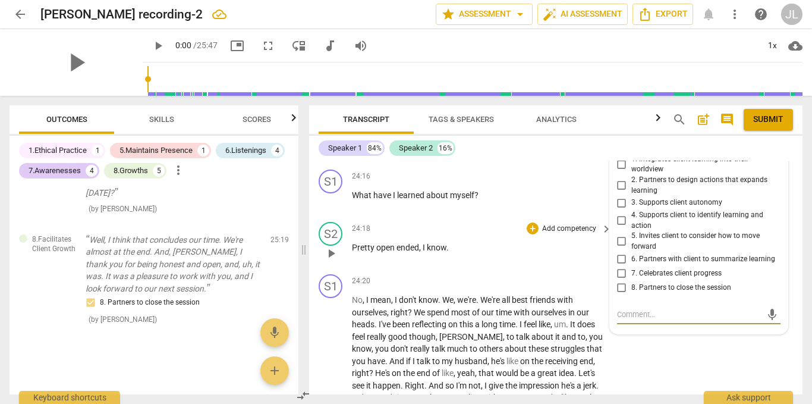
scroll to position [5359, 0]
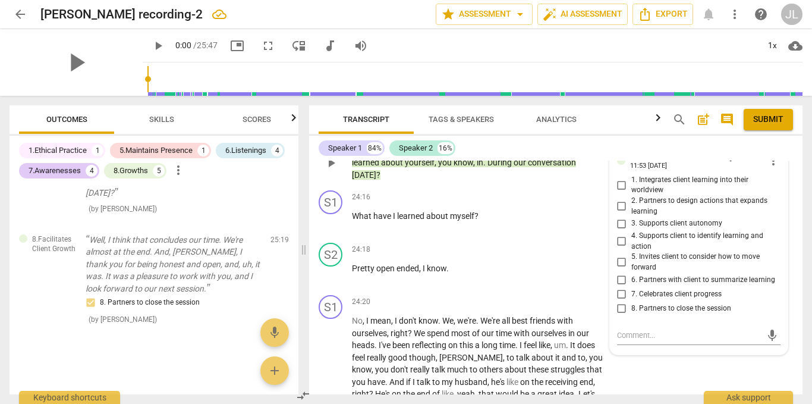
click at [580, 137] on div "8.Facilitates Client Growth" at bounding box center [548, 131] width 84 height 11
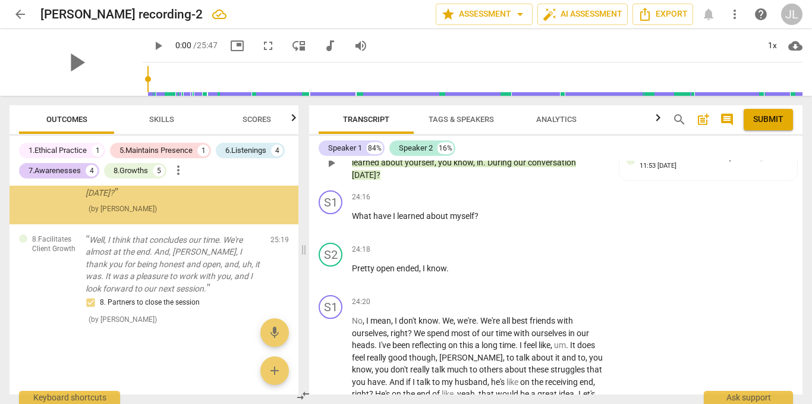
scroll to position [3184, 0]
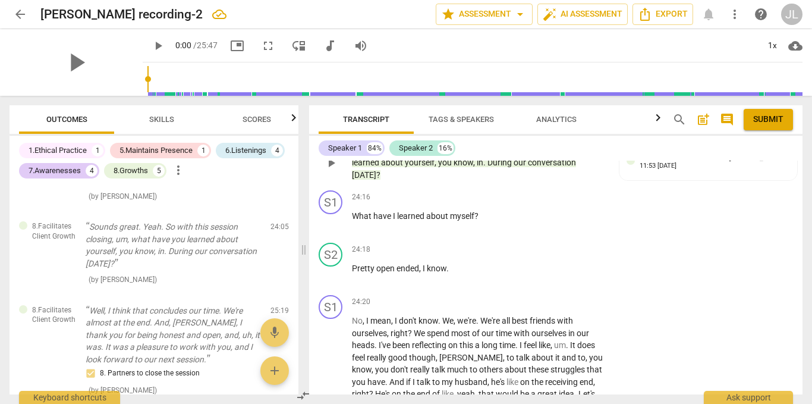
click at [606, 139] on span "keyboard_arrow_right" at bounding box center [606, 132] width 14 height 14
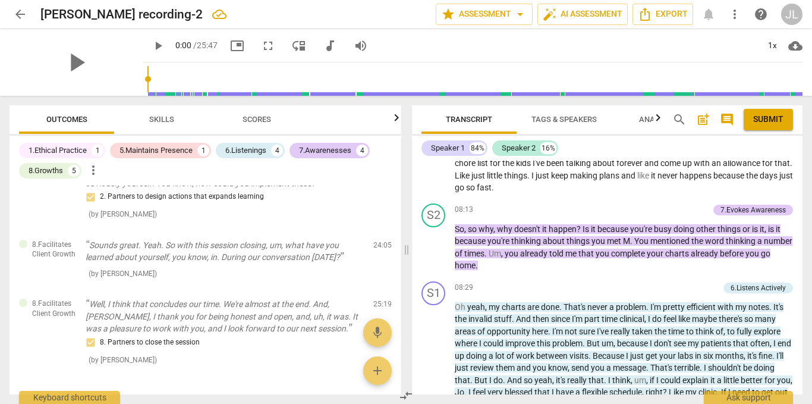
scroll to position [1784, 0]
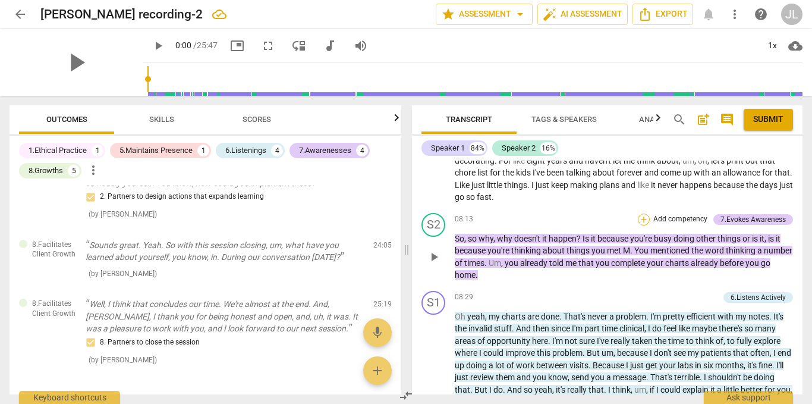
click at [642, 225] on div "+" at bounding box center [644, 219] width 12 height 12
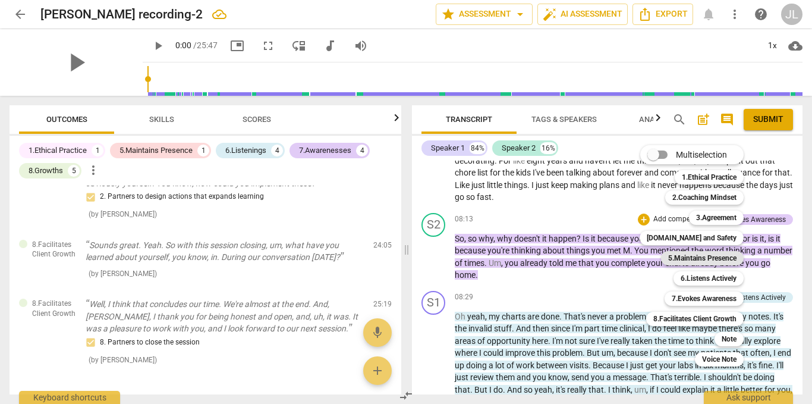
click at [677, 257] on b "5.Maintains Presence" at bounding box center [702, 258] width 68 height 14
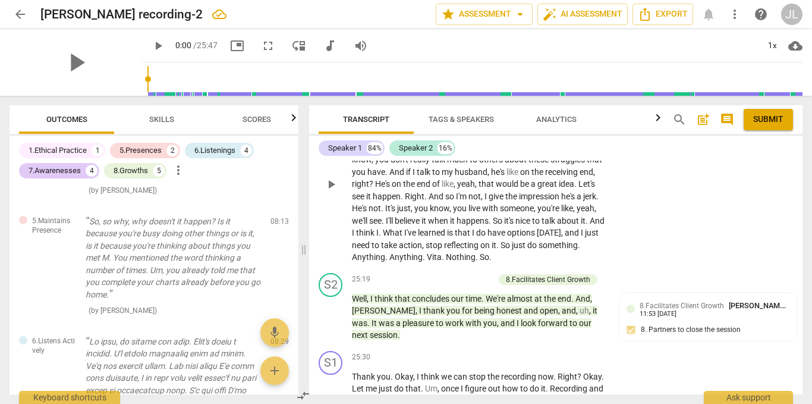
scroll to position [5501, 0]
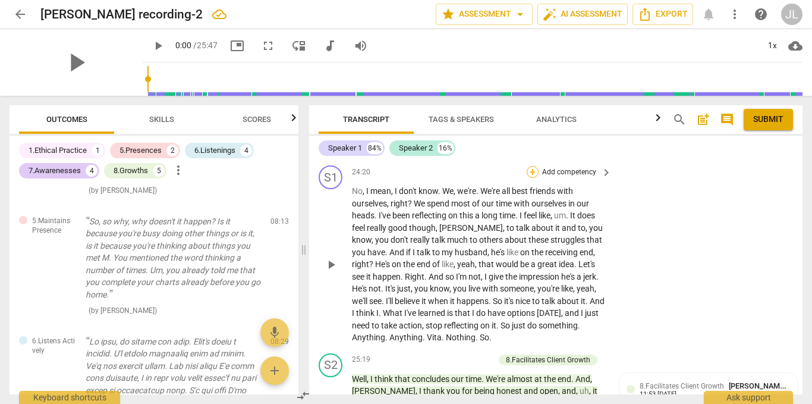
click at [531, 178] on div "+" at bounding box center [533, 172] width 12 height 12
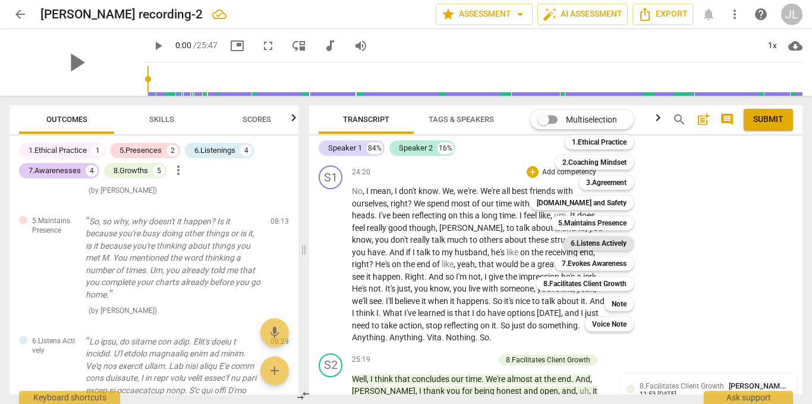
click at [611, 246] on b "6.Listens Actively" at bounding box center [599, 243] width 56 height 14
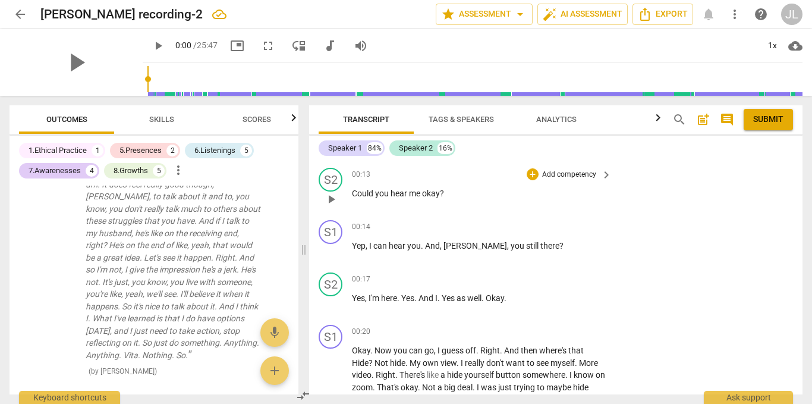
scroll to position [0, 0]
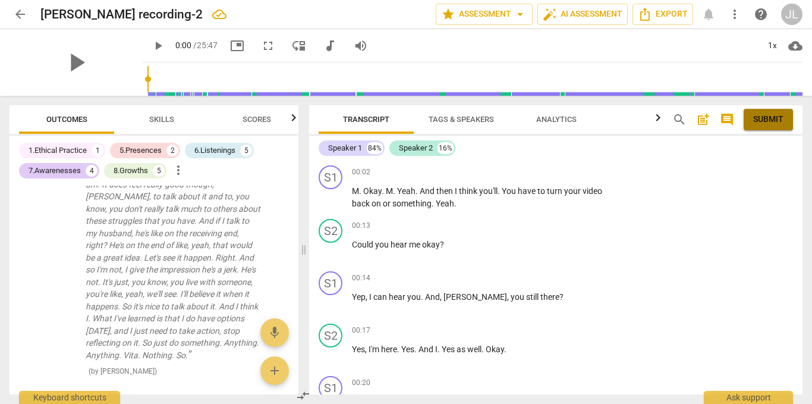
click at [756, 121] on span "Submit" at bounding box center [768, 120] width 30 height 12
